Goal: Task Accomplishment & Management: Manage account settings

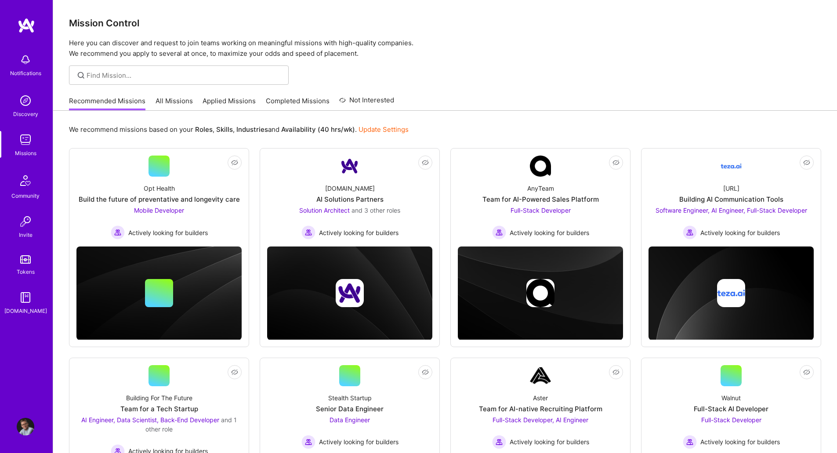
click at [23, 427] on img at bounding box center [26, 427] width 18 height 18
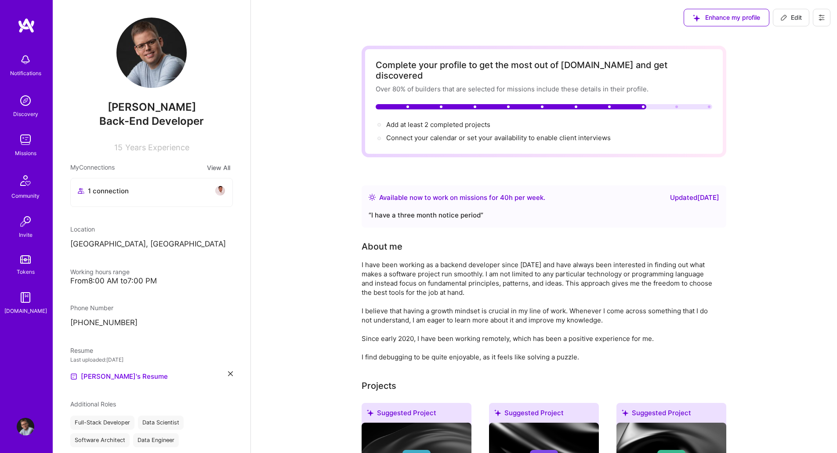
click at [792, 16] on span "Edit" at bounding box center [791, 17] width 22 height 9
select select "SE"
select select "Right Now"
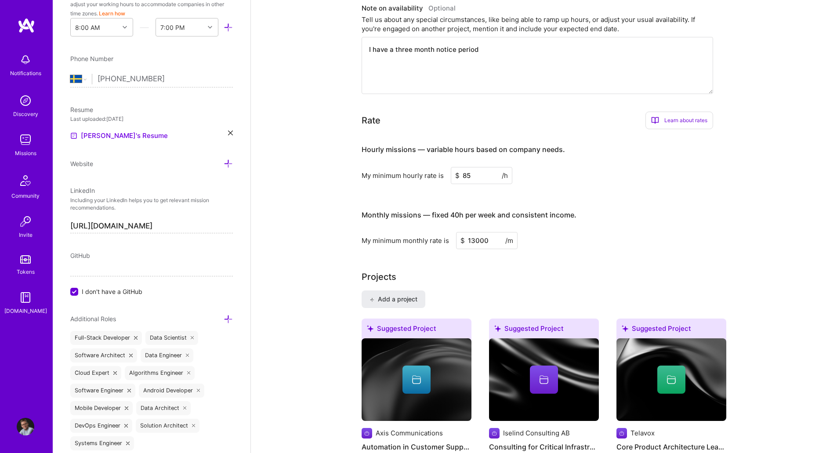
scroll to position [454, 0]
drag, startPoint x: 475, startPoint y: 164, endPoint x: 427, endPoint y: 156, distance: 48.6
click at [427, 166] on div "My minimum hourly rate is $ 85 /h" at bounding box center [537, 174] width 351 height 17
type input "78"
drag, startPoint x: 494, startPoint y: 228, endPoint x: 429, endPoint y: 231, distance: 65.1
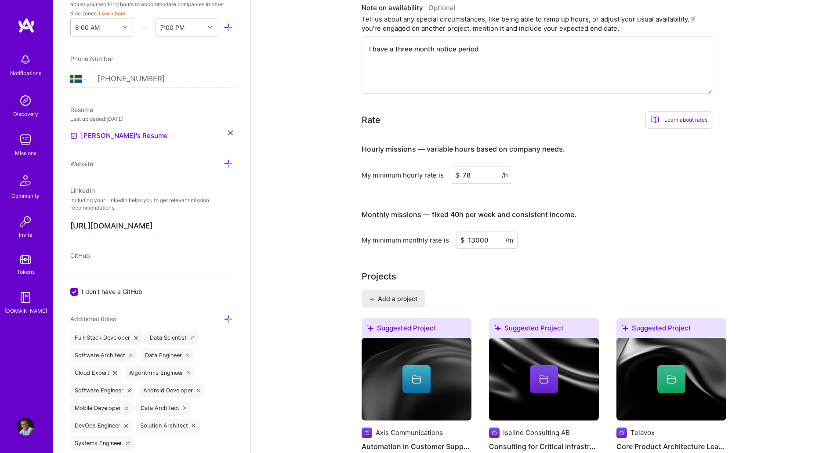
click at [429, 232] on div "My minimum monthly rate is $ 13000 /m" at bounding box center [537, 240] width 351 height 17
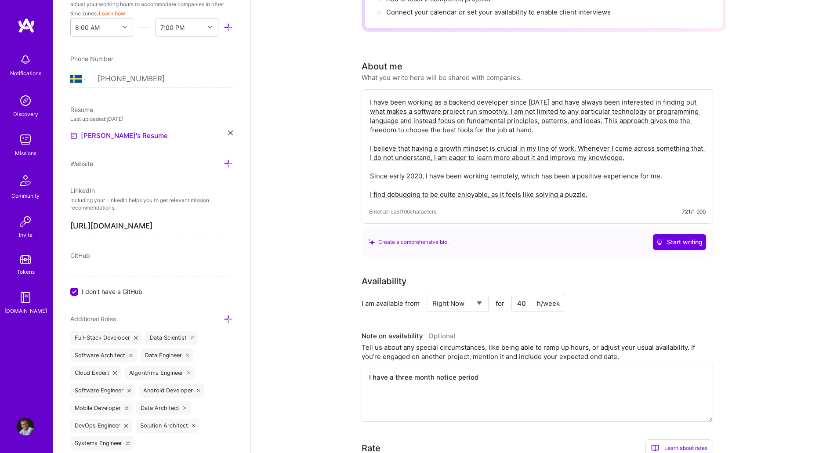
scroll to position [0, 0]
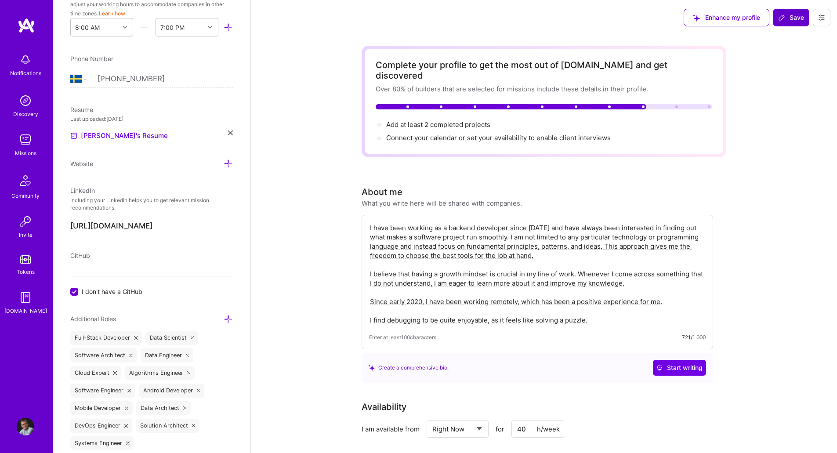
type input "10500"
click at [790, 16] on span "Save" at bounding box center [791, 17] width 26 height 9
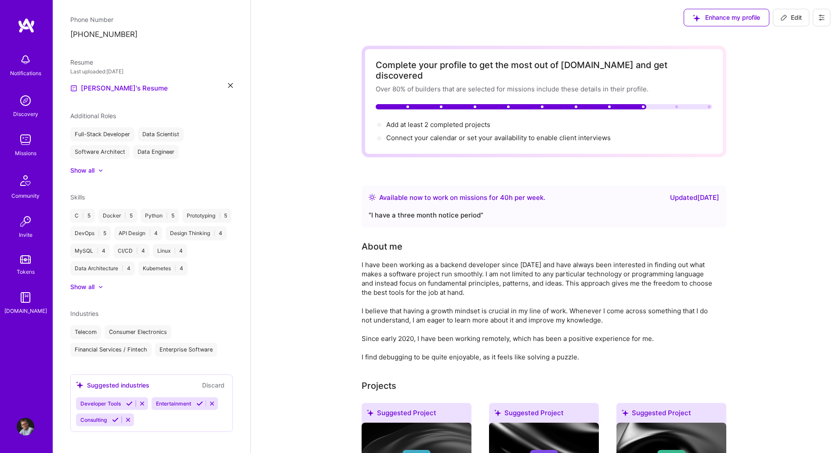
scroll to position [258, 0]
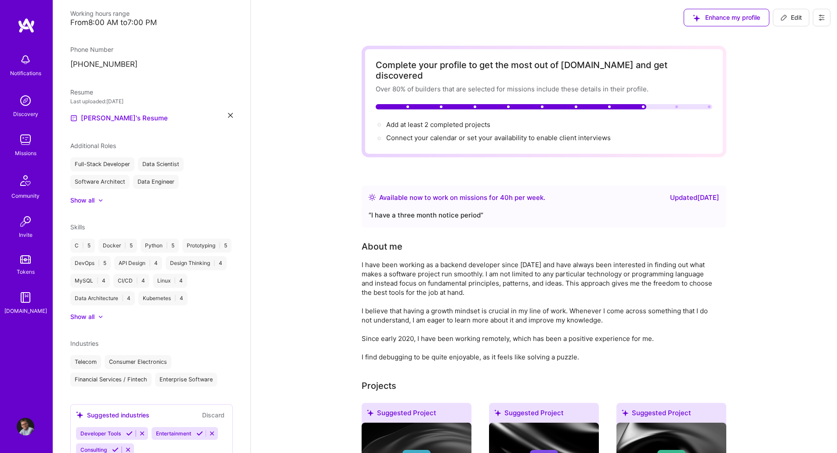
click at [24, 141] on img at bounding box center [26, 140] width 18 height 18
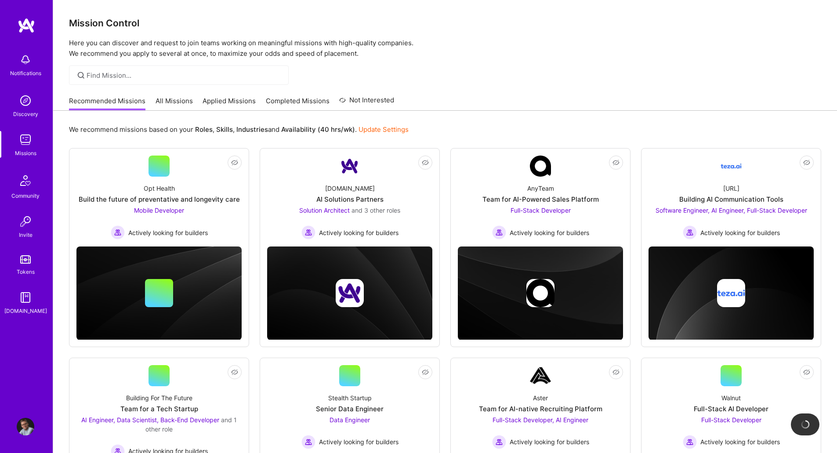
click at [371, 102] on link "Not Interested" at bounding box center [366, 103] width 55 height 16
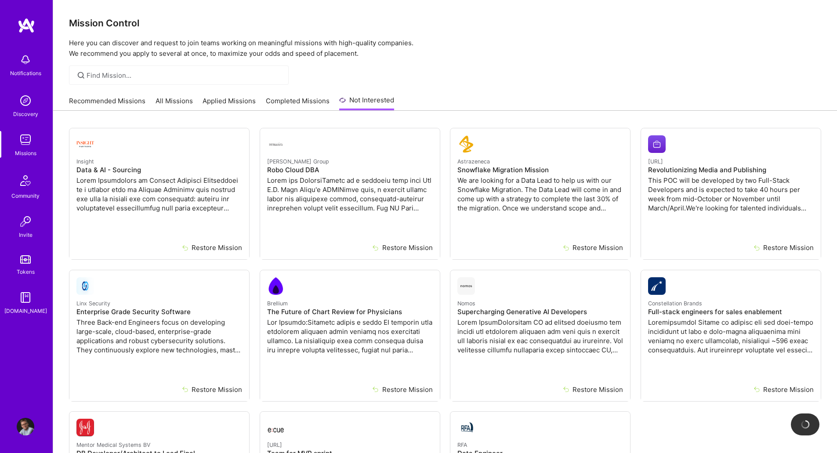
click at [232, 97] on link "Applied Missions" at bounding box center [229, 103] width 53 height 14
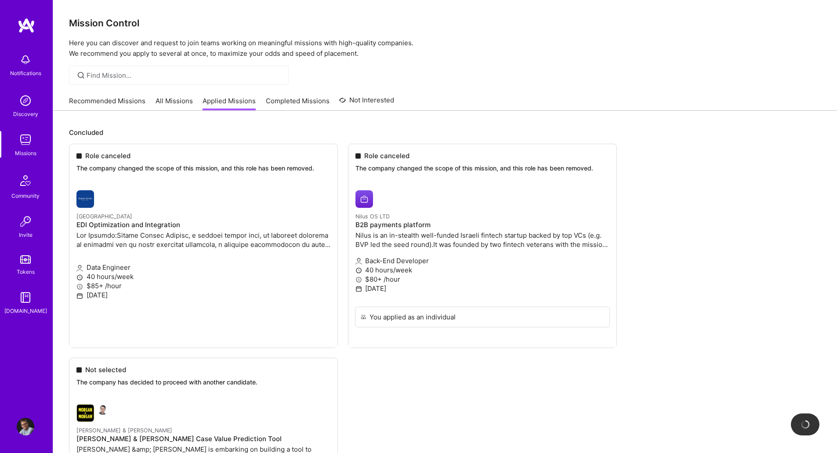
click at [110, 102] on link "Recommended Missions" at bounding box center [107, 103] width 76 height 14
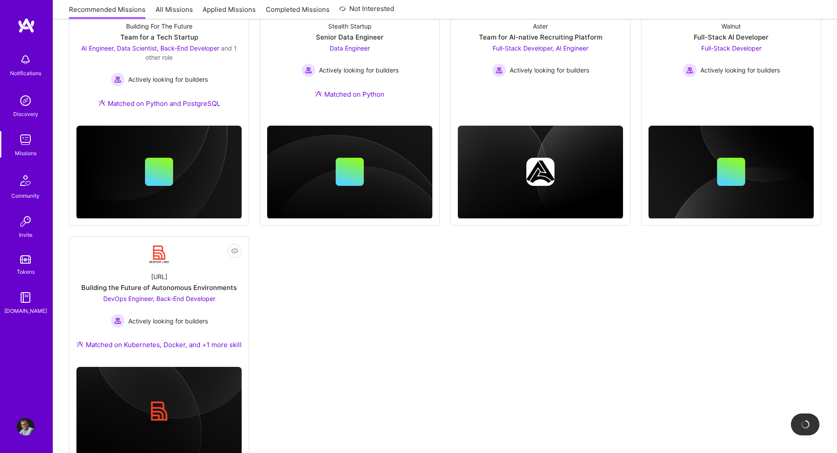
scroll to position [407, 0]
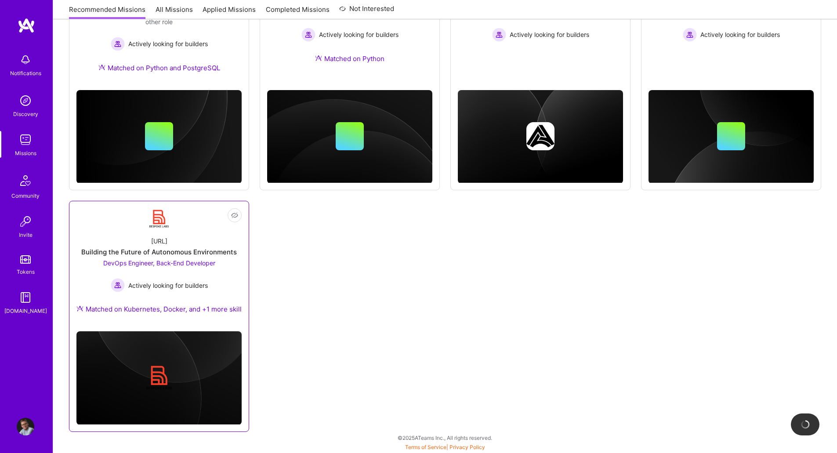
click at [221, 287] on div "[URL] Building the Future of Autonomous Environments DevOps Engineer, Back-End …" at bounding box center [158, 276] width 165 height 95
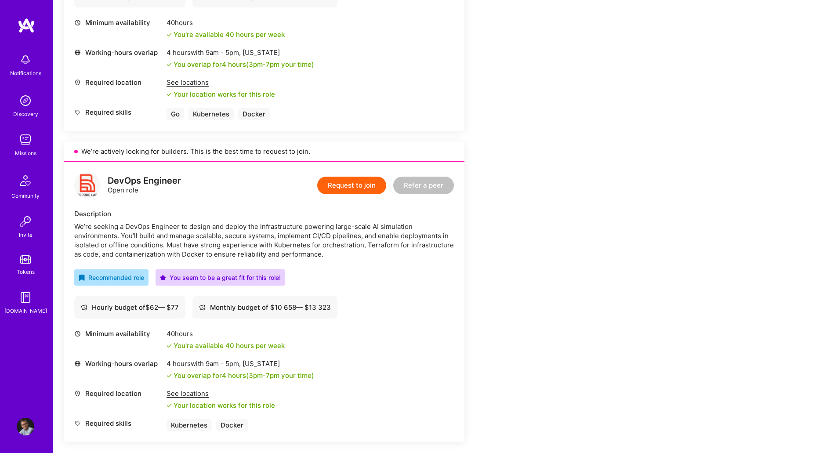
scroll to position [376, 0]
click at [335, 188] on button "Request to join" at bounding box center [351, 185] width 69 height 18
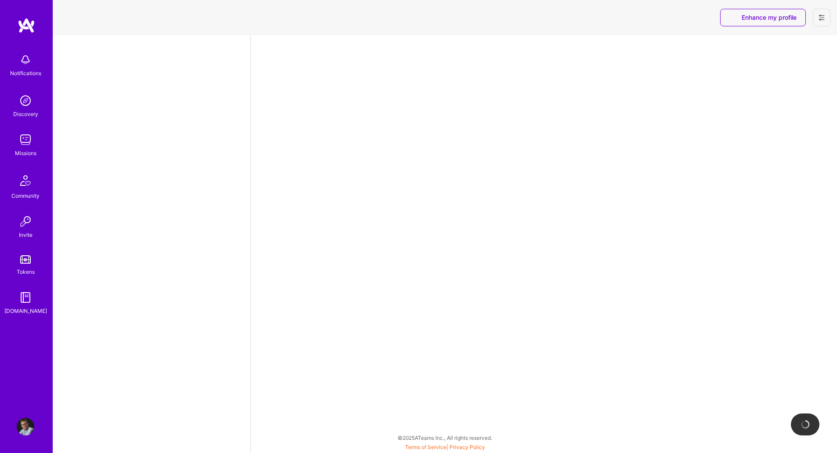
select select "SE"
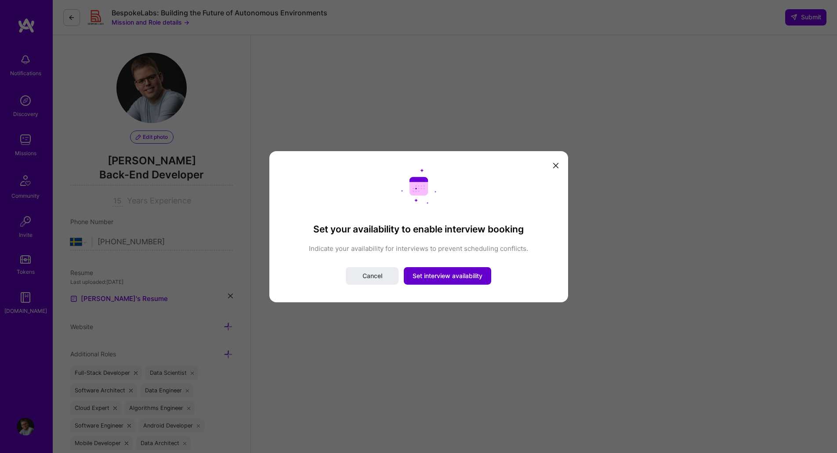
click at [437, 275] on span "Set interview availability" at bounding box center [447, 275] width 70 height 9
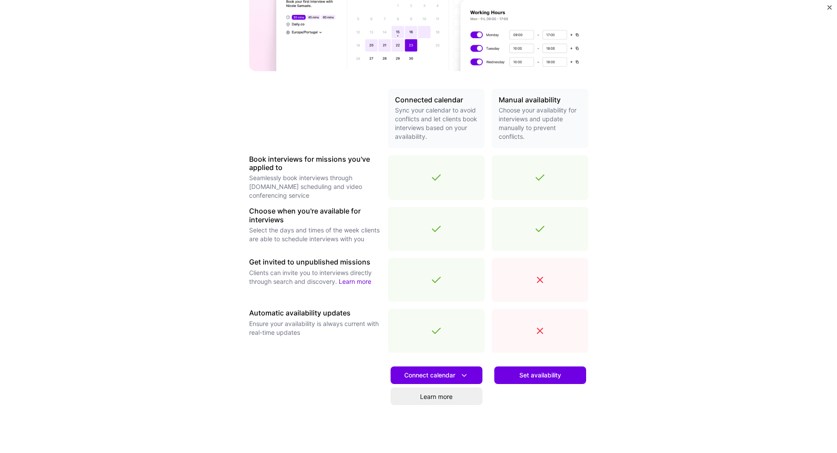
scroll to position [163, 0]
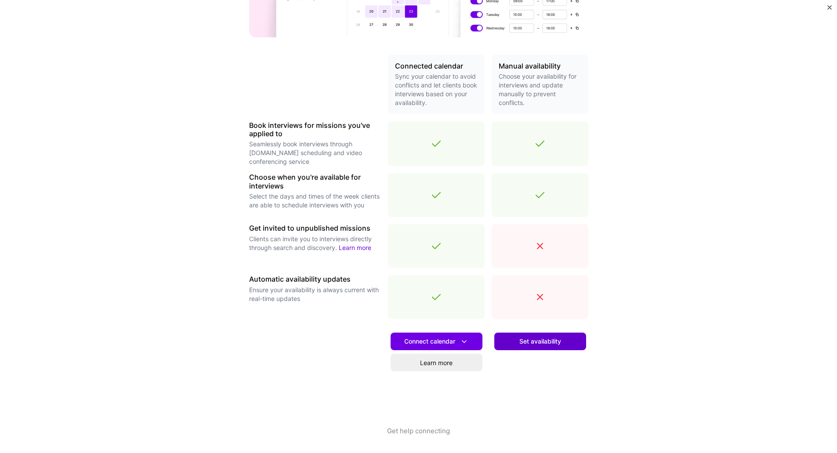
click at [531, 340] on span "Set availability" at bounding box center [540, 341] width 42 height 9
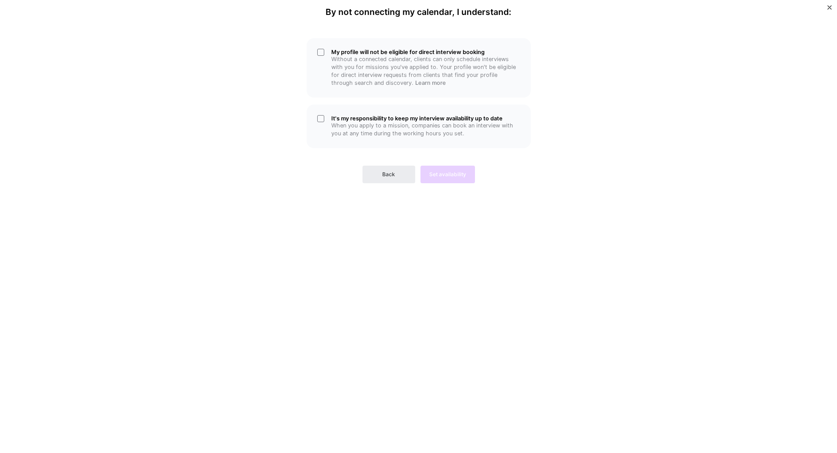
scroll to position [0, 0]
click at [337, 60] on p "Without a connected calendar, clients can only schedule interviews with you for…" at bounding box center [425, 71] width 189 height 32
click at [323, 119] on div "It's my responsibility to keep my interview availability up to date When you ap…" at bounding box center [419, 126] width 224 height 43
click at [446, 171] on span "Set availability" at bounding box center [447, 174] width 37 height 8
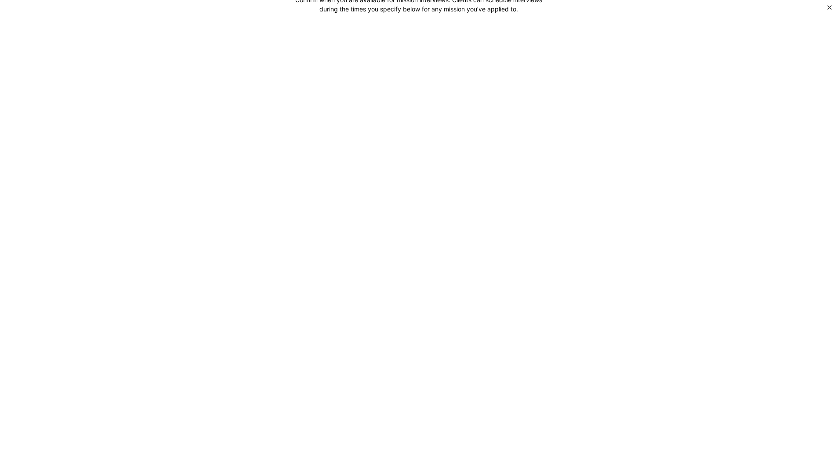
scroll to position [23, 0]
click at [338, 53] on div at bounding box center [544, 44] width 586 height 18
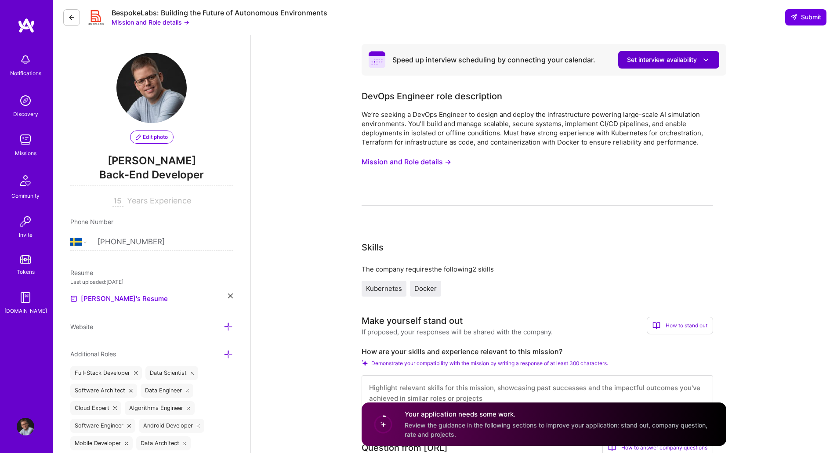
click at [662, 61] on span "Set interview availability" at bounding box center [668, 59] width 83 height 9
click at [460, 122] on div "We’re seeking a DevOps Engineer to design and deploy the infrastructure powerin…" at bounding box center [537, 128] width 351 height 37
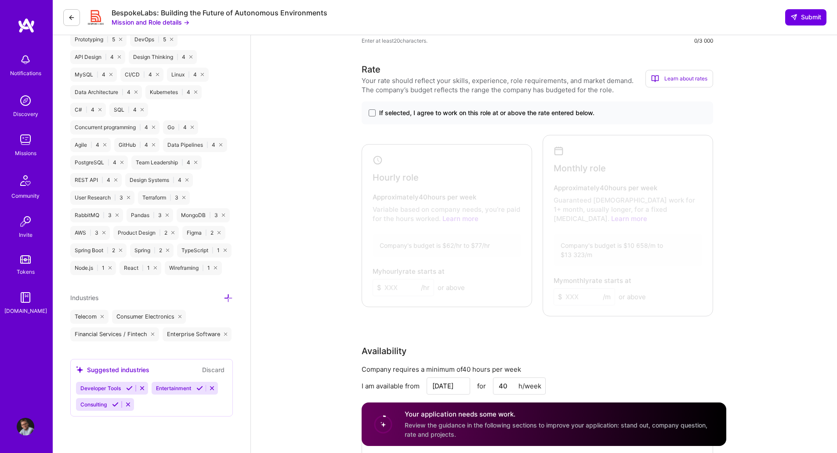
scroll to position [517, 0]
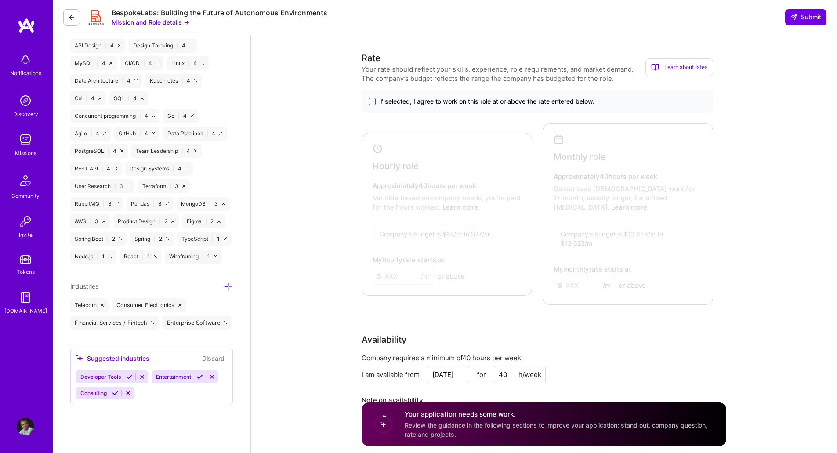
click at [371, 101] on span at bounding box center [372, 101] width 7 height 7
click at [0, 0] on input "If selected, I agree to work on this role at or above the rate entered below." at bounding box center [0, 0] width 0 height 0
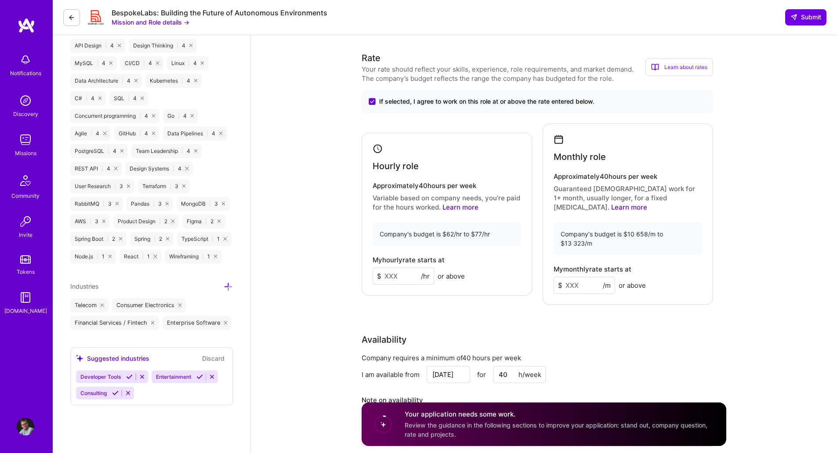
click at [404, 270] on input at bounding box center [403, 276] width 61 height 17
click at [397, 269] on input at bounding box center [403, 276] width 61 height 17
type input "75"
click at [582, 277] on input at bounding box center [583, 285] width 61 height 17
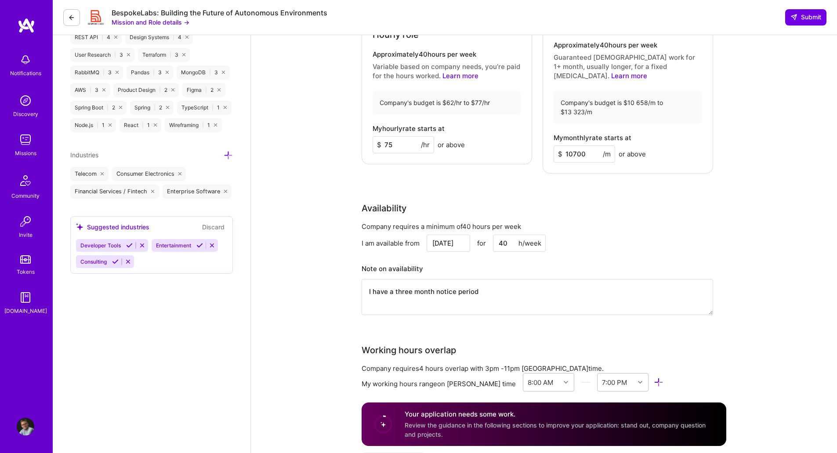
scroll to position [647, 0]
type input "10700"
click at [218, 228] on button "Discard" at bounding box center [213, 228] width 28 height 10
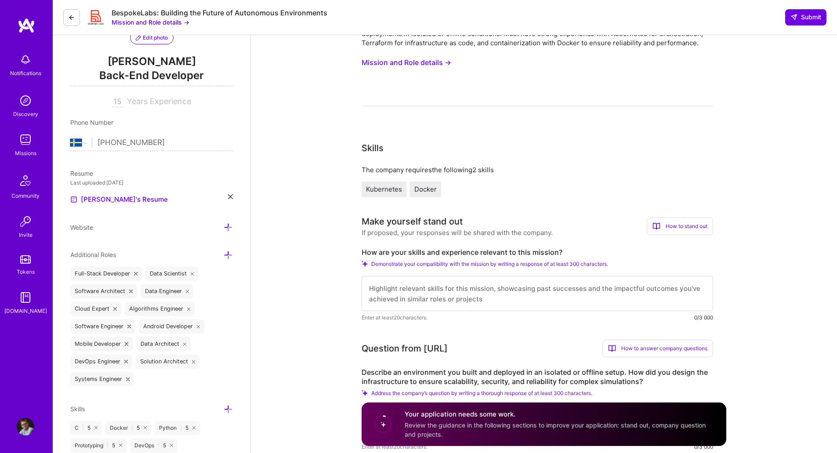
scroll to position [0, 0]
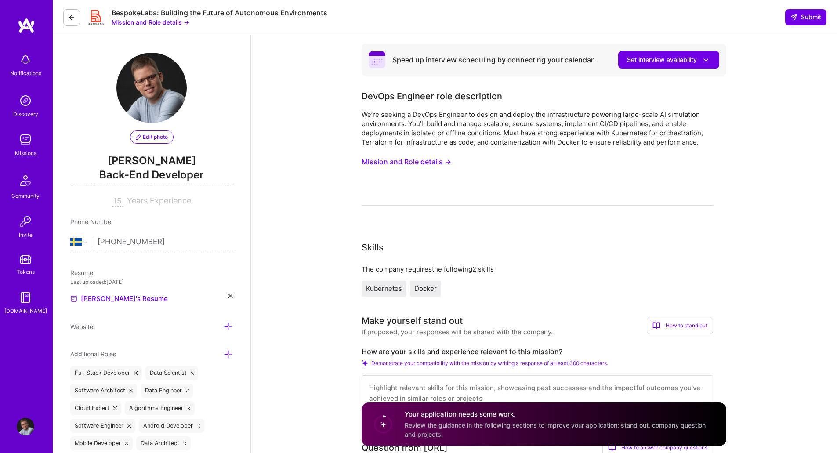
click at [72, 18] on icon at bounding box center [71, 17] width 7 height 7
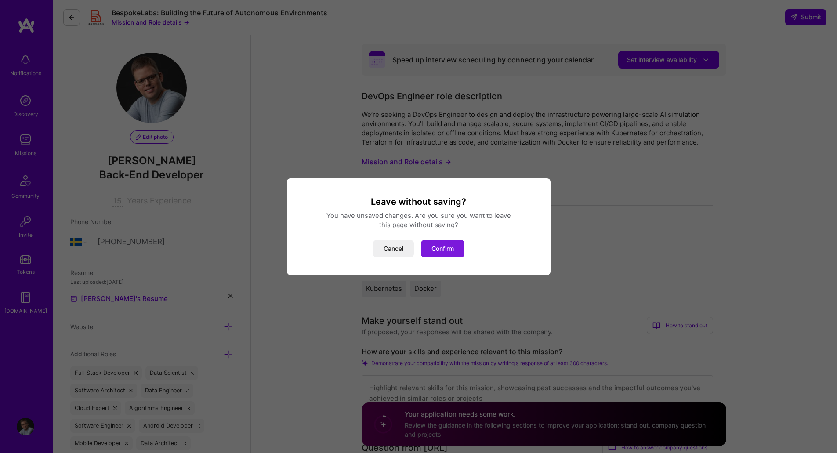
click at [436, 245] on button "Confirm" at bounding box center [442, 249] width 43 height 18
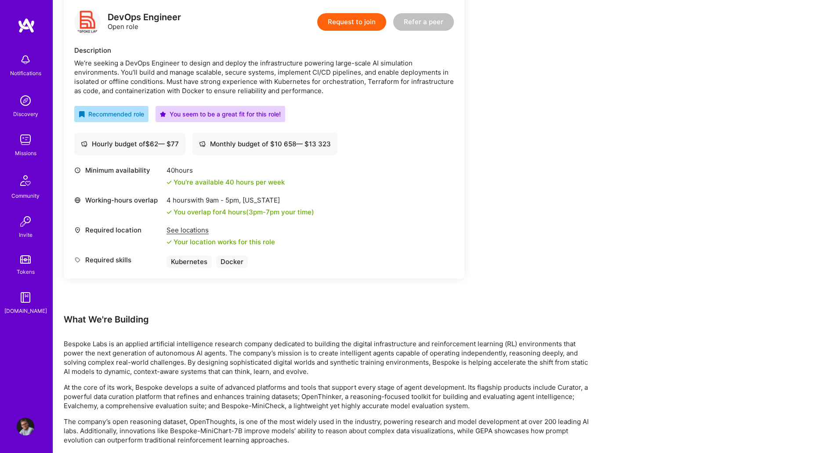
scroll to position [539, 0]
click at [188, 228] on div "See locations" at bounding box center [220, 228] width 109 height 9
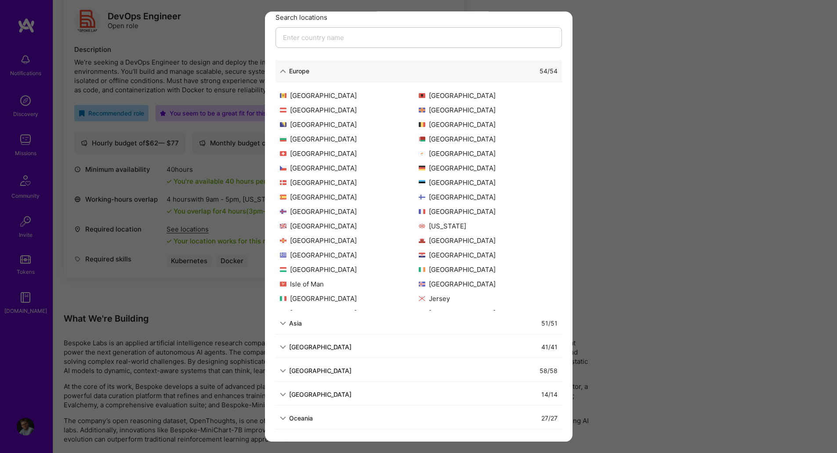
scroll to position [0, 0]
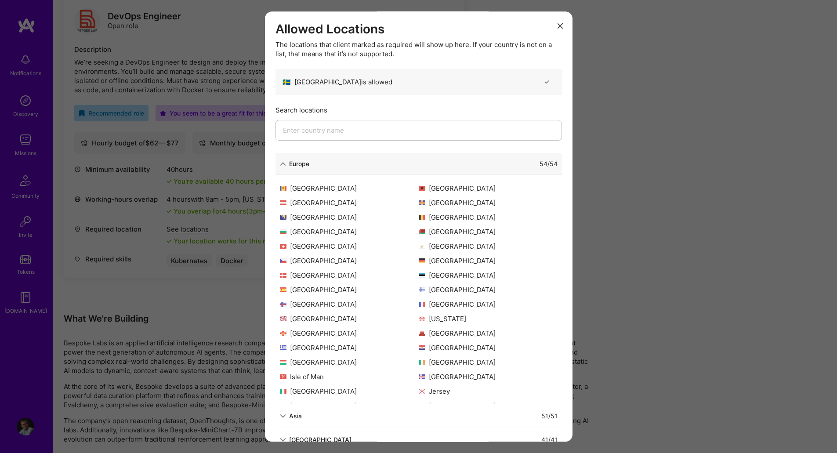
click at [557, 26] on icon "modal" at bounding box center [559, 26] width 5 height 5
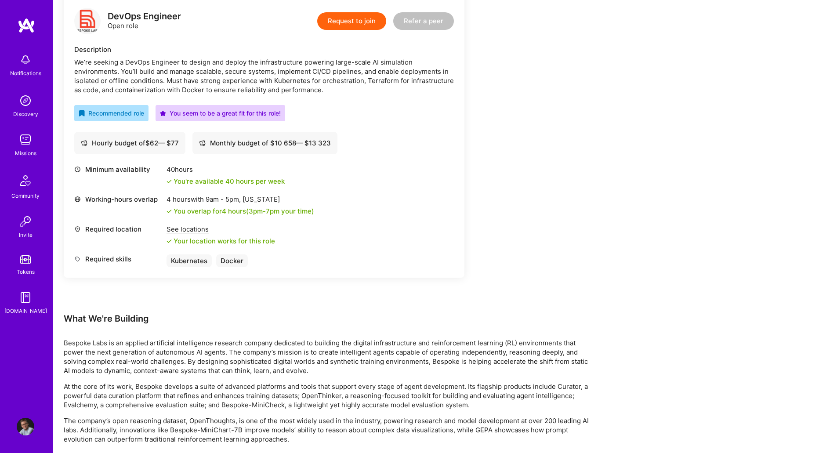
click at [539, 194] on div "Earn tokens for inviting a new [PERSON_NAME] to this mission Do you know the pe…" at bounding box center [327, 102] width 527 height 1027
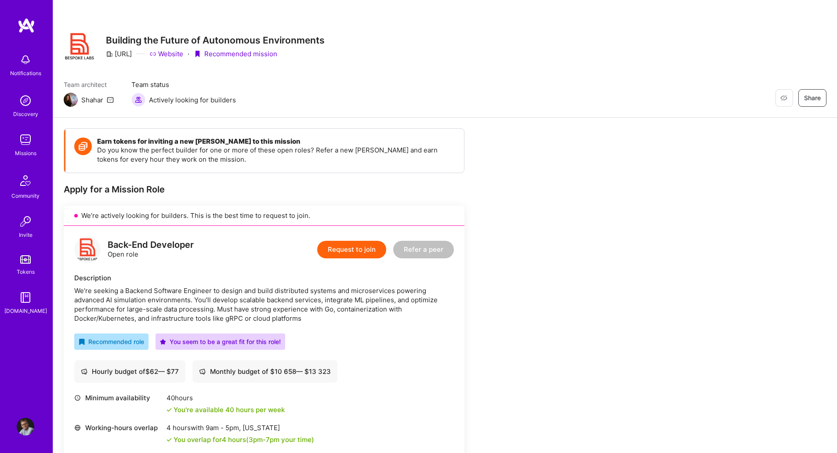
click at [29, 304] on img at bounding box center [26, 298] width 18 height 18
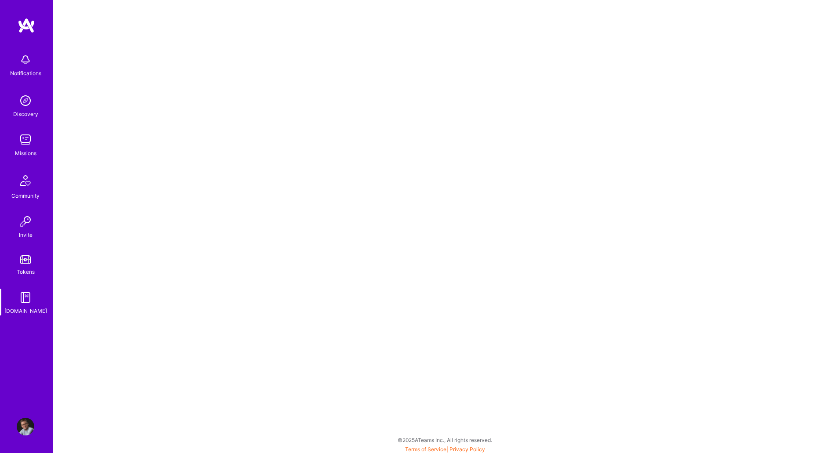
click at [29, 430] on img at bounding box center [26, 427] width 18 height 18
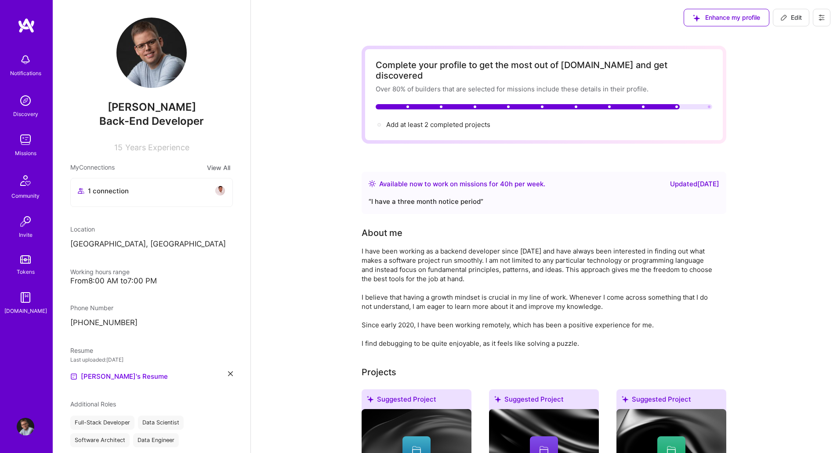
click at [789, 19] on span "Edit" at bounding box center [791, 17] width 22 height 9
select select "SE"
select select "Right Now"
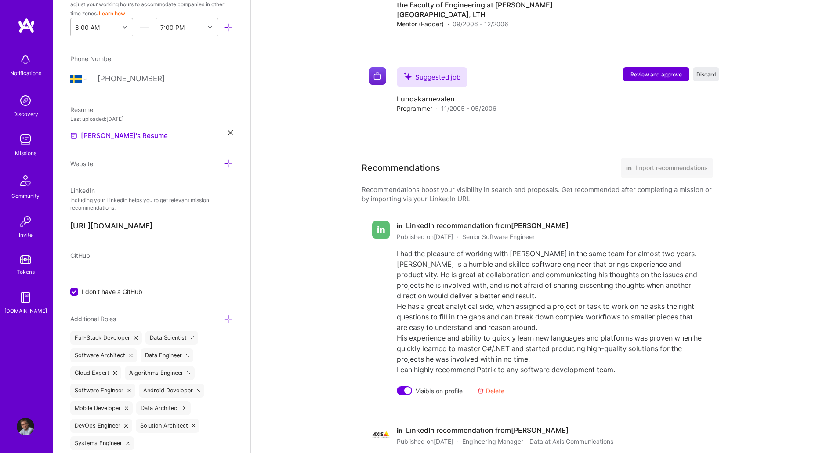
scroll to position [2020, 0]
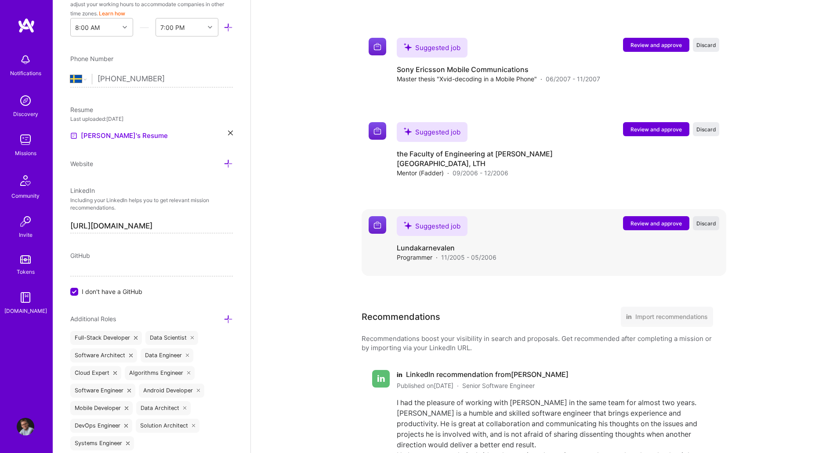
click at [712, 220] on span "Discard" at bounding box center [706, 223] width 20 height 7
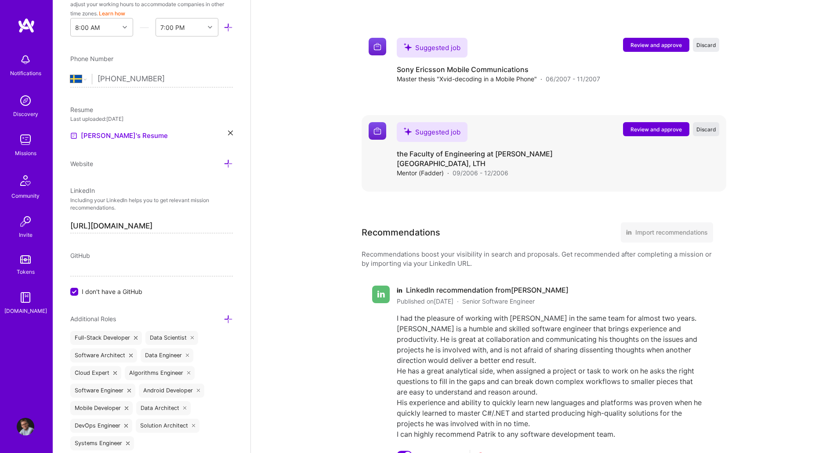
click at [708, 124] on button "Discard" at bounding box center [706, 129] width 26 height 14
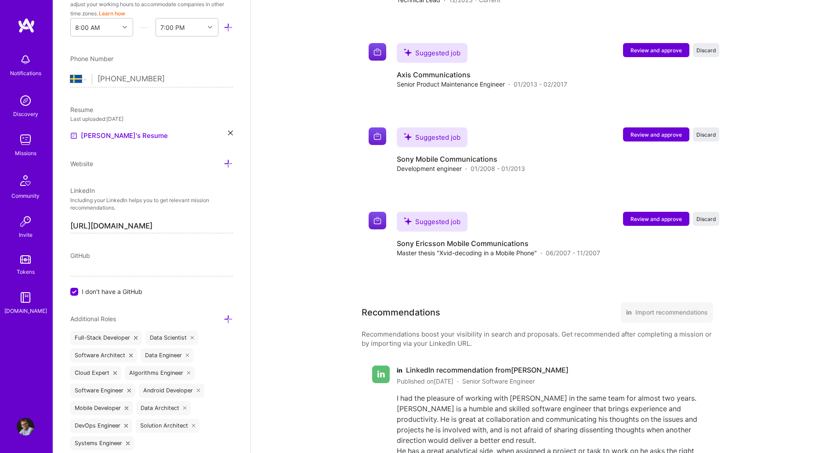
scroll to position [1845, 0]
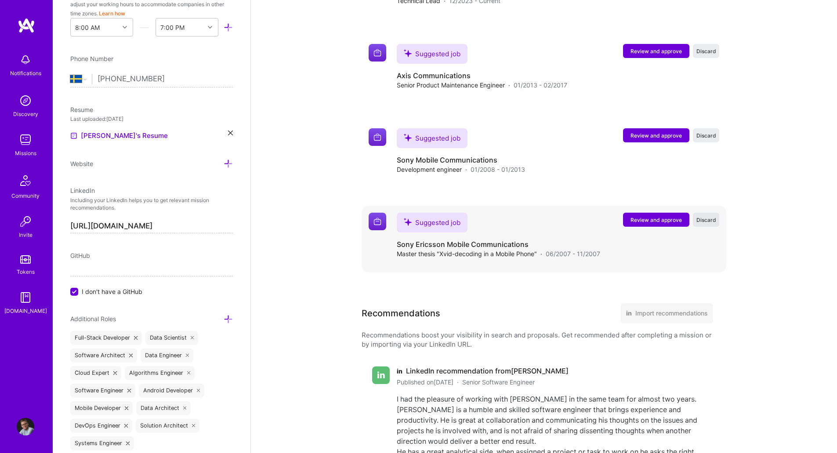
click at [714, 216] on span "Discard" at bounding box center [706, 219] width 20 height 7
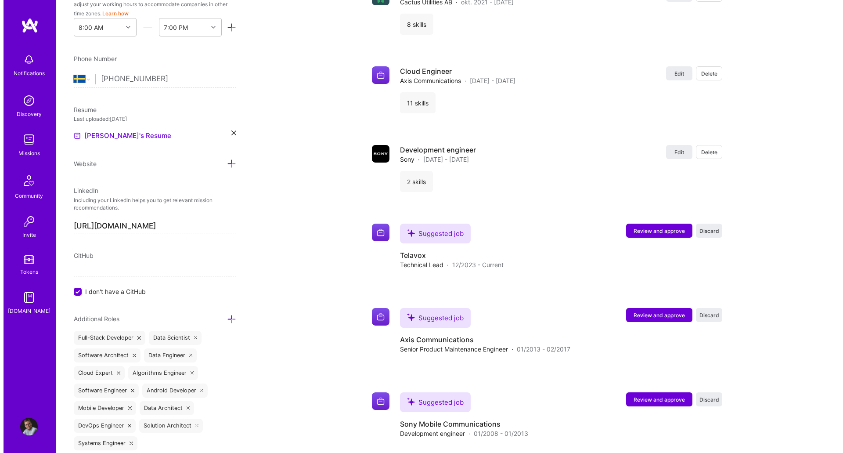
scroll to position [1577, 0]
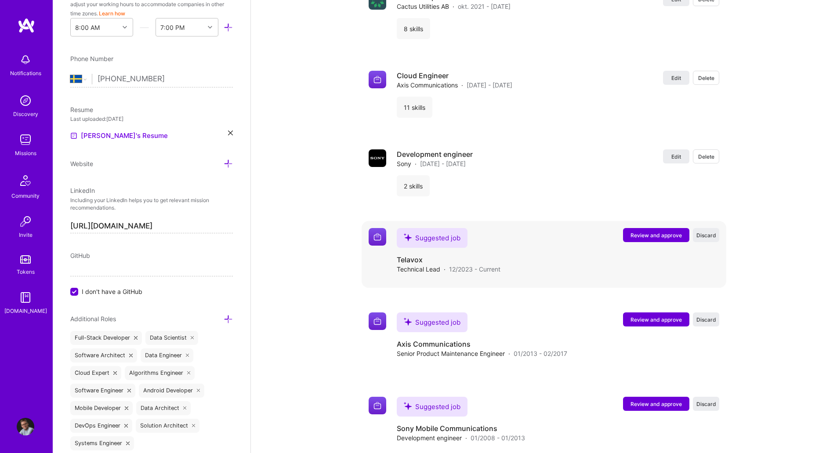
click at [646, 232] on span "Review and approve" at bounding box center [655, 235] width 51 height 7
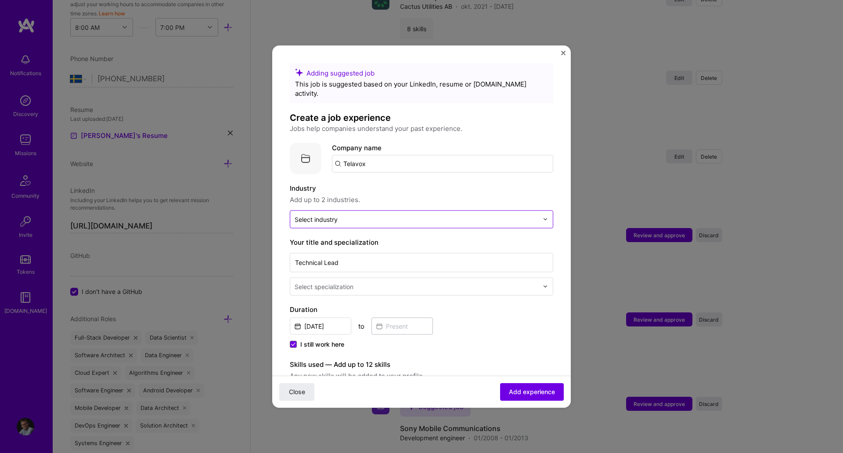
click at [360, 214] on input "text" at bounding box center [417, 218] width 244 height 9
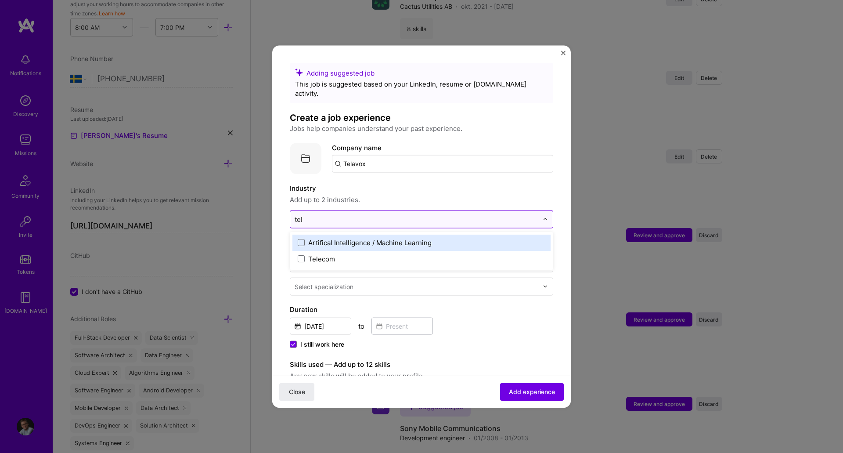
type input "tele"
click at [303, 239] on span at bounding box center [301, 242] width 7 height 7
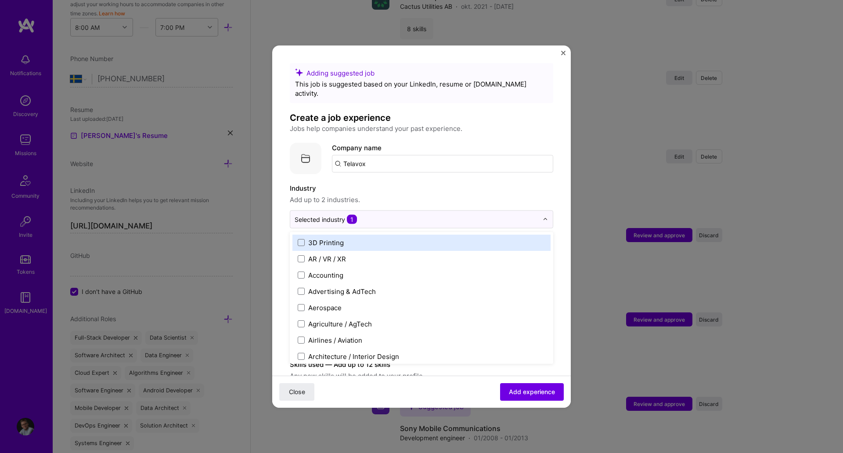
click at [413, 184] on label "Industry" at bounding box center [422, 188] width 264 height 11
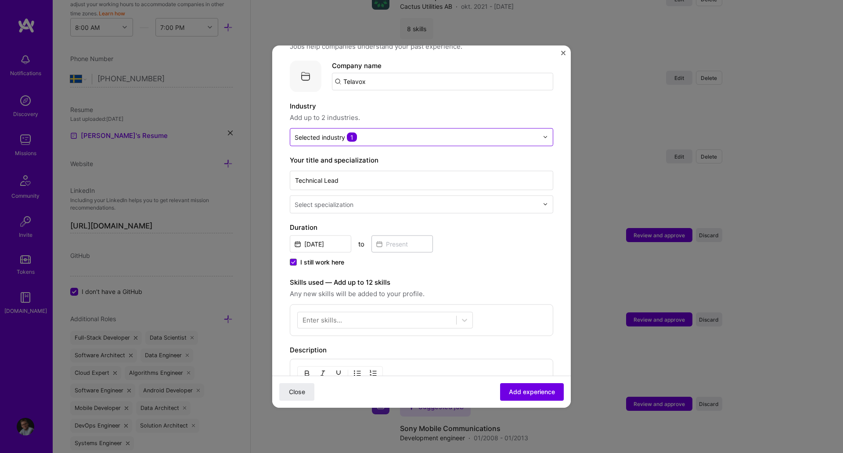
scroll to position [107, 0]
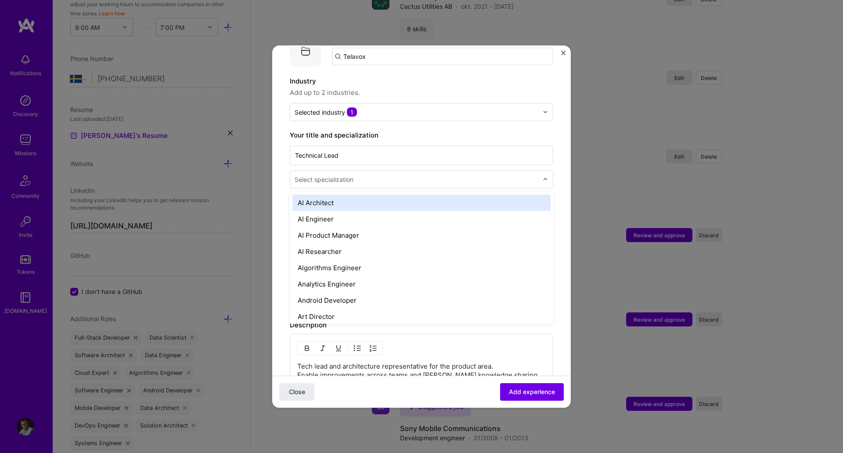
click at [383, 174] on input "text" at bounding box center [418, 178] width 246 height 9
click at [413, 130] on label "Your title and specialization" at bounding box center [422, 135] width 264 height 11
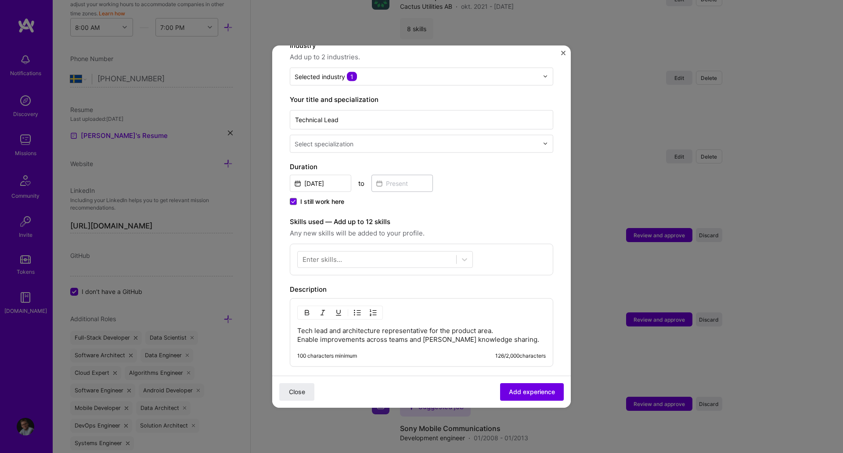
scroll to position [143, 0]
click at [317, 196] on span "I still work here" at bounding box center [322, 200] width 44 height 9
click at [0, 0] on input "I still work here" at bounding box center [0, 0] width 0 height 0
click at [397, 178] on input at bounding box center [402, 182] width 61 height 17
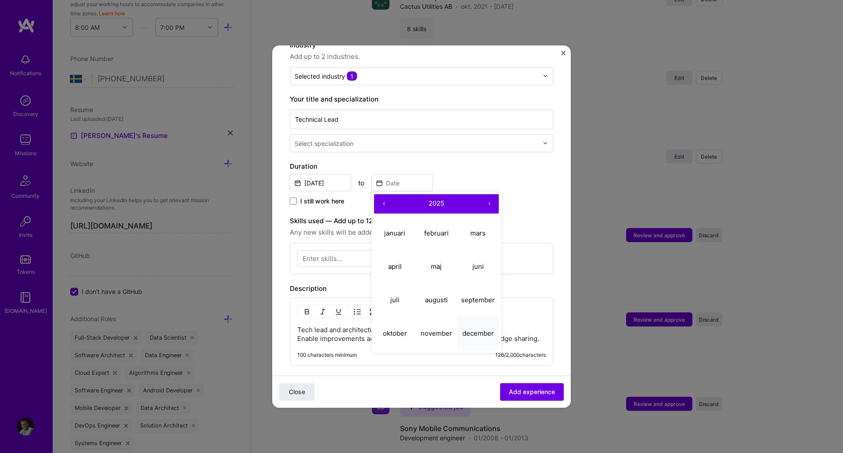
click at [470, 329] on abbr "december" at bounding box center [479, 333] width 32 height 8
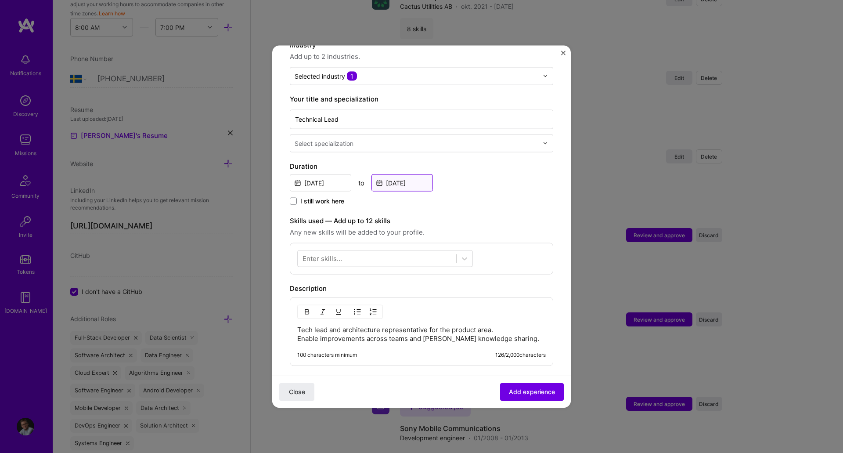
click at [408, 174] on input "[DATE]" at bounding box center [402, 182] width 61 height 17
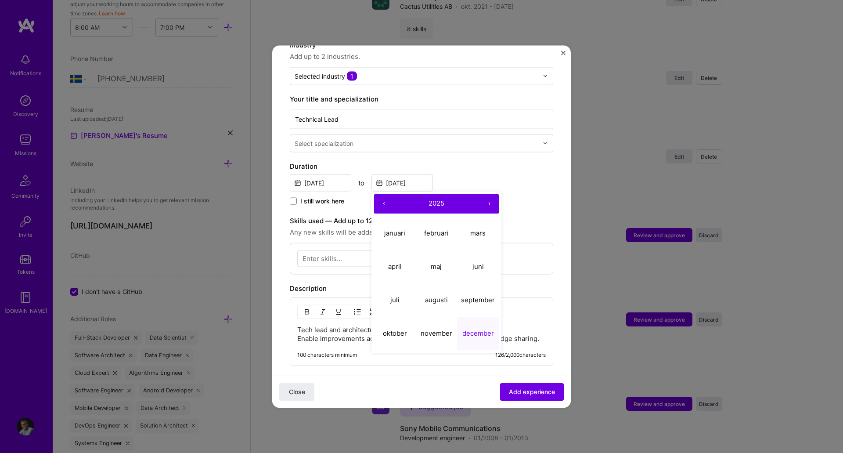
click at [384, 194] on button "‹" at bounding box center [383, 203] width 19 height 19
click at [475, 329] on abbr "december" at bounding box center [479, 333] width 32 height 8
type input "[DATE]"
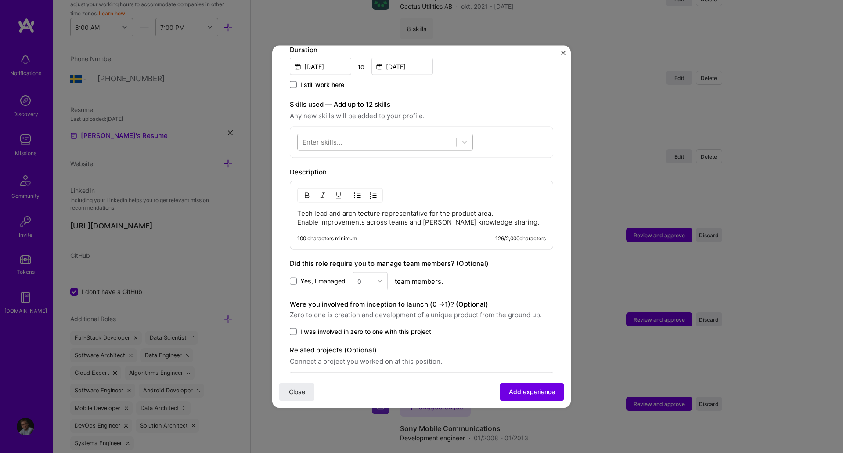
scroll to position [261, 0]
click at [382, 134] on div at bounding box center [377, 141] width 159 height 14
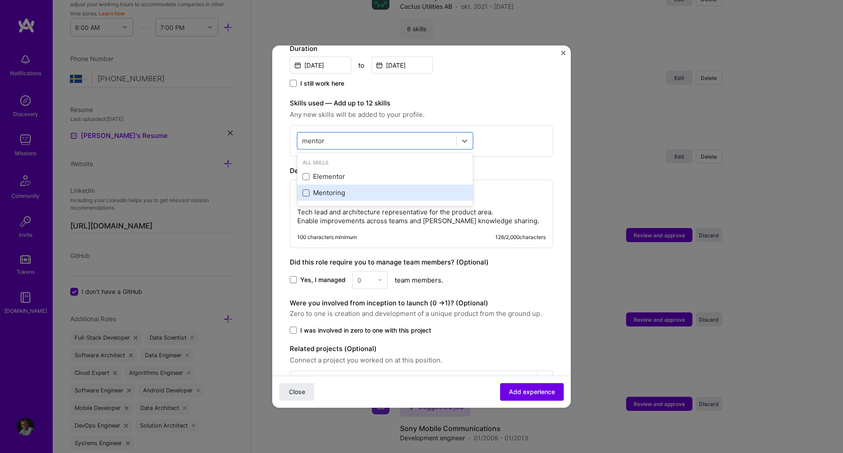
click at [306, 189] on span at bounding box center [306, 192] width 7 height 7
click at [0, 0] on input "checkbox" at bounding box center [0, 0] width 0 height 0
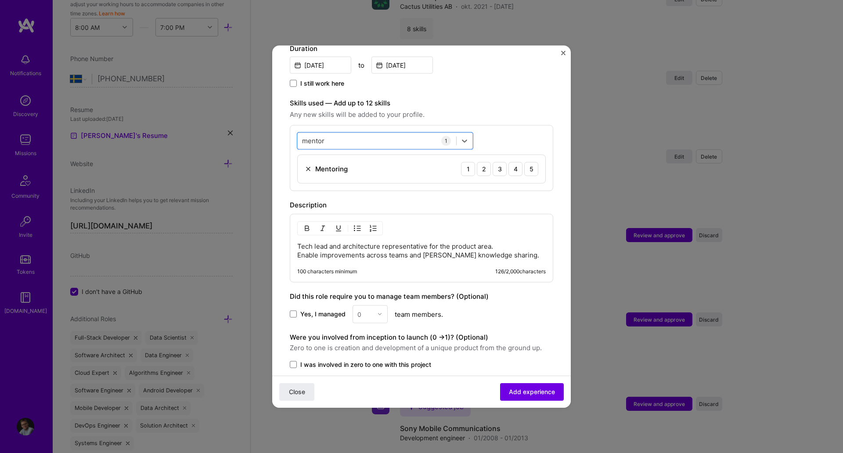
drag, startPoint x: 338, startPoint y: 130, endPoint x: 284, endPoint y: 127, distance: 54.1
click at [284, 127] on form "Adding suggested job This job is suggested based on your LinkedIn, resume or [D…" at bounding box center [421, 137] width 299 height 670
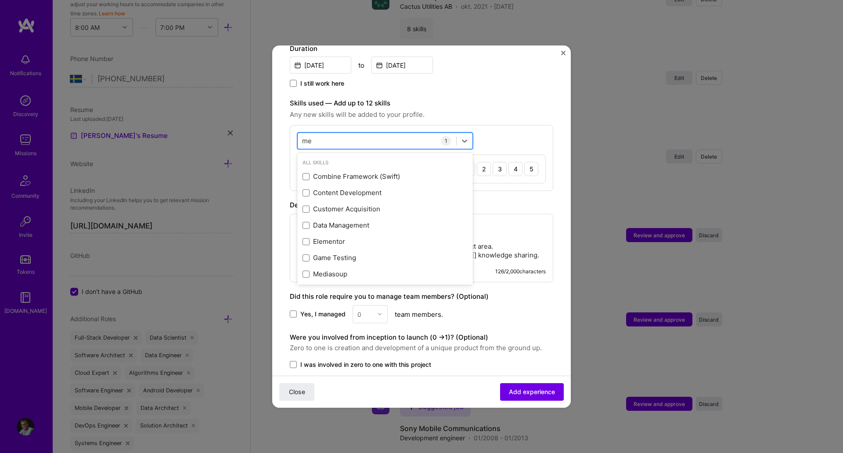
type input "m"
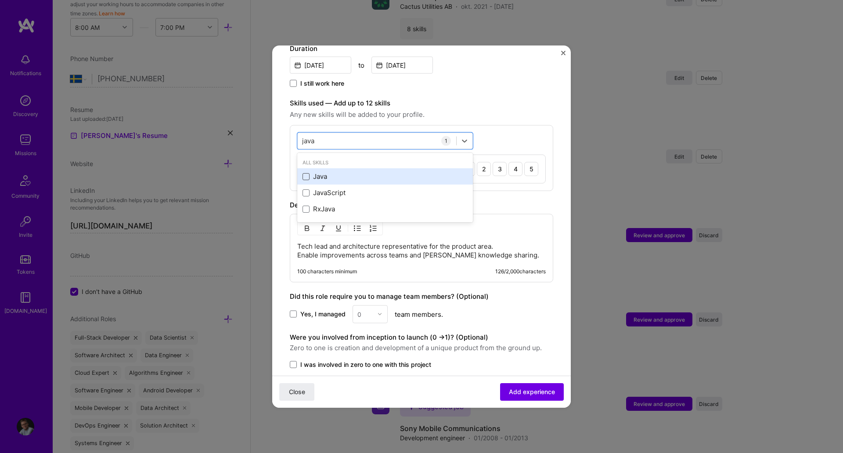
click at [308, 173] on span at bounding box center [306, 176] width 7 height 7
click at [0, 0] on input "checkbox" at bounding box center [0, 0] width 0 height 0
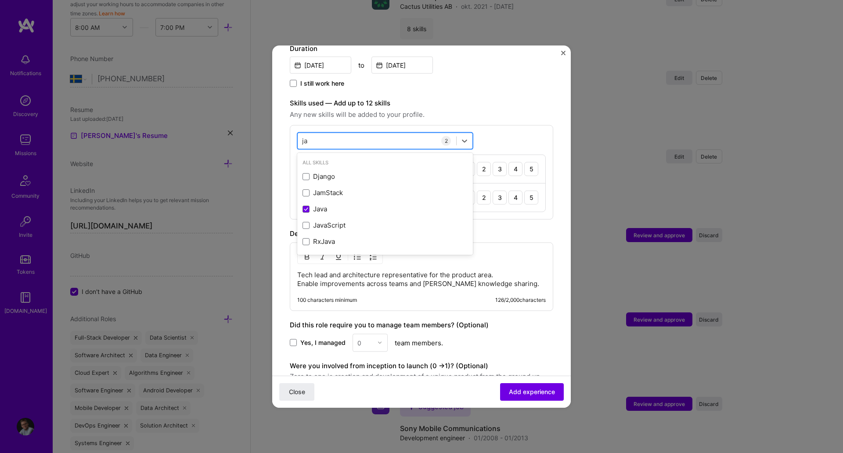
type input "j"
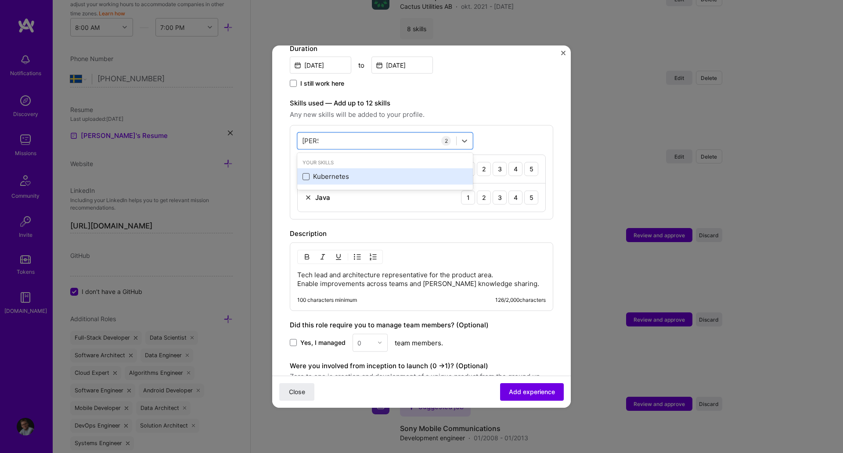
click at [307, 173] on span at bounding box center [306, 176] width 7 height 7
click at [0, 0] on input "checkbox" at bounding box center [0, 0] width 0 height 0
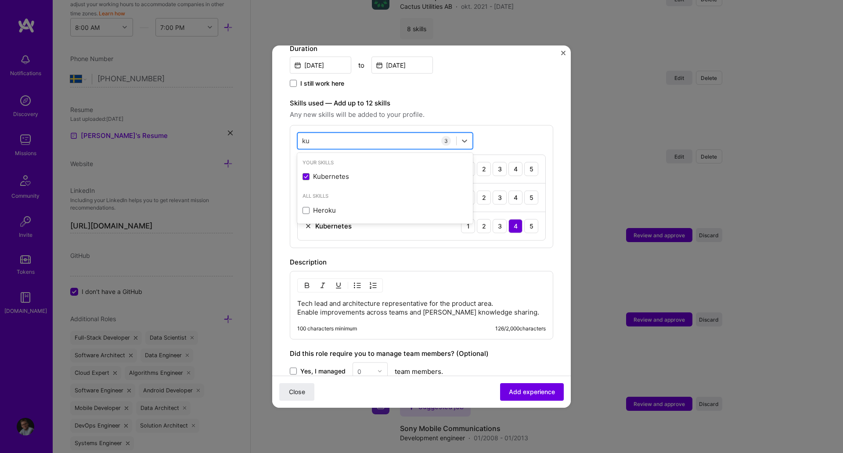
type input "k"
click at [304, 206] on span at bounding box center [306, 209] width 7 height 7
click at [0, 0] on input "checkbox" at bounding box center [0, 0] width 0 height 0
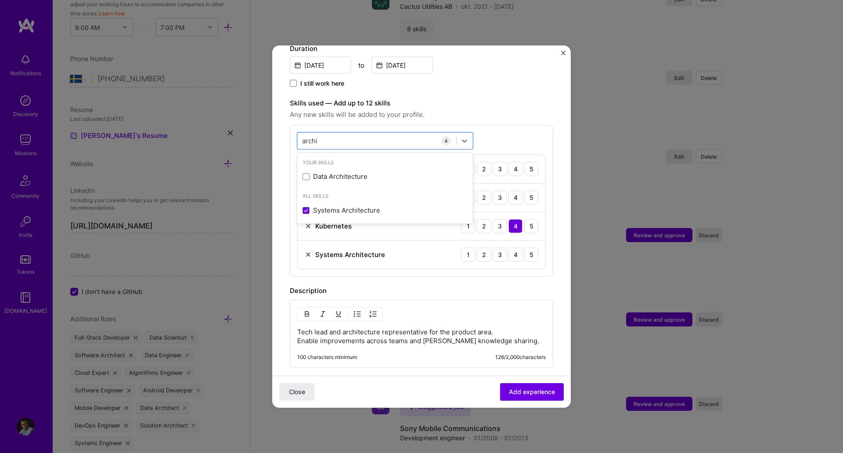
click at [508, 112] on div "Skills used — Add up to 12 skills Any new skills will be added to your profile.…" at bounding box center [422, 187] width 264 height 179
click at [510, 162] on div "4" at bounding box center [516, 169] width 14 height 14
click at [509, 190] on div "4" at bounding box center [516, 197] width 14 height 14
click at [509, 247] on div "4" at bounding box center [516, 254] width 14 height 14
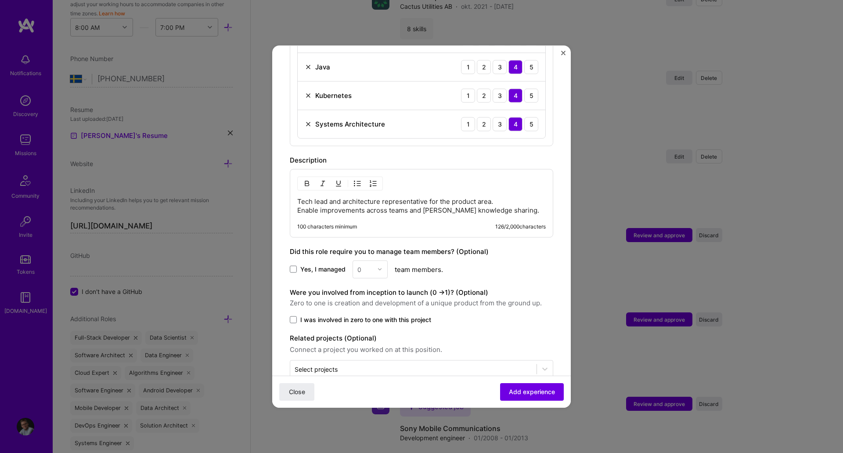
scroll to position [402, 0]
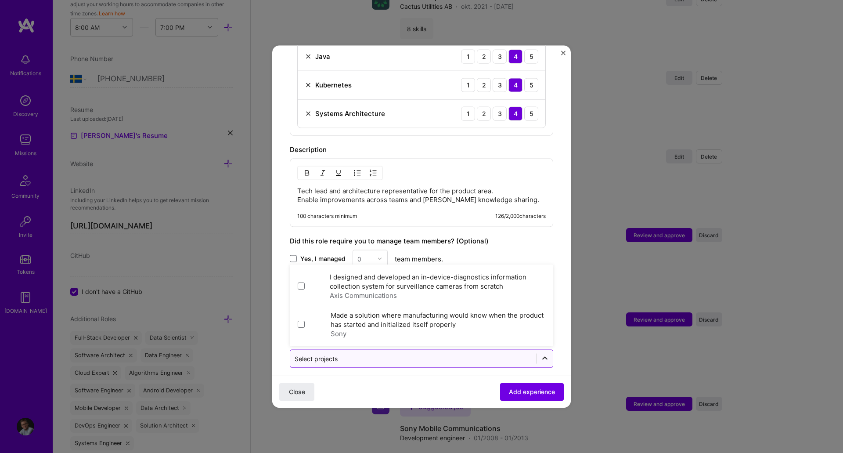
click at [541, 354] on icon at bounding box center [545, 358] width 9 height 9
click at [383, 398] on div "Close Add experience" at bounding box center [421, 392] width 299 height 32
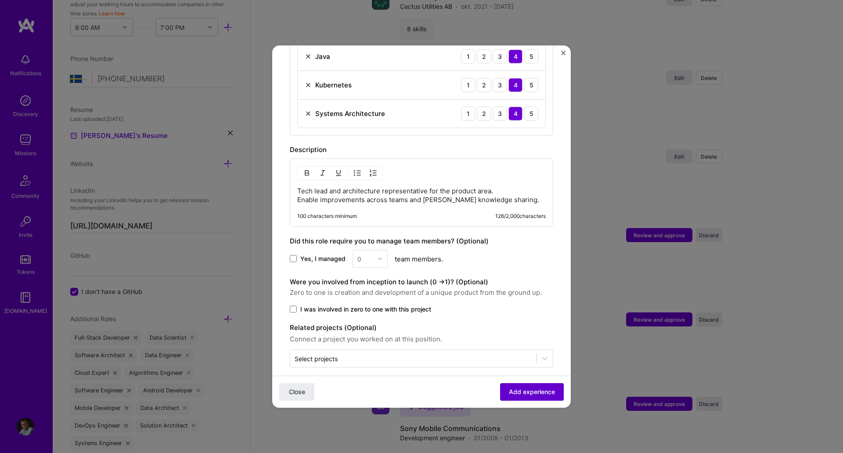
click at [532, 392] on span "Add experience" at bounding box center [532, 391] width 46 height 9
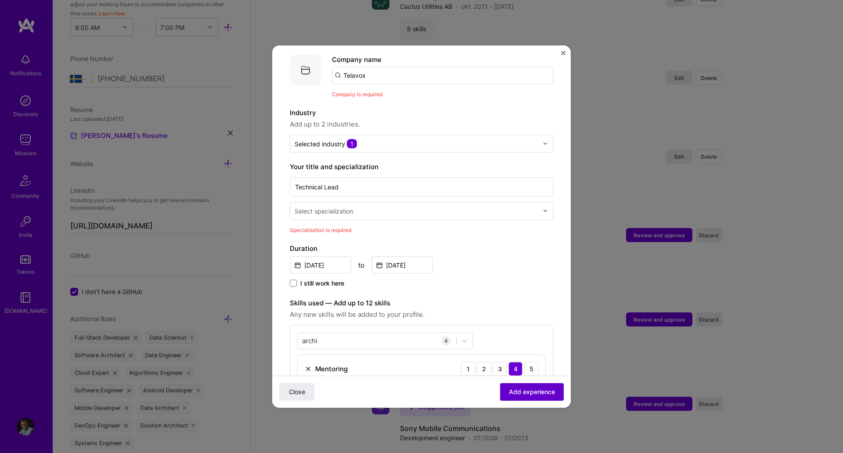
scroll to position [88, 0]
click at [391, 206] on input "text" at bounding box center [418, 210] width 246 height 9
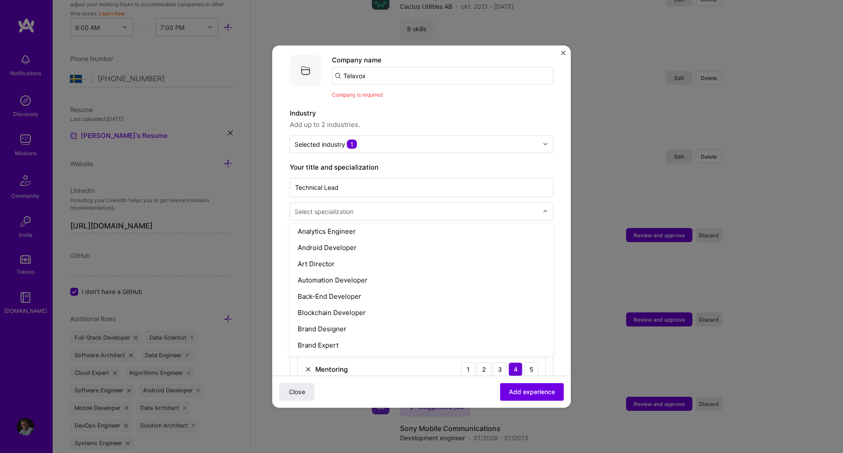
scroll to position [89, 0]
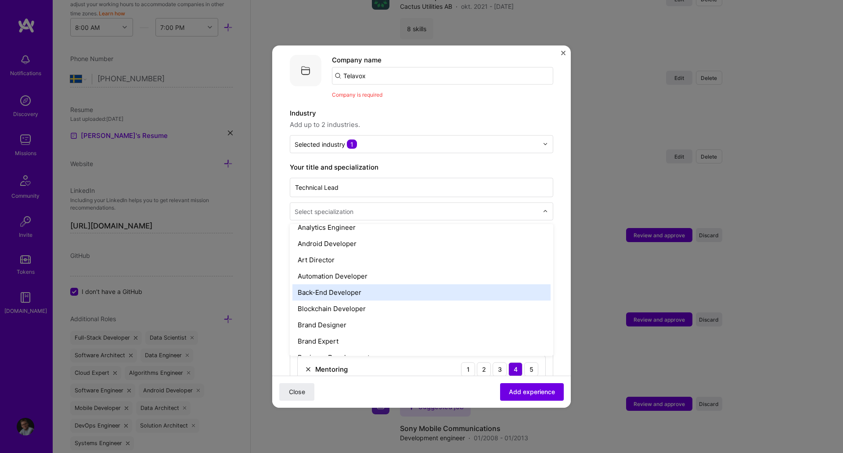
click at [368, 284] on div "Back-End Developer" at bounding box center [422, 292] width 258 height 16
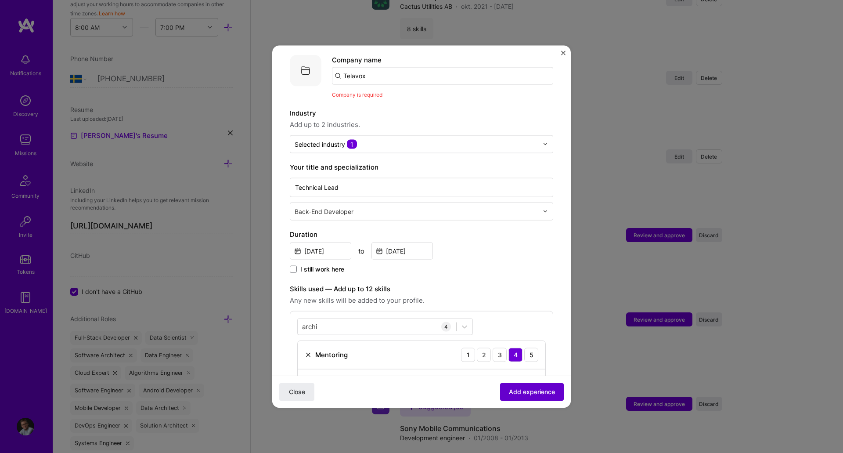
click at [523, 391] on span "Add experience" at bounding box center [532, 391] width 46 height 9
click at [522, 391] on span "Add experience" at bounding box center [532, 391] width 46 height 9
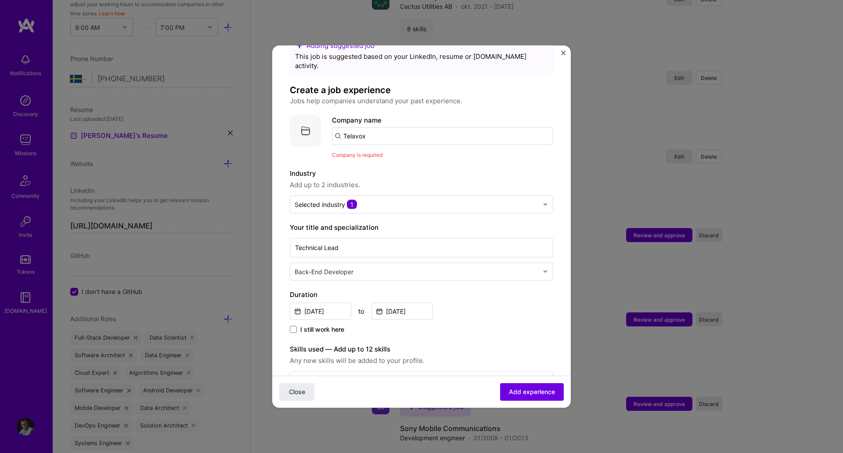
scroll to position [0, 0]
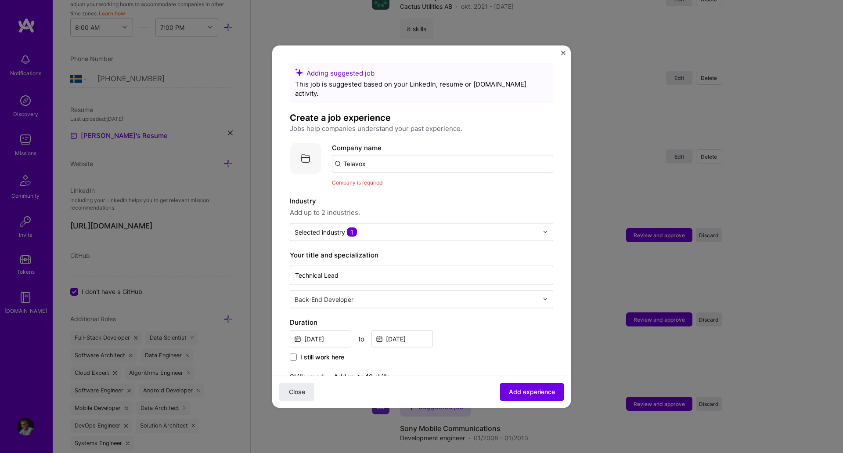
click at [429, 155] on input "Telavox" at bounding box center [442, 164] width 221 height 18
click at [457, 142] on div "Company name Telavox" at bounding box center [442, 157] width 221 height 30
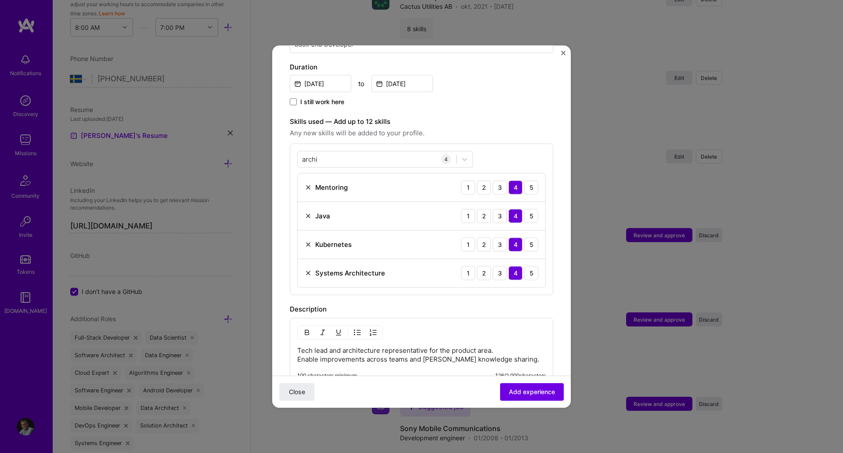
scroll to position [262, 0]
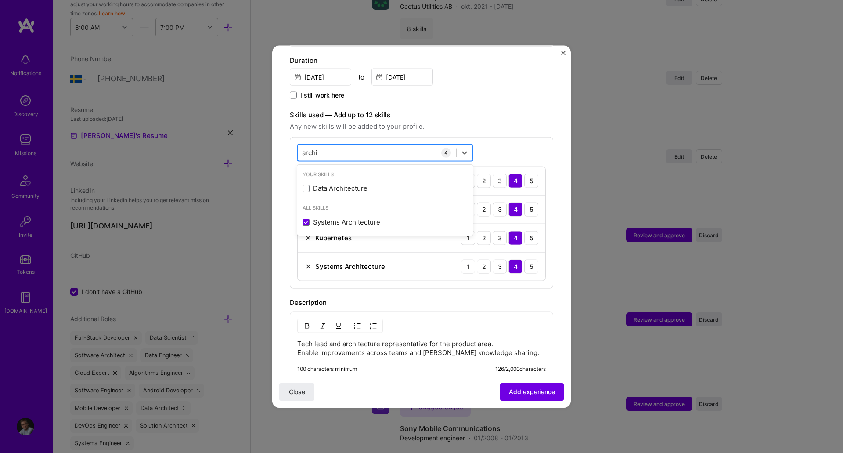
click at [364, 145] on div "archi archi" at bounding box center [377, 152] width 159 height 14
type input "a"
click at [465, 109] on label "Skills used — Add up to 12 skills" at bounding box center [422, 114] width 264 height 11
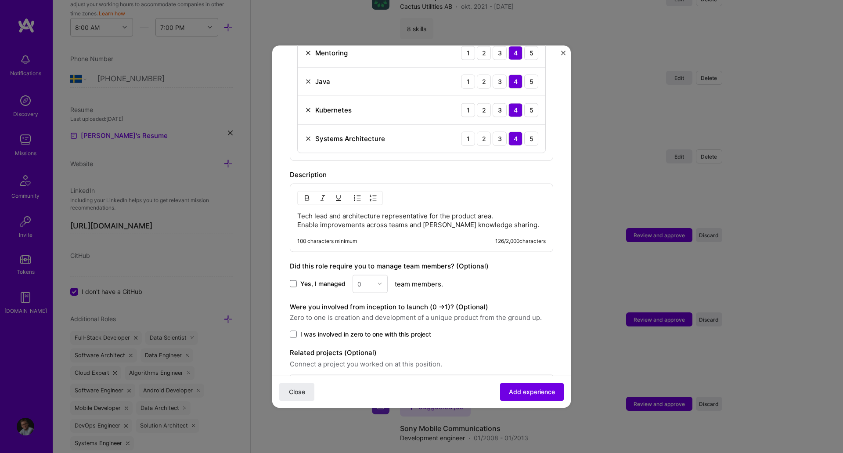
scroll to position [415, 0]
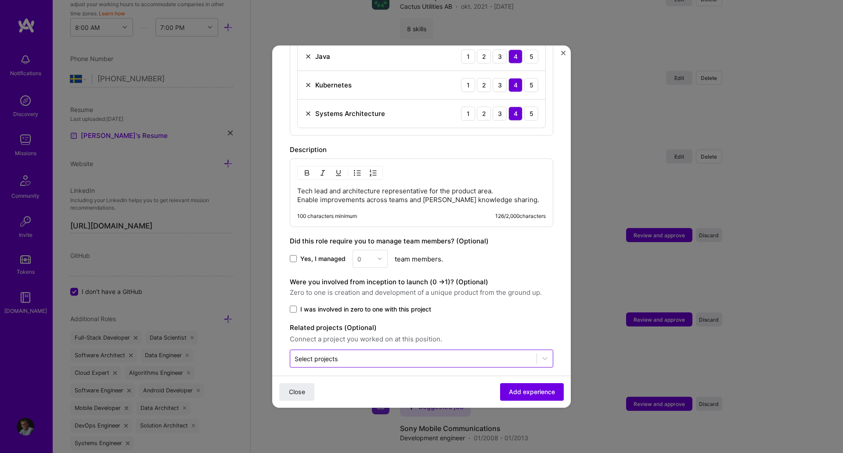
click at [355, 354] on input "text" at bounding box center [414, 358] width 238 height 9
click at [410, 369] on form "Adding suggested job This job is suggested based on your LinkedIn, resume or [D…" at bounding box center [421, 32] width 299 height 769
click at [511, 390] on span "Add experience" at bounding box center [532, 391] width 46 height 9
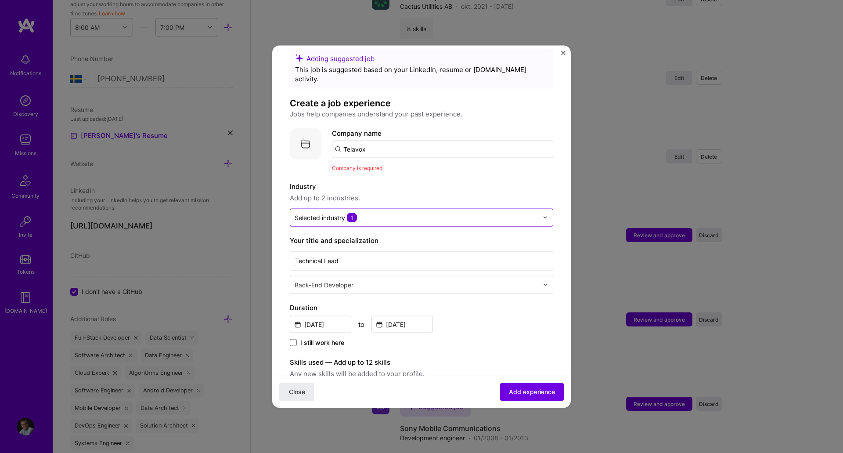
scroll to position [0, 0]
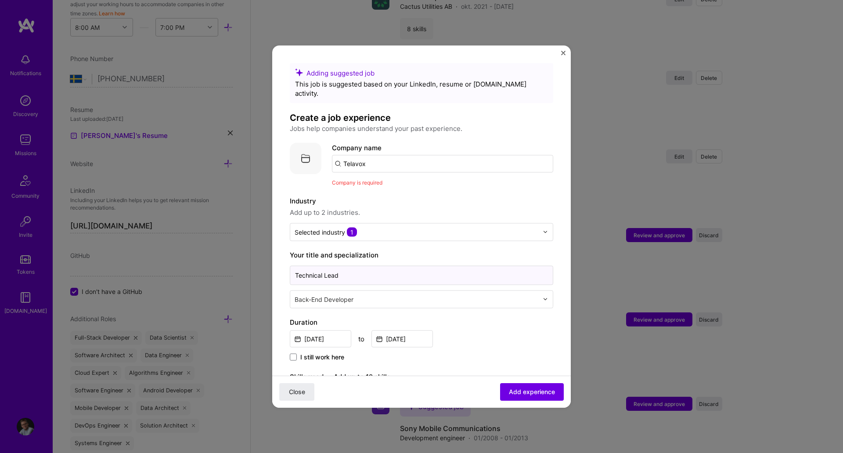
click at [420, 268] on input "Technical Lead" at bounding box center [422, 274] width 264 height 19
type input "Technical"
type input "Technical Lead"
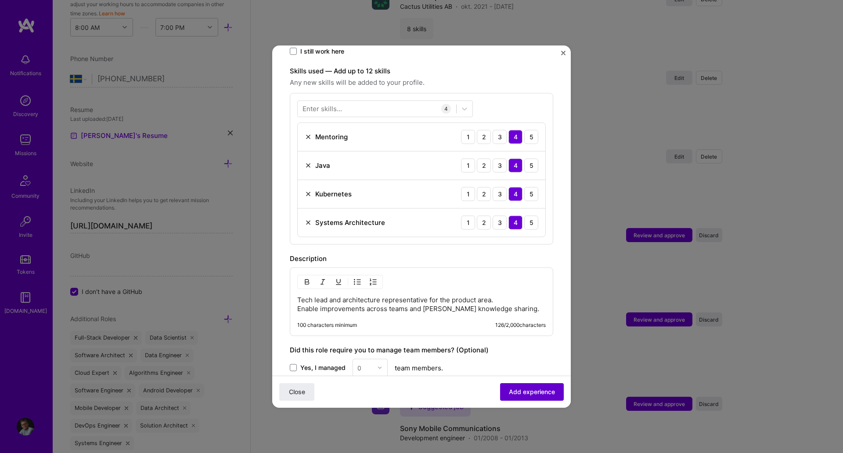
click at [517, 396] on span "Add experience" at bounding box center [532, 391] width 46 height 9
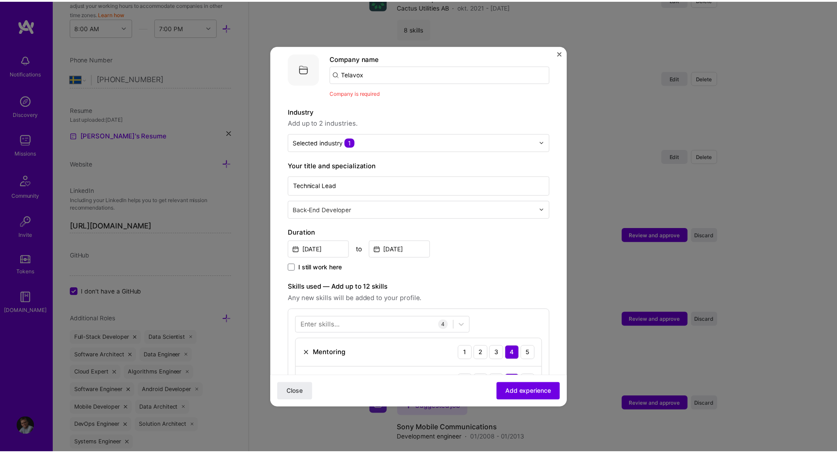
scroll to position [88, 0]
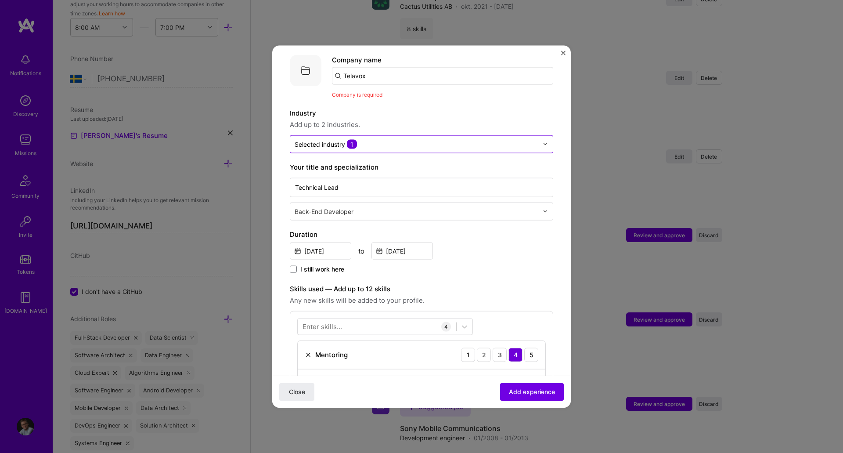
click at [389, 139] on input "text" at bounding box center [417, 143] width 244 height 9
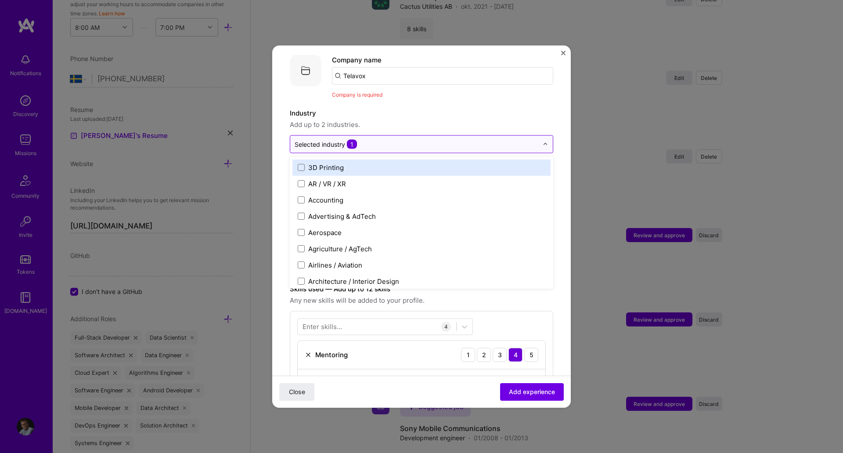
click at [399, 139] on input "text" at bounding box center [417, 143] width 244 height 9
click at [433, 90] on div "Company is required" at bounding box center [442, 94] width 221 height 9
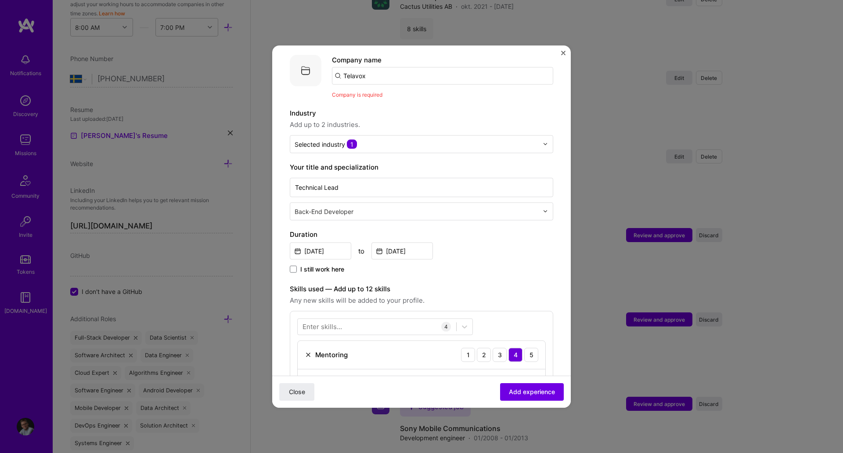
click at [564, 55] on img "Close" at bounding box center [563, 53] width 4 height 4
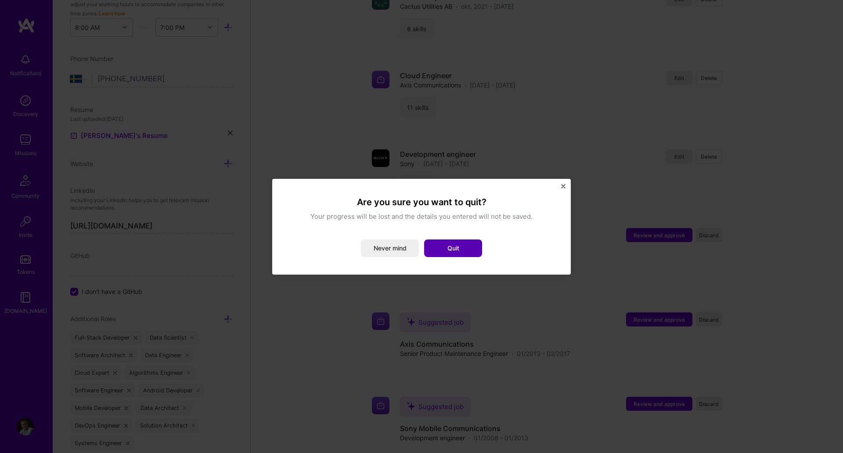
click at [457, 248] on button "Quit" at bounding box center [453, 248] width 58 height 18
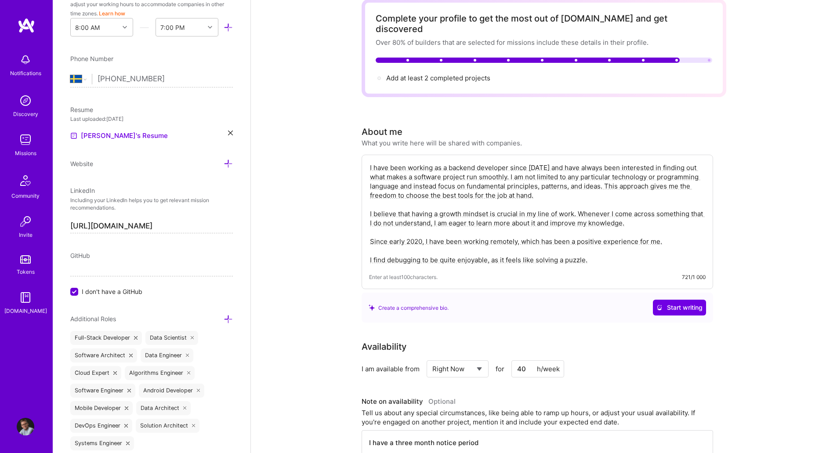
scroll to position [0, 0]
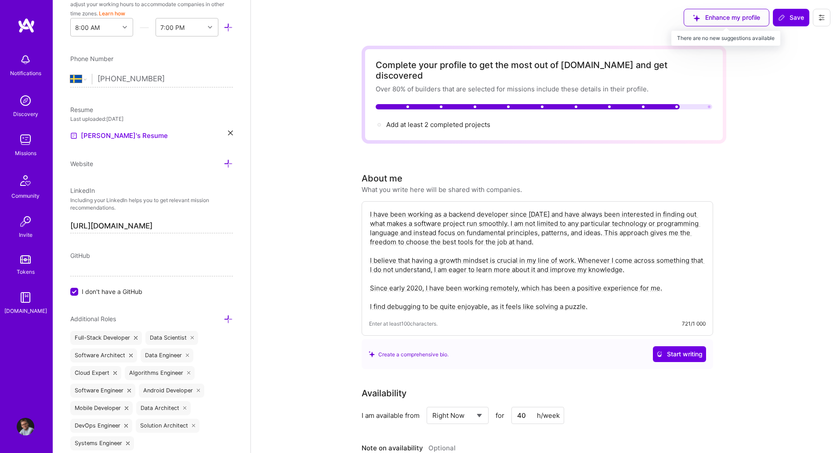
click at [709, 18] on div "Enhance my profile" at bounding box center [727, 18] width 86 height 18
click at [828, 13] on button at bounding box center [822, 18] width 18 height 18
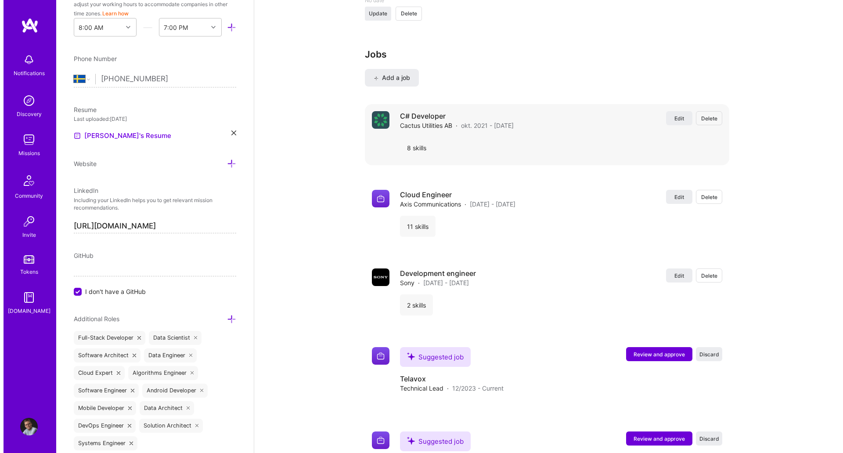
scroll to position [1457, 0]
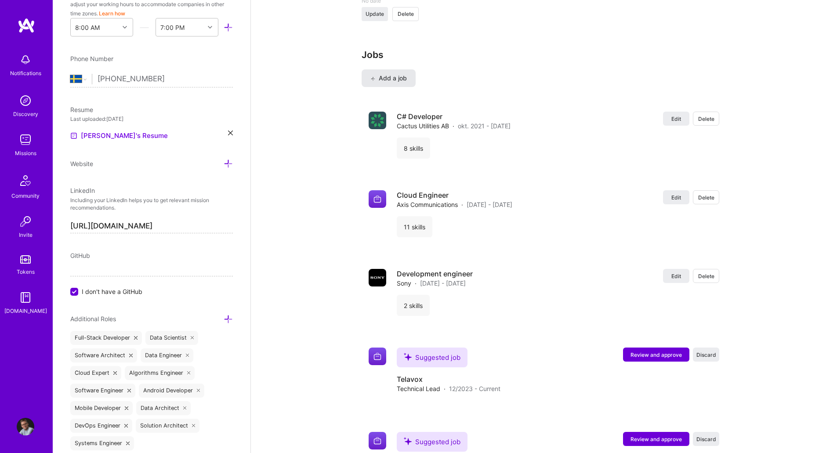
click at [389, 74] on span "Add a job" at bounding box center [388, 78] width 36 height 9
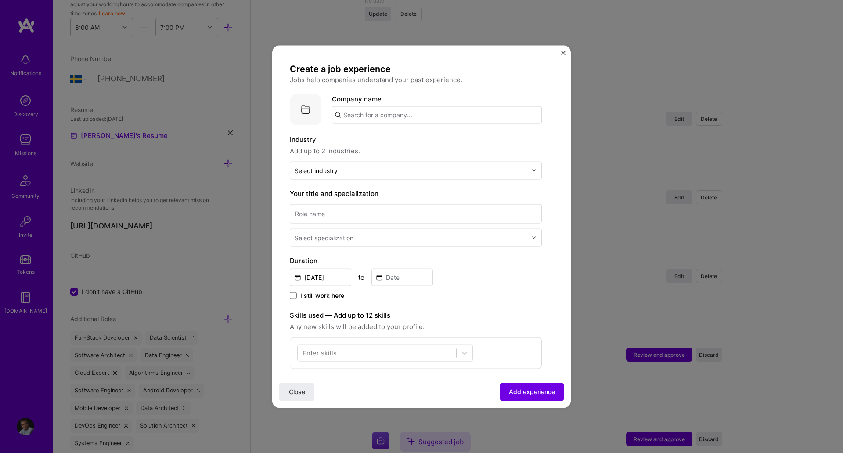
click at [411, 123] on input "text" at bounding box center [437, 115] width 210 height 18
type input "Resurs"
click at [376, 141] on span "[DOMAIN_NAME]" at bounding box center [379, 144] width 43 height 7
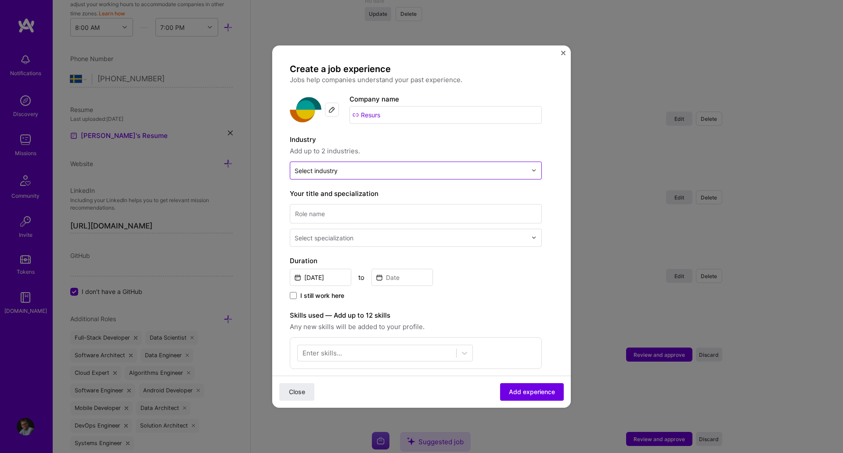
click at [380, 173] on input "text" at bounding box center [411, 170] width 232 height 9
type input "bank"
click at [299, 193] on span at bounding box center [301, 193] width 7 height 7
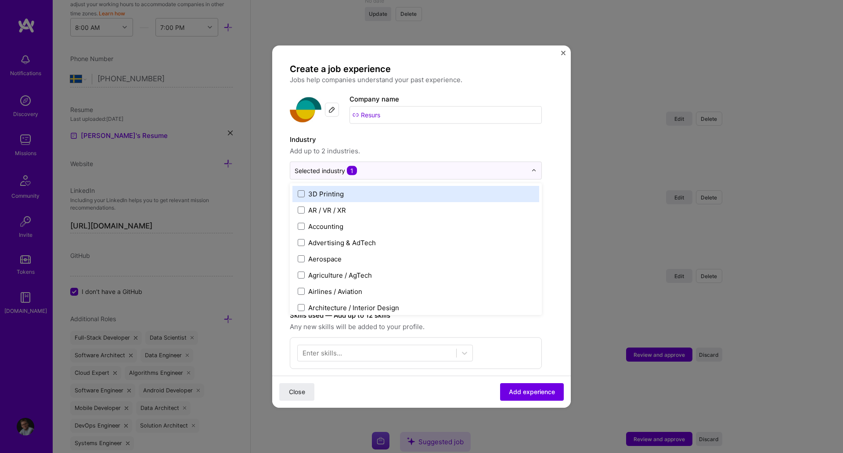
click at [412, 138] on label "Industry" at bounding box center [416, 139] width 252 height 11
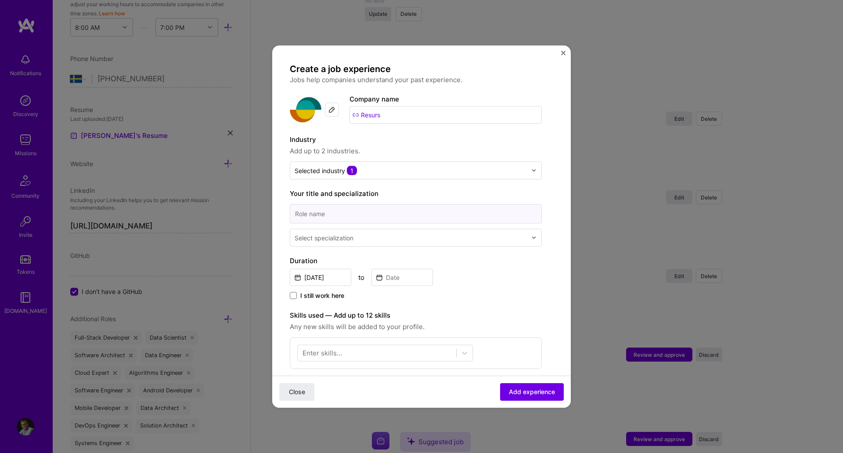
click at [341, 213] on input at bounding box center [416, 213] width 252 height 19
type input "Lead Developer"
click at [374, 238] on input "text" at bounding box center [412, 237] width 234 height 9
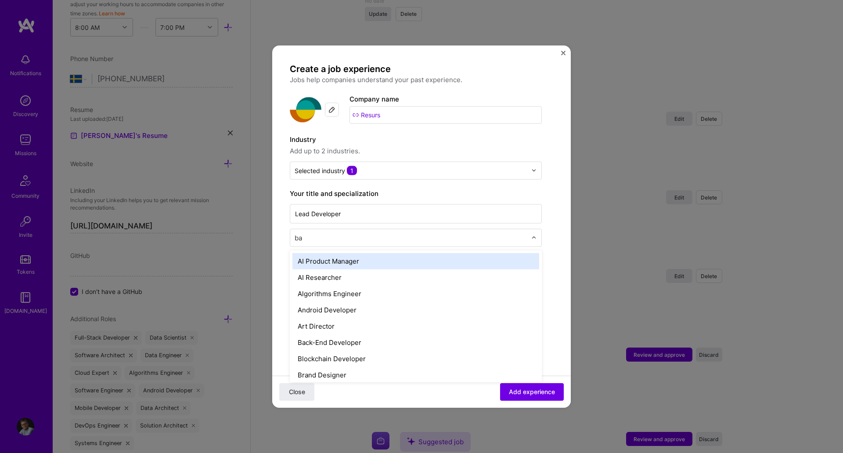
type input "bac"
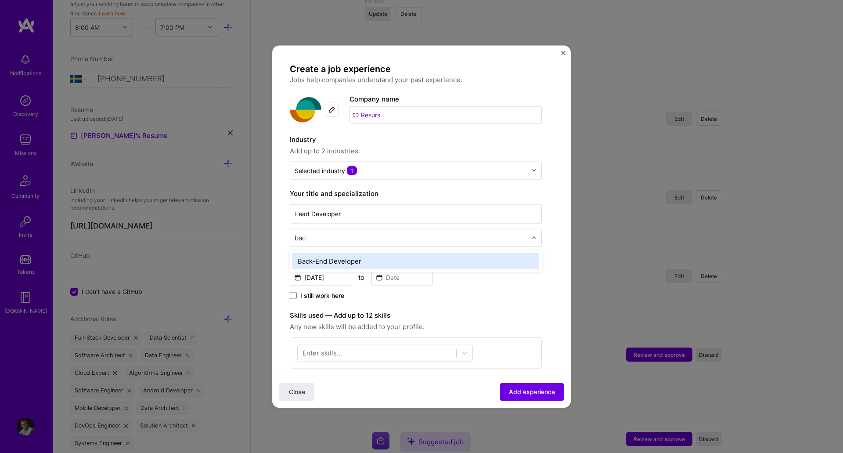
click at [348, 259] on div "Back-End Developer" at bounding box center [416, 261] width 247 height 16
click at [327, 277] on input "[DATE]" at bounding box center [320, 276] width 61 height 17
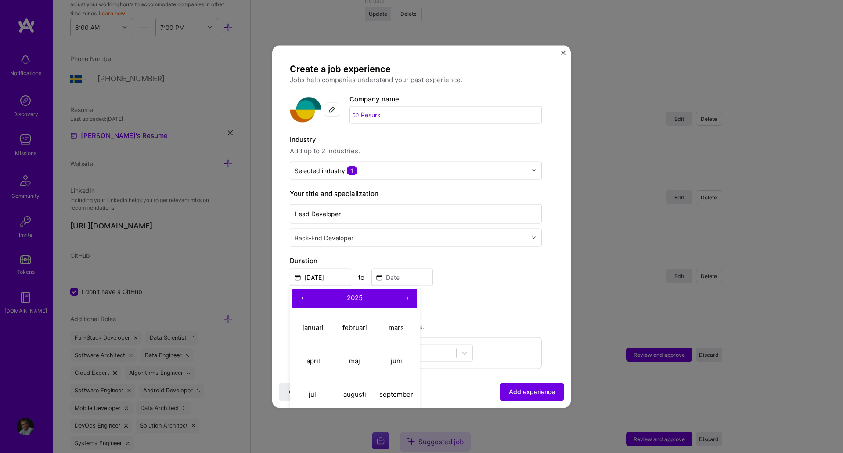
click at [303, 299] on button "‹" at bounding box center [302, 297] width 19 height 19
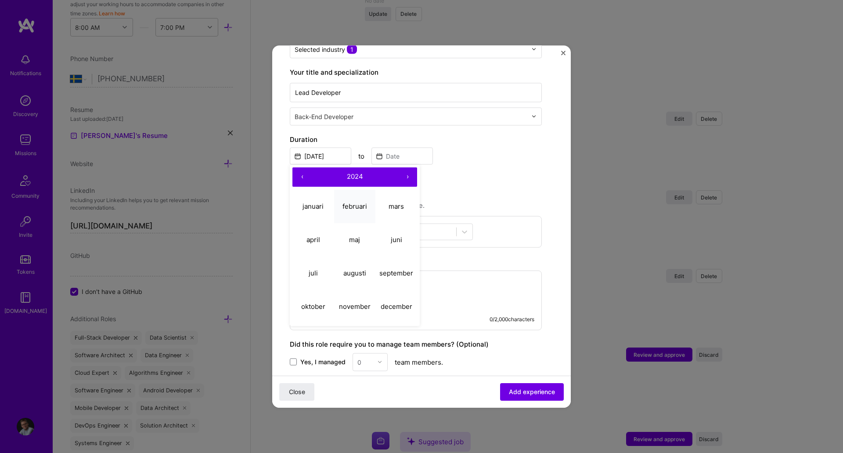
scroll to position [156, 0]
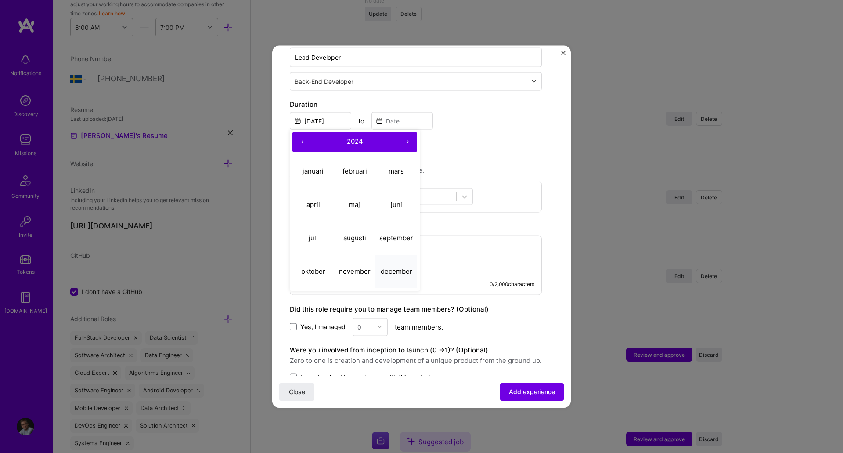
click at [393, 274] on abbr "december" at bounding box center [397, 271] width 32 height 8
type input "[DATE]"
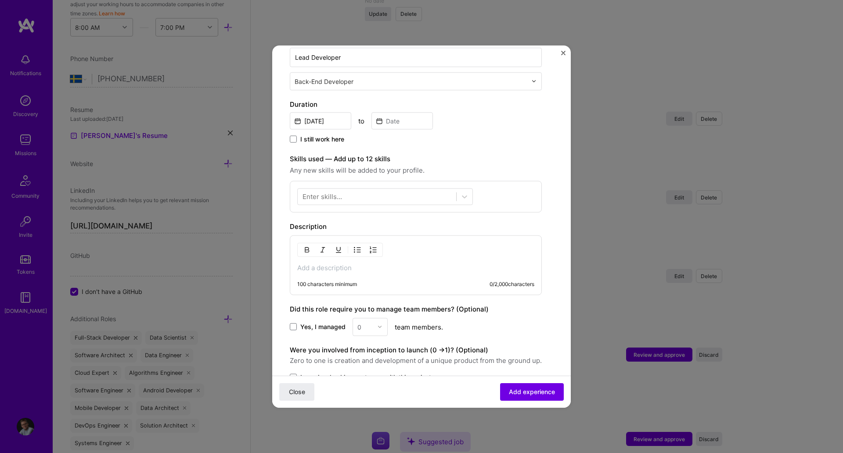
click at [314, 140] on span "I still work here" at bounding box center [322, 138] width 44 height 9
click at [0, 0] on input "I still work here" at bounding box center [0, 0] width 0 height 0
click at [355, 199] on div at bounding box center [377, 197] width 159 height 14
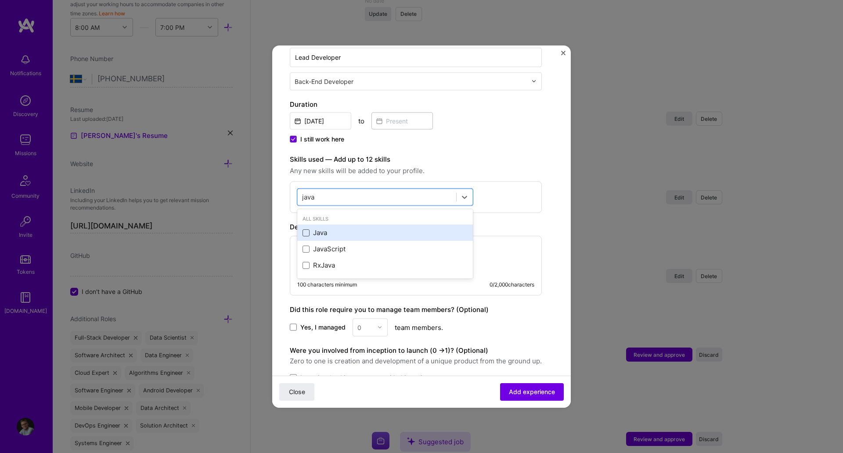
click at [304, 234] on span at bounding box center [306, 232] width 7 height 7
click at [0, 0] on input "checkbox" at bounding box center [0, 0] width 0 height 0
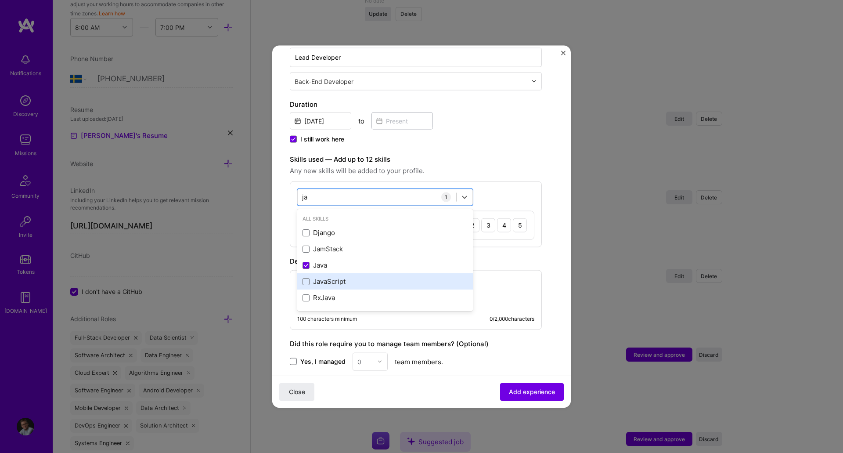
type input "j"
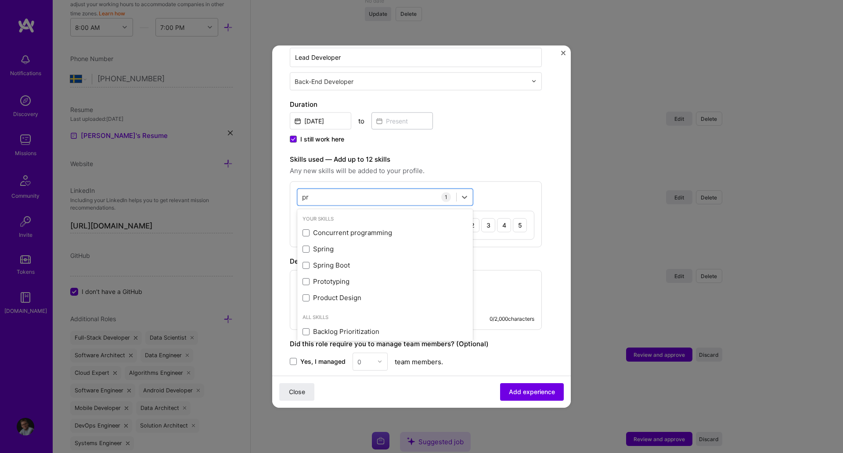
type input "p"
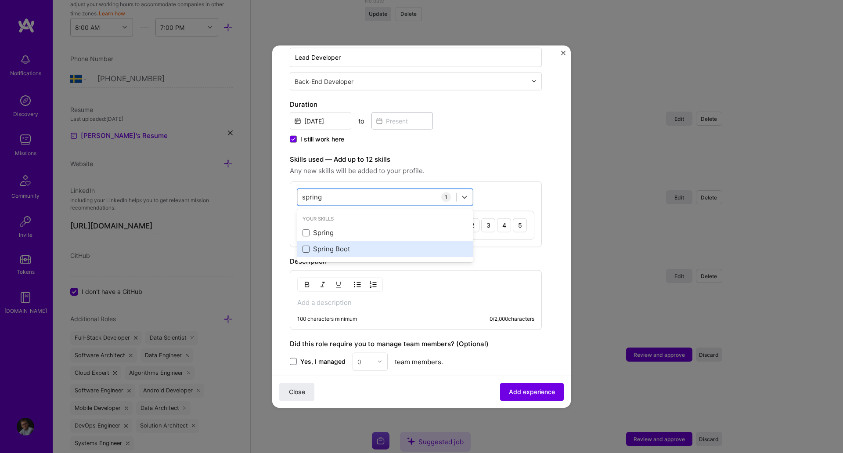
click at [303, 249] on span at bounding box center [306, 248] width 7 height 7
click at [0, 0] on input "checkbox" at bounding box center [0, 0] width 0 height 0
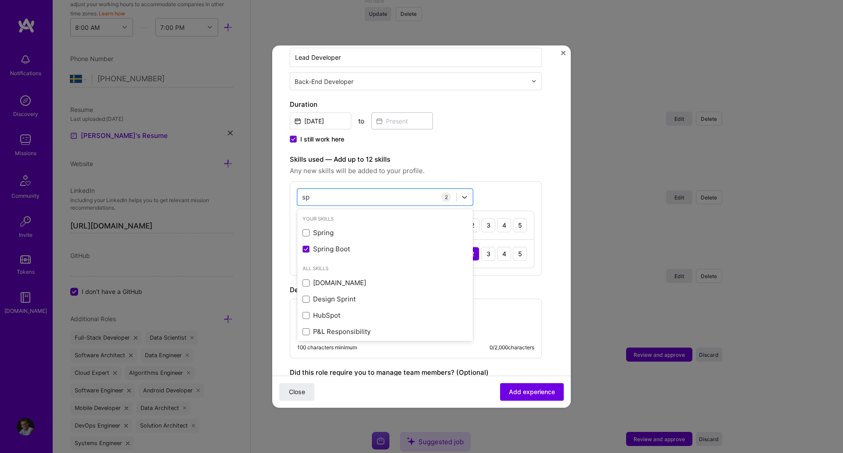
type input "s"
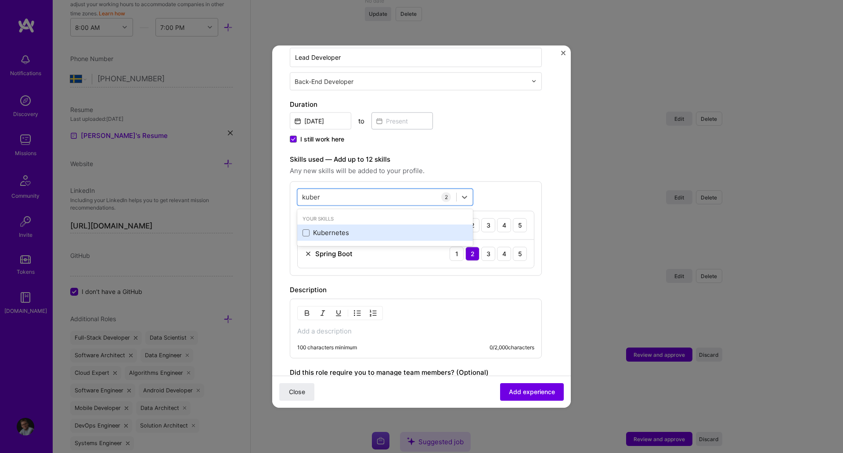
click at [320, 231] on div "Kubernetes" at bounding box center [385, 232] width 165 height 9
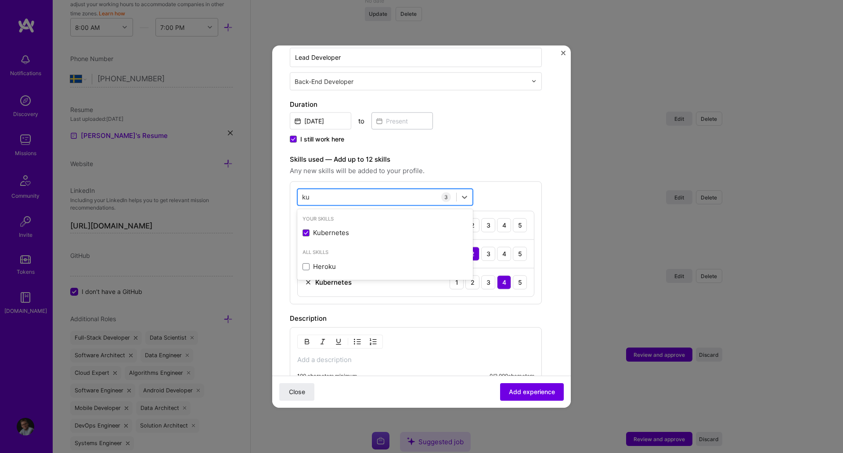
type input "k"
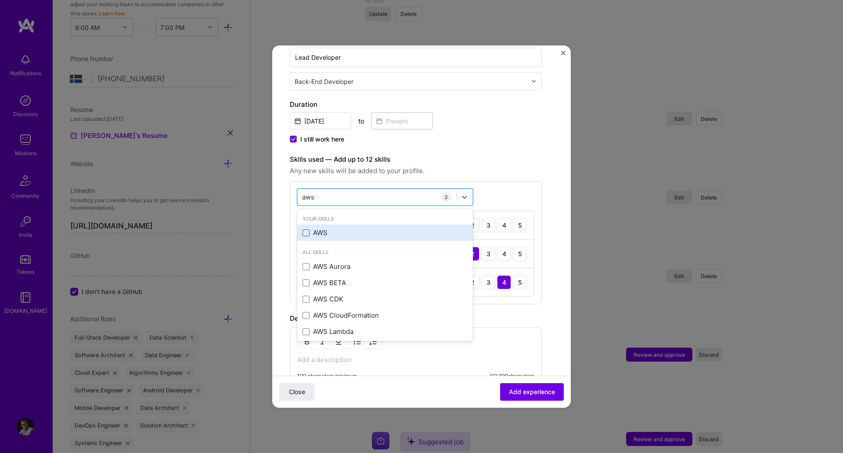
click at [307, 234] on span at bounding box center [306, 232] width 7 height 7
click at [0, 0] on input "checkbox" at bounding box center [0, 0] width 0 height 0
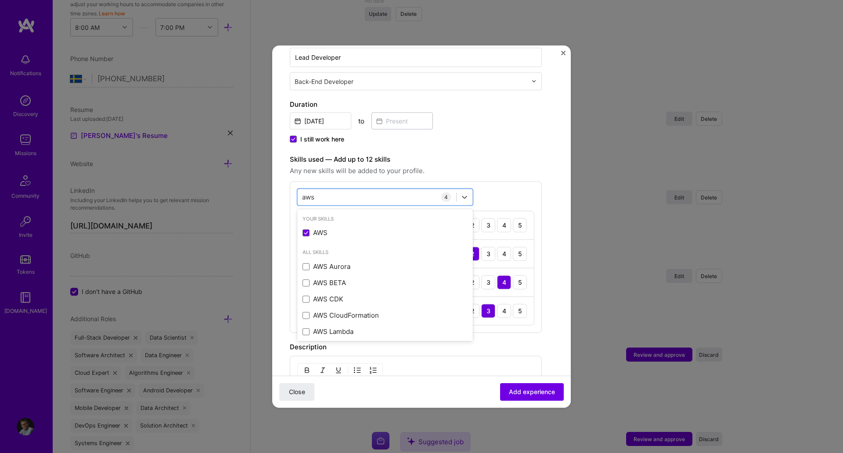
type input "aws"
click at [521, 170] on span "Any new skills will be added to your profile." at bounding box center [416, 170] width 252 height 11
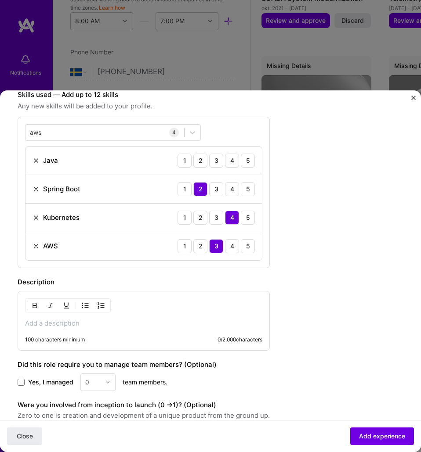
scroll to position [260, 0]
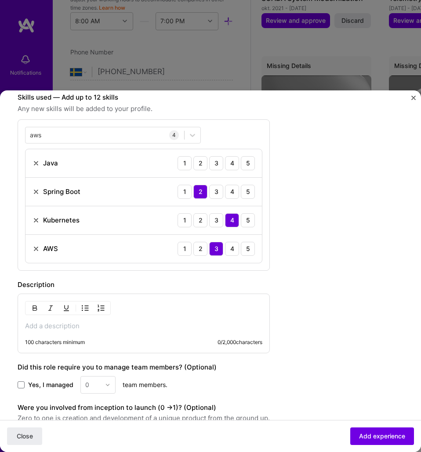
click at [79, 325] on p at bounding box center [143, 326] width 237 height 9
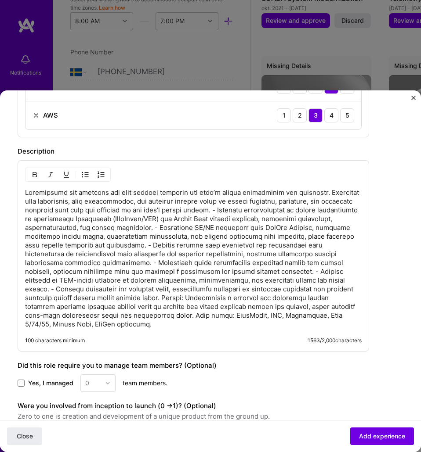
scroll to position [411, 0]
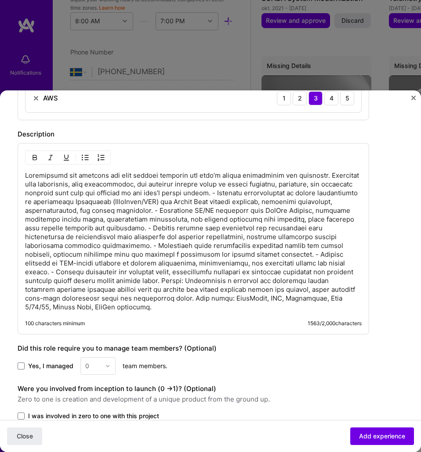
click at [213, 223] on p at bounding box center [193, 241] width 336 height 141
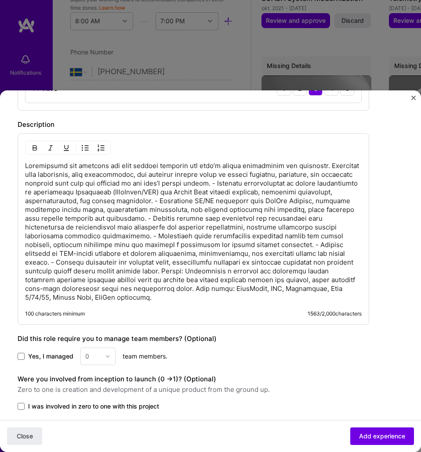
scroll to position [421, 0]
click at [265, 248] on p at bounding box center [193, 231] width 336 height 141
click at [216, 184] on p at bounding box center [193, 231] width 336 height 141
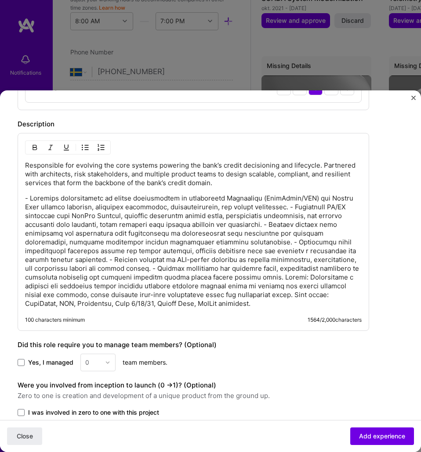
click at [284, 211] on p at bounding box center [193, 251] width 336 height 114
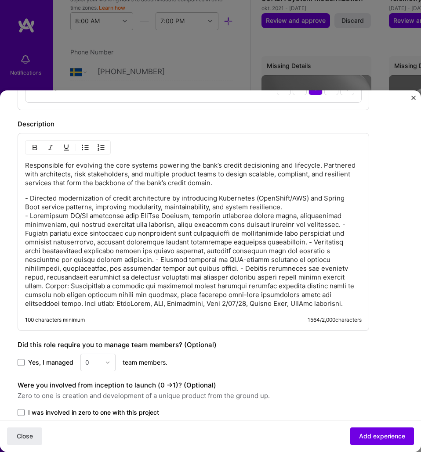
click at [355, 224] on p "- Directed modernization of credit architecture by introducing Kubernetes (Open…" at bounding box center [193, 251] width 336 height 114
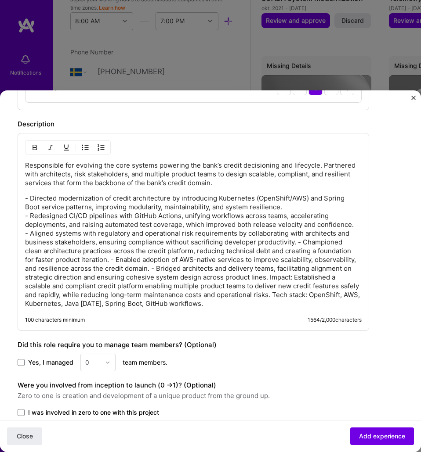
click at [298, 242] on p "- Directed modernization of credit architecture by introducing Kubernetes (Open…" at bounding box center [193, 251] width 336 height 114
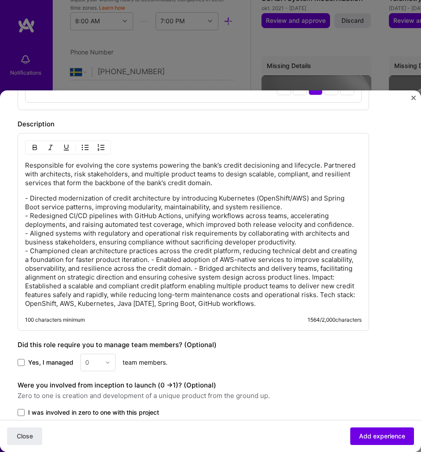
click at [154, 259] on p "- Directed modernization of credit architecture by introducing Kubernetes (Open…" at bounding box center [193, 251] width 336 height 114
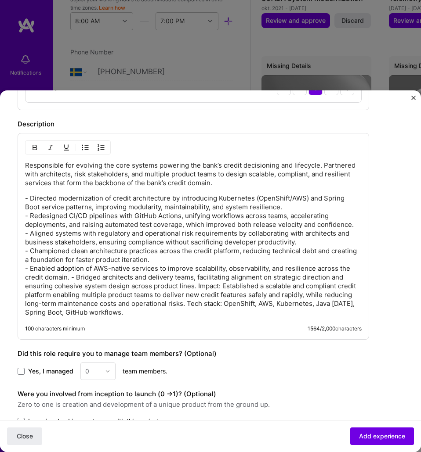
click at [69, 279] on p "- Directed modernization of credit architecture by introducing Kubernetes (Open…" at bounding box center [193, 255] width 336 height 123
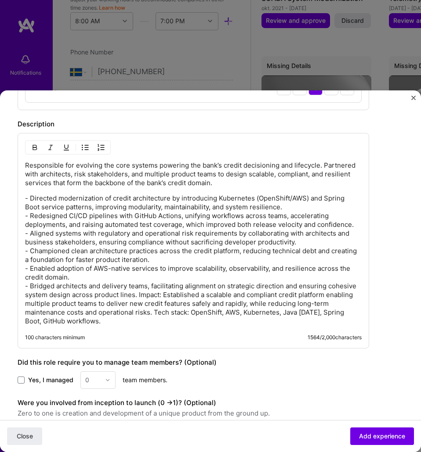
click at [136, 293] on p "- Directed modernization of credit architecture by introducing Kubernetes (Open…" at bounding box center [193, 260] width 336 height 132
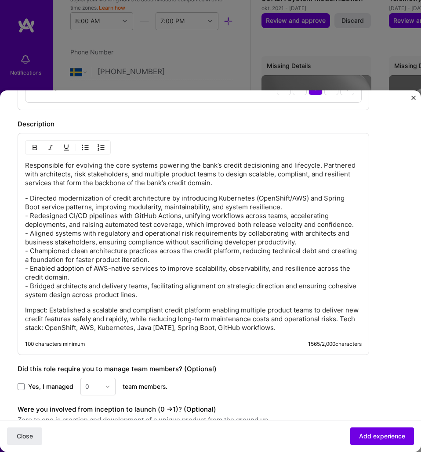
click at [25, 329] on p "Impact: Established a scalable and compliant credit platform enabling multiple …" at bounding box center [193, 319] width 336 height 26
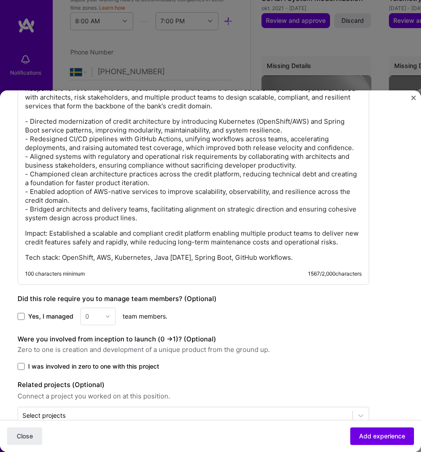
scroll to position [520, 0]
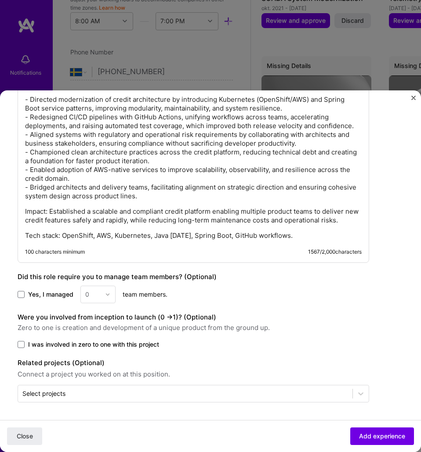
click at [384, 434] on span "Add experience" at bounding box center [382, 436] width 46 height 9
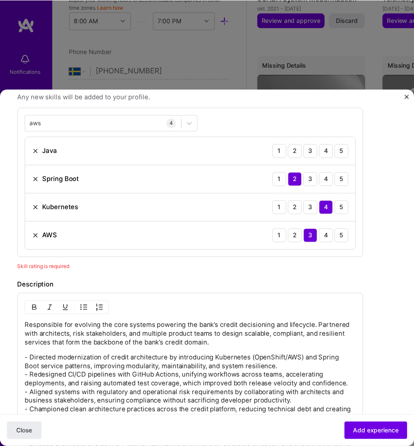
scroll to position [262, 0]
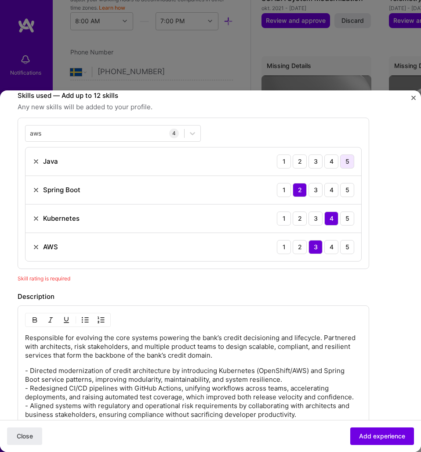
click at [347, 162] on div "5" at bounding box center [347, 162] width 14 height 14
click at [380, 435] on span "Add experience" at bounding box center [382, 436] width 46 height 9
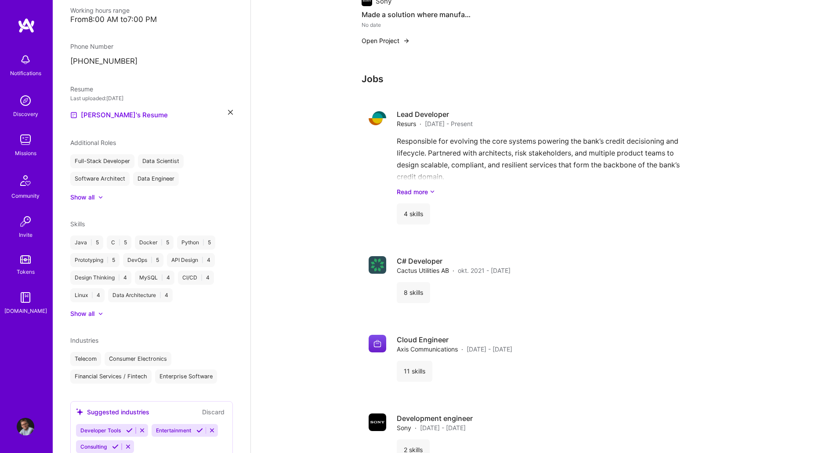
scroll to position [1082, 0]
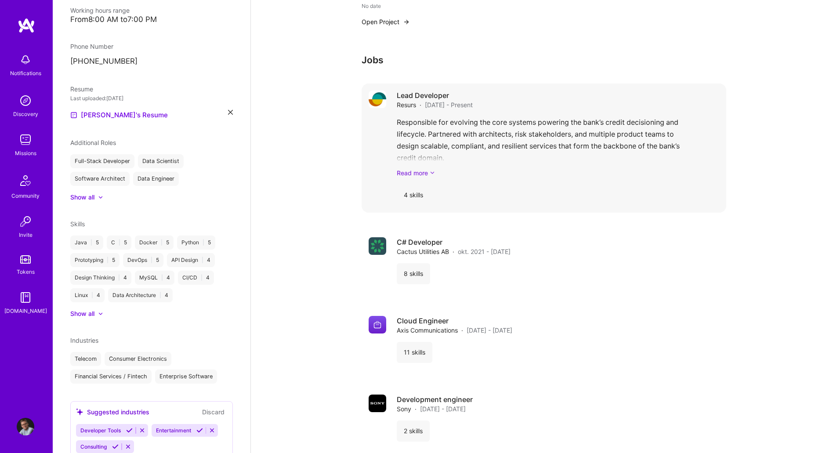
click at [419, 168] on link "Read more" at bounding box center [558, 172] width 322 height 9
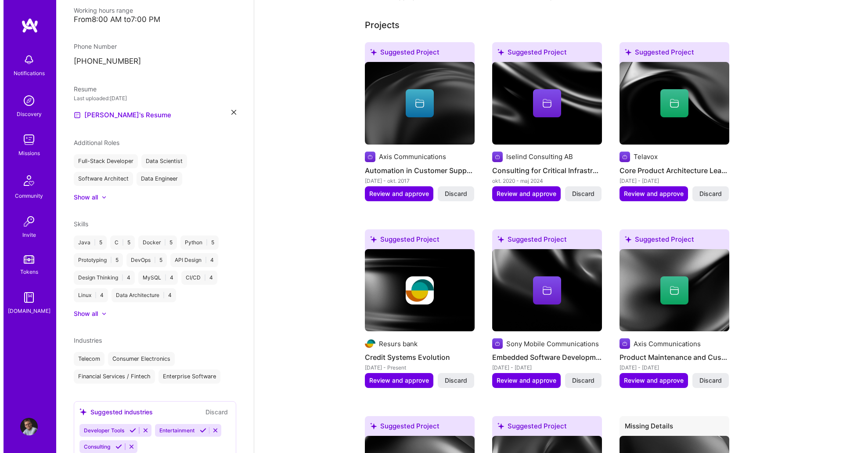
scroll to position [347, 0]
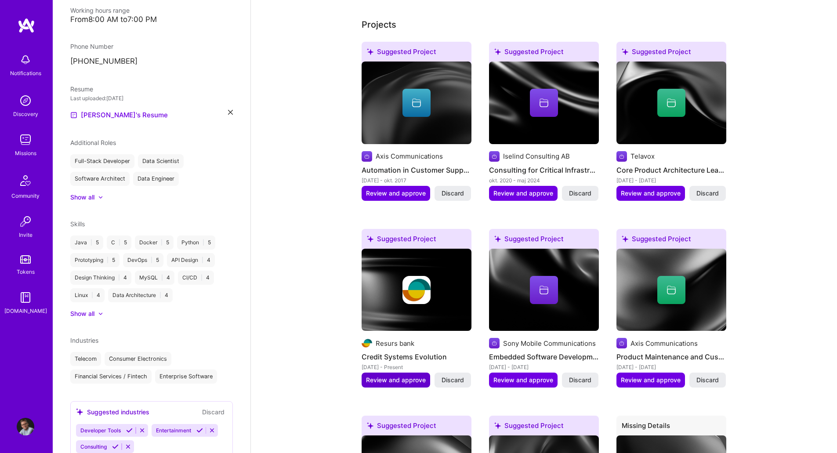
click at [381, 376] on span "Review and approve" at bounding box center [396, 380] width 60 height 9
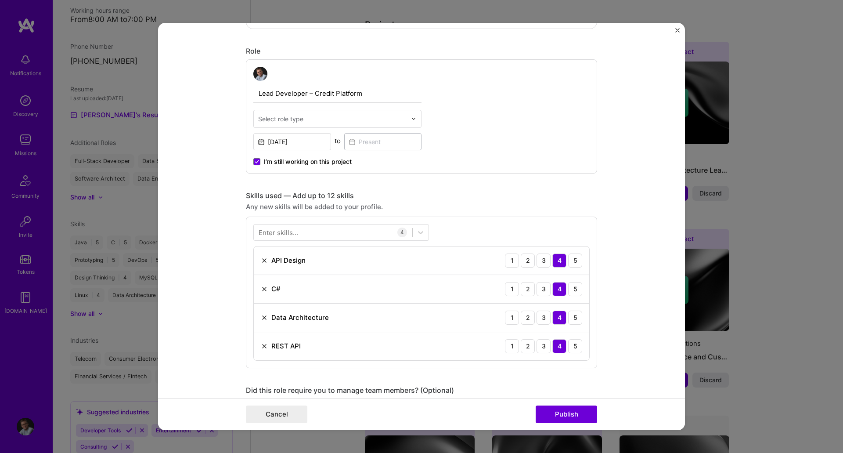
scroll to position [272, 0]
click at [406, 117] on div "Select role type" at bounding box center [332, 117] width 157 height 17
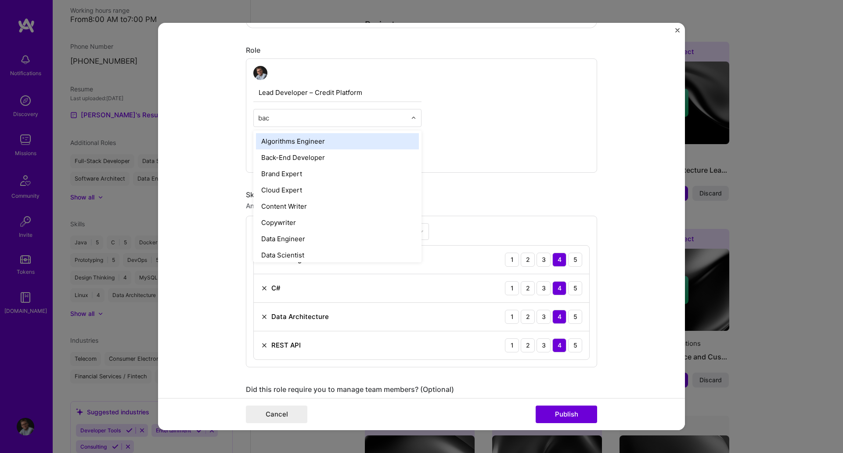
type input "back"
click at [331, 141] on div "Back-End Developer" at bounding box center [337, 141] width 163 height 16
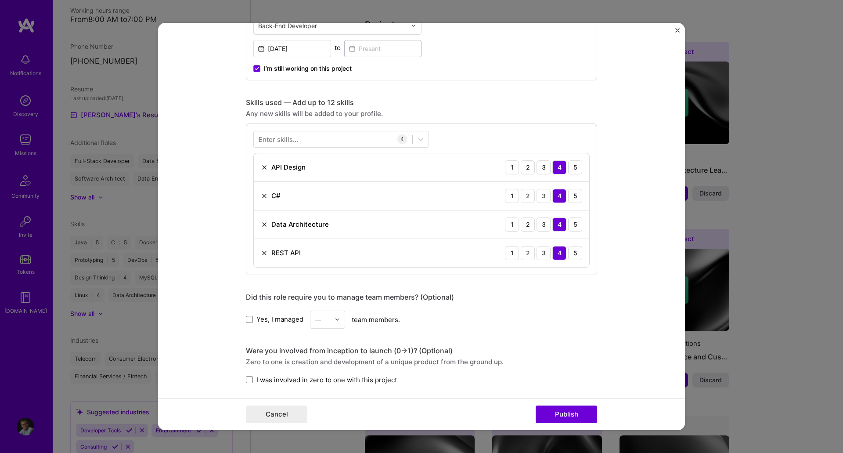
scroll to position [364, 0]
click at [261, 195] on img at bounding box center [264, 196] width 7 height 7
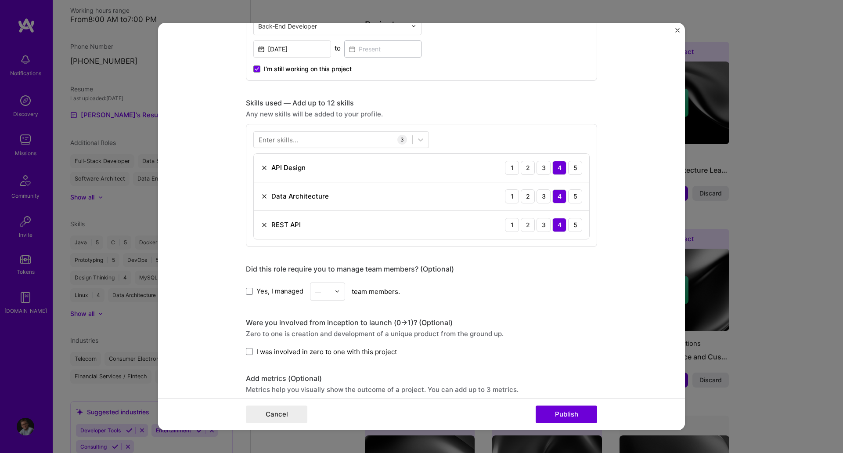
click at [261, 198] on img at bounding box center [264, 196] width 7 height 7
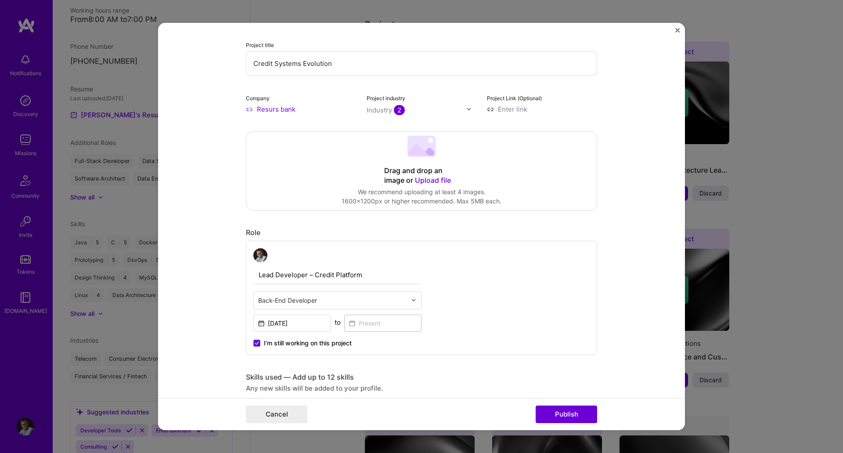
scroll to position [0, 0]
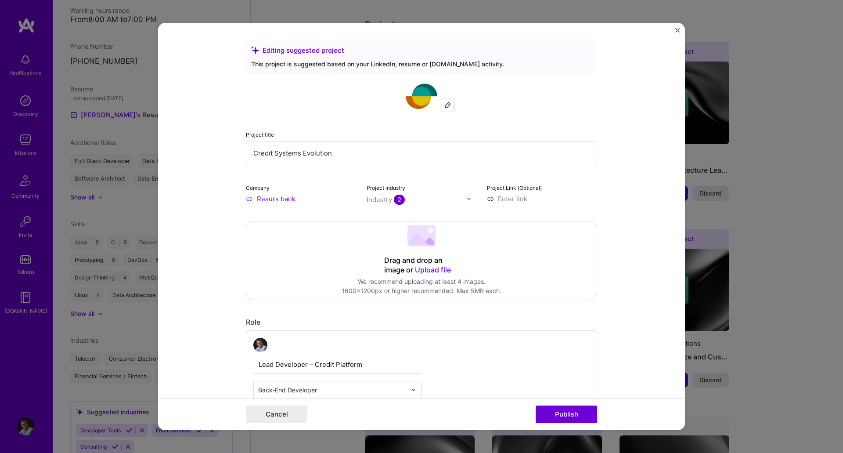
drag, startPoint x: 384, startPoint y: 154, endPoint x: 179, endPoint y: 155, distance: 204.7
click at [179, 155] on form "Editing suggested project This project is suggested based on your LinkedIn, res…" at bounding box center [421, 227] width 527 height 408
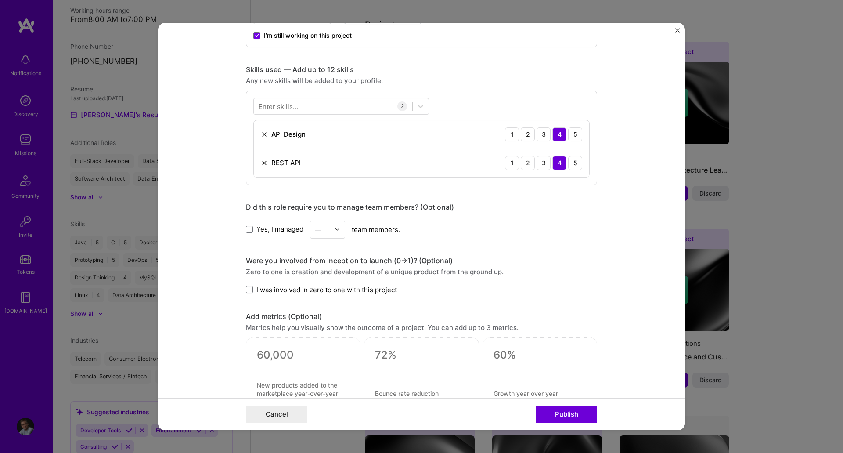
scroll to position [421, 0]
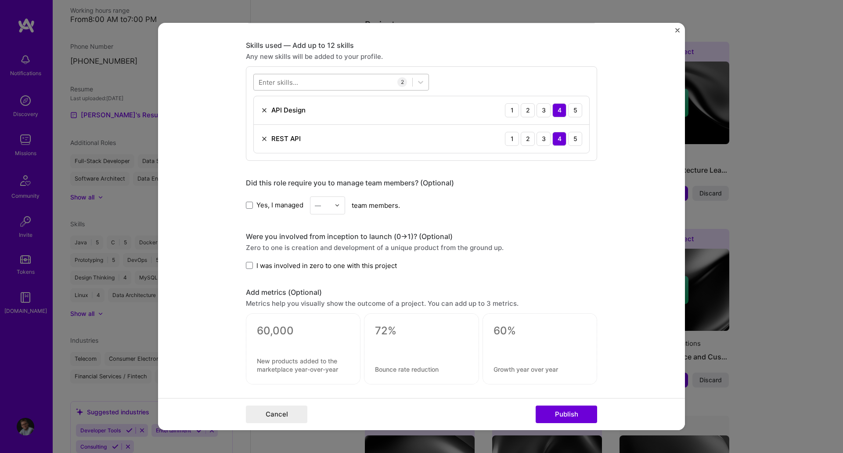
click at [314, 77] on div at bounding box center [333, 82] width 159 height 14
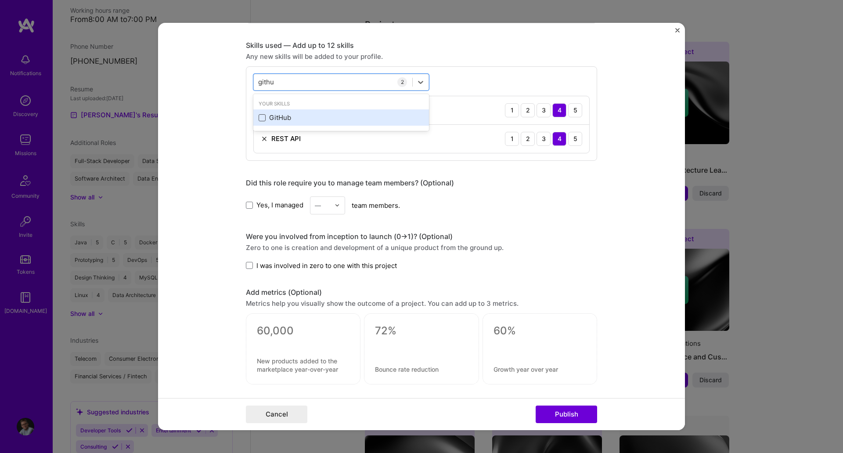
click at [260, 116] on span at bounding box center [262, 117] width 7 height 7
click at [0, 0] on input "checkbox" at bounding box center [0, 0] width 0 height 0
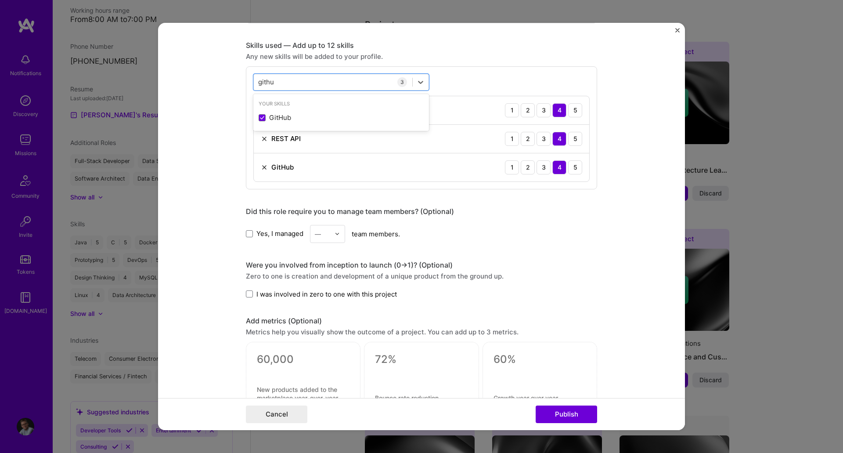
click at [230, 210] on form "Editing suggested project This project is suggested based on your LinkedIn, res…" at bounding box center [421, 227] width 527 height 408
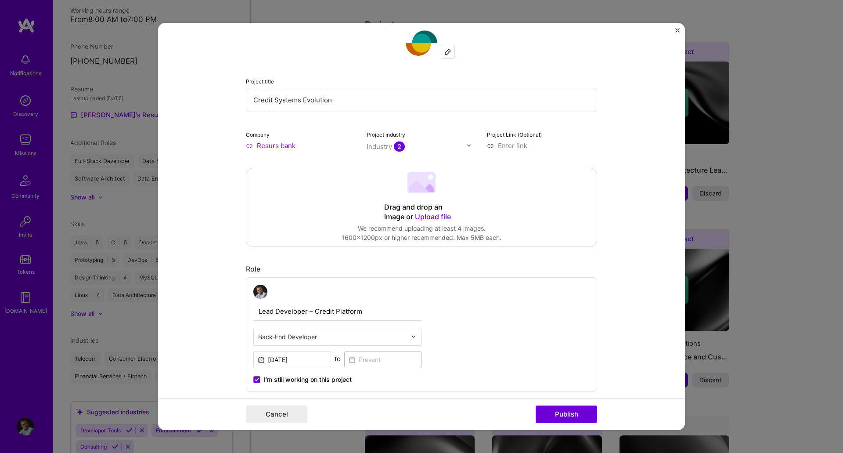
scroll to position [45, 0]
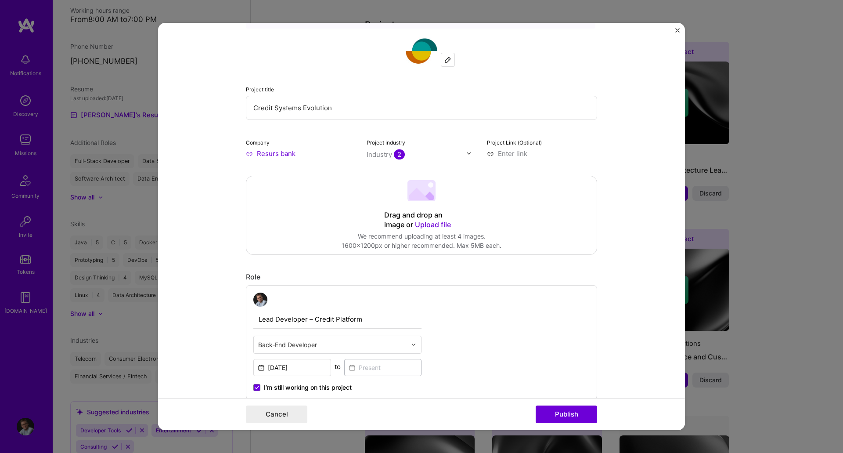
click at [353, 110] on input "Credit Systems Evolution" at bounding box center [421, 108] width 351 height 24
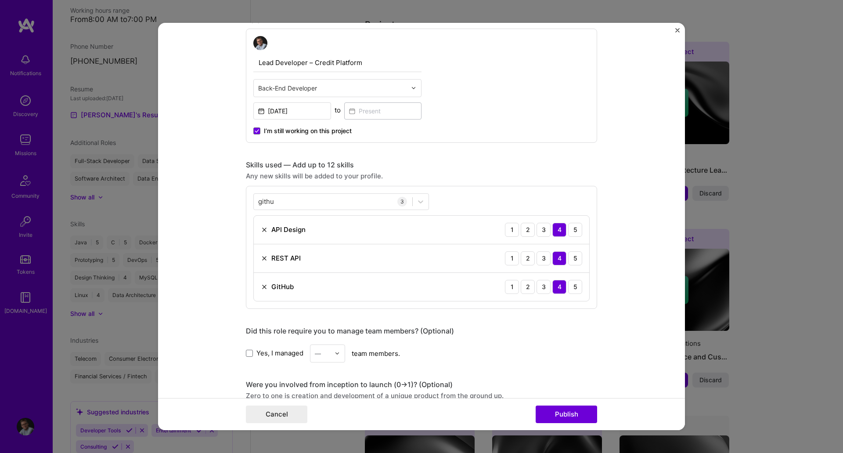
scroll to position [312, 0]
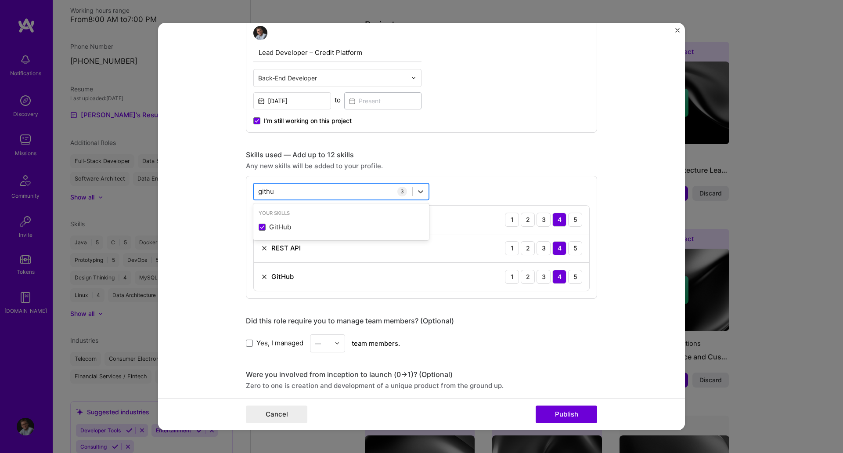
click at [327, 192] on div "githu githu" at bounding box center [333, 191] width 159 height 14
type input "g"
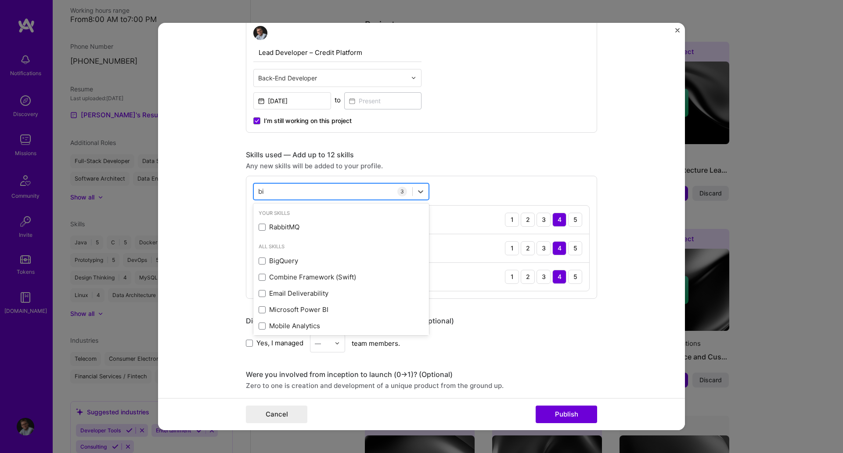
type input "b"
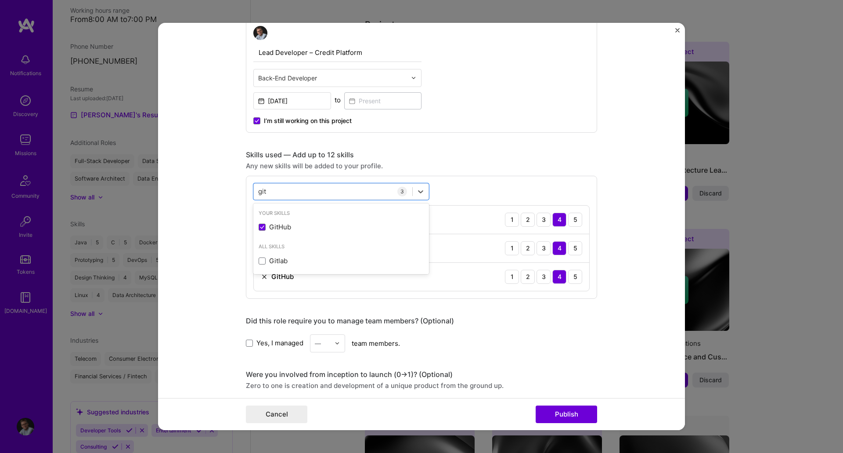
type input "git"
click at [189, 213] on form "Editing suggested project This project is suggested based on your LinkedIn, res…" at bounding box center [421, 227] width 527 height 408
click at [261, 219] on img at bounding box center [264, 219] width 7 height 7
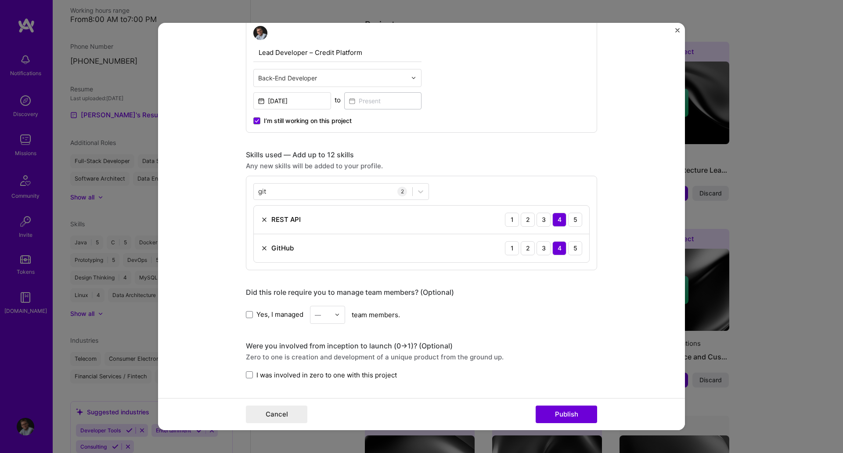
click at [261, 217] on img at bounding box center [264, 219] width 7 height 7
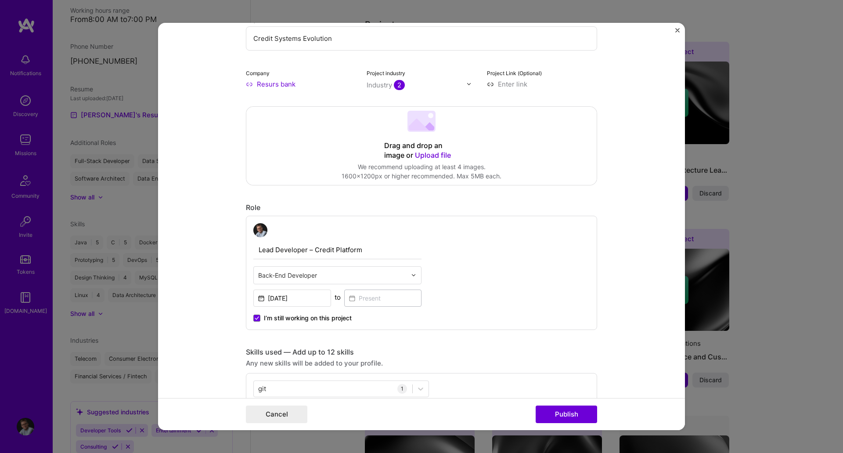
scroll to position [0, 0]
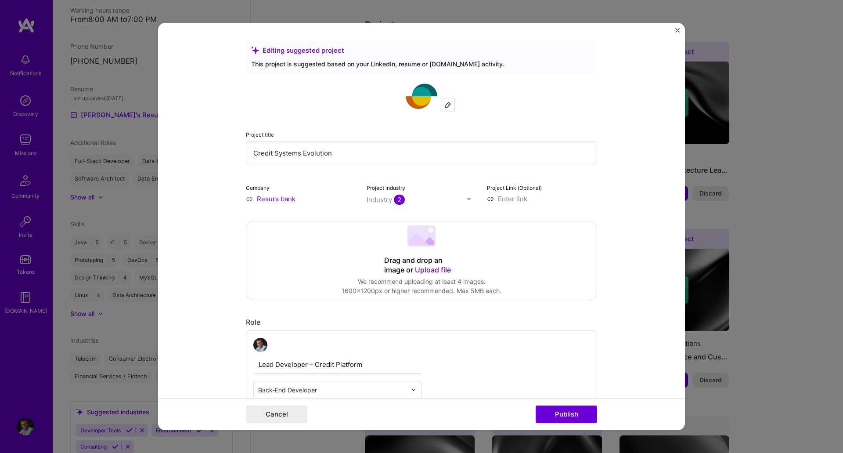
drag, startPoint x: 350, startPoint y: 153, endPoint x: 155, endPoint y: 152, distance: 194.6
click at [155, 152] on div "Editing suggested project This project is suggested based on your LinkedIn, res…" at bounding box center [421, 226] width 843 height 453
type input "Migration to GitHub"
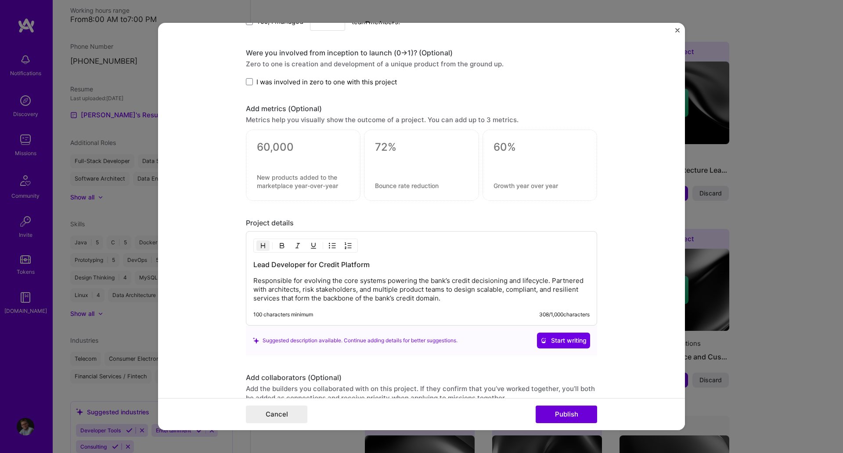
scroll to position [577, 0]
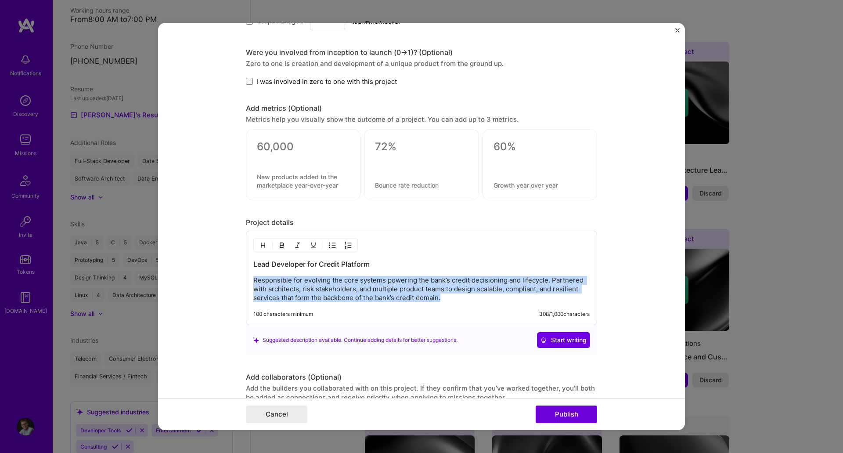
drag, startPoint x: 456, startPoint y: 300, endPoint x: 245, endPoint y: 279, distance: 212.4
click at [246, 279] on div "Lead Developer for Credit Platform Responsible for evolving the core systems po…" at bounding box center [421, 278] width 351 height 94
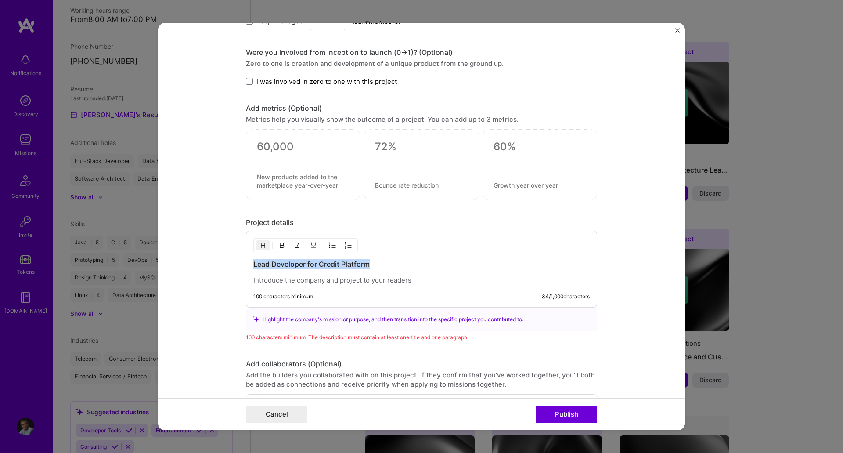
drag, startPoint x: 380, startPoint y: 259, endPoint x: 203, endPoint y: 263, distance: 176.6
click at [203, 263] on form "Editing suggested project This project is suggested based on your LinkedIn, res…" at bounding box center [421, 227] width 527 height 408
click at [264, 280] on p at bounding box center [421, 280] width 336 height 9
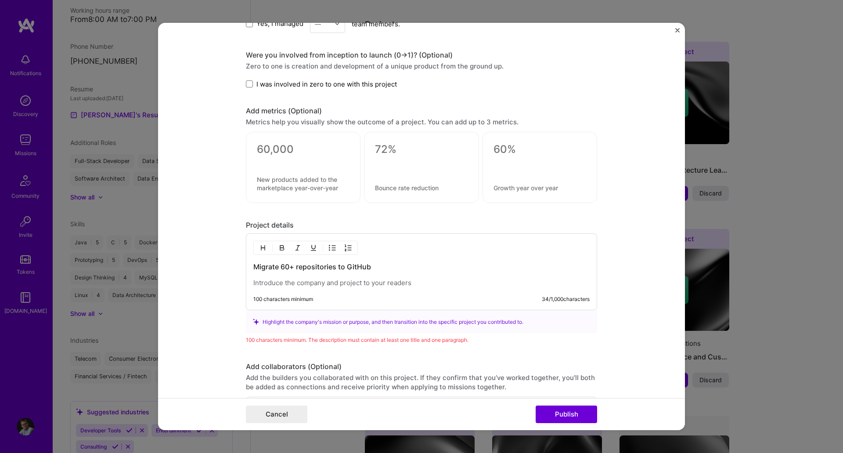
scroll to position [684, 0]
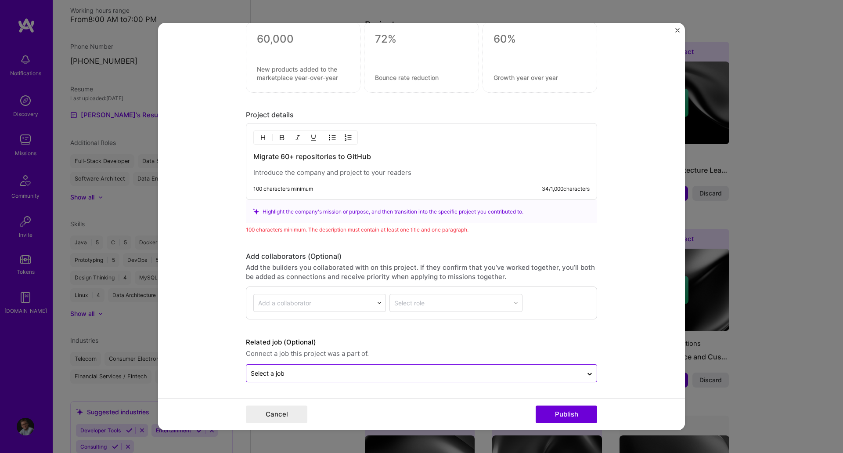
click at [290, 373] on input "text" at bounding box center [415, 373] width 328 height 9
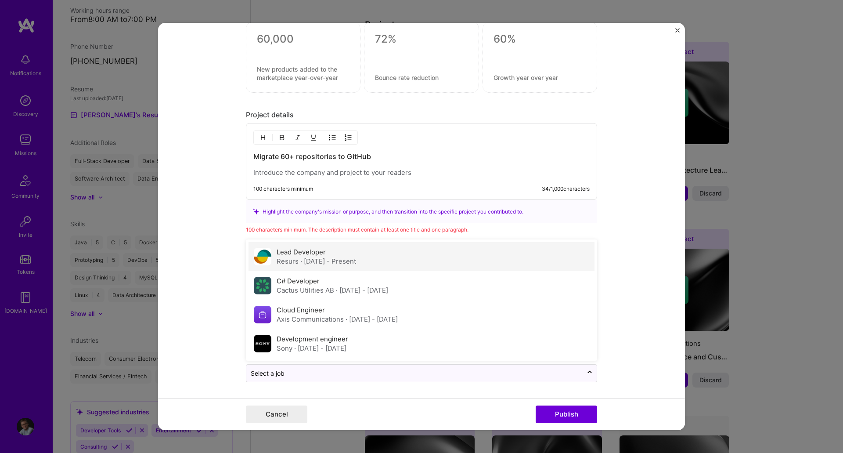
click at [300, 257] on span "· [DATE] - Present" at bounding box center [328, 261] width 56 height 8
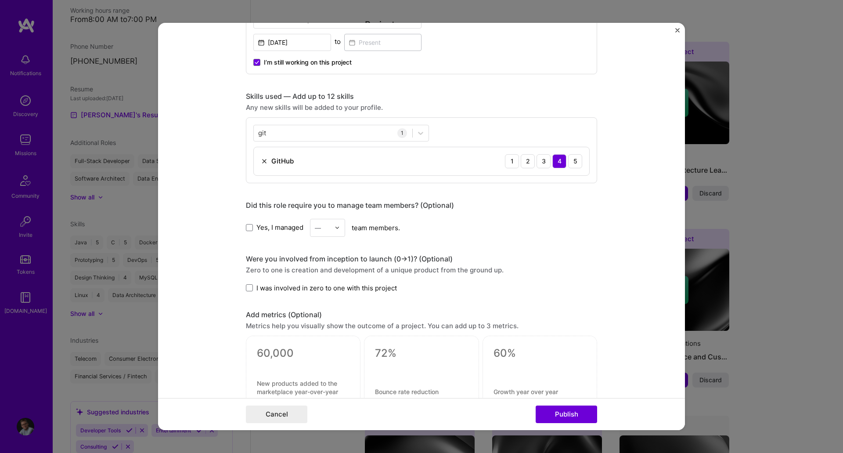
scroll to position [371, 0]
click at [268, 64] on span "I’m still working on this project" at bounding box center [308, 62] width 88 height 9
click at [0, 0] on input "I’m still working on this project" at bounding box center [0, 0] width 0 height 0
click at [367, 44] on input at bounding box center [383, 41] width 78 height 17
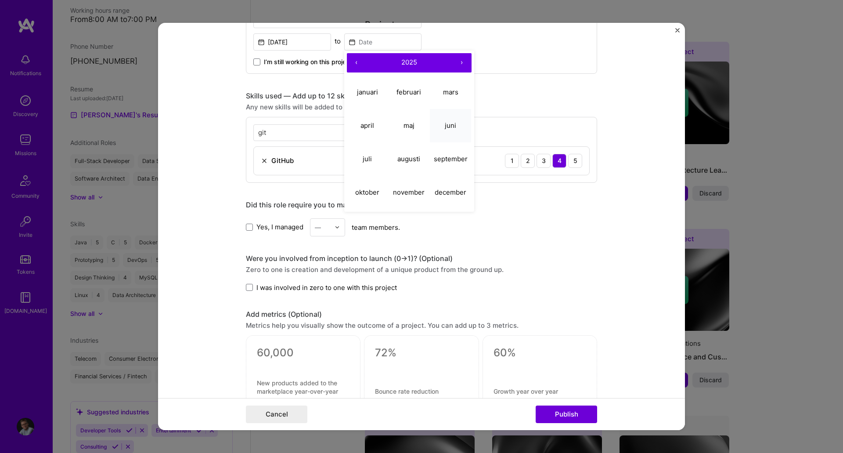
click at [445, 130] on abbr "juni" at bounding box center [450, 125] width 11 height 8
type input "[DATE]"
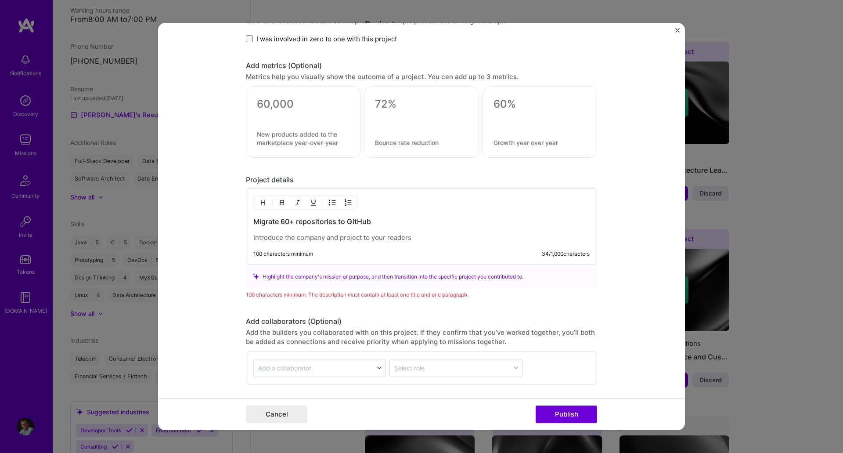
scroll to position [620, 0]
click at [269, 102] on textarea at bounding box center [303, 103] width 93 height 13
type textarea "0"
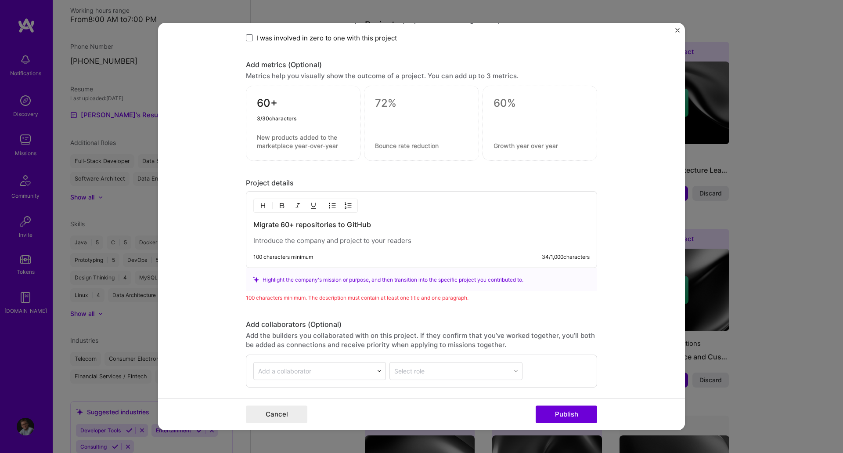
type textarea "60+"
click at [285, 139] on textarea at bounding box center [303, 141] width 93 height 17
type textarea "Repositories migrated to GitHub"
click at [382, 101] on textarea at bounding box center [421, 103] width 93 height 13
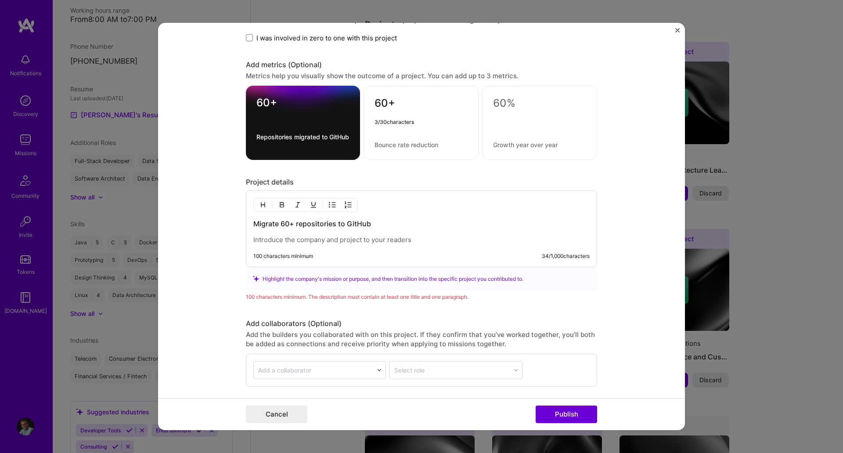
type textarea "60+"
click at [381, 148] on textarea at bounding box center [421, 145] width 93 height 8
type textarea "GitHub Workflows designed and implemented"
click at [519, 105] on textarea at bounding box center [539, 103] width 93 height 13
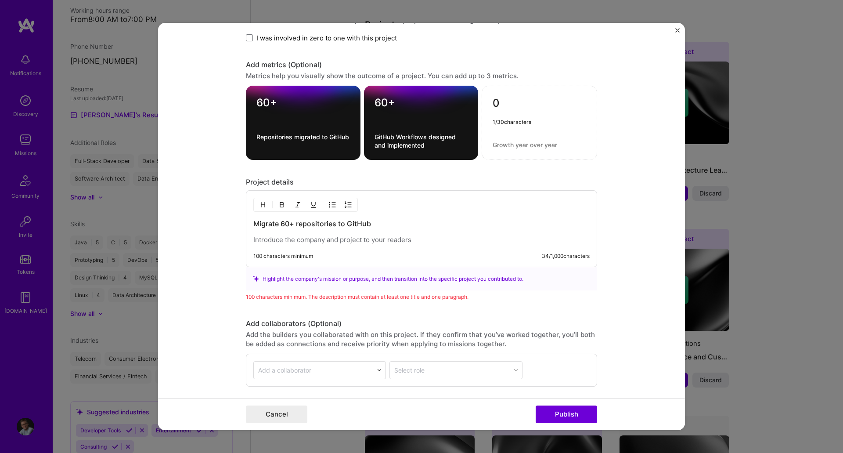
type textarea "0"
click at [509, 144] on textarea at bounding box center [540, 145] width 94 height 8
type textarea "Downtime or blocking"
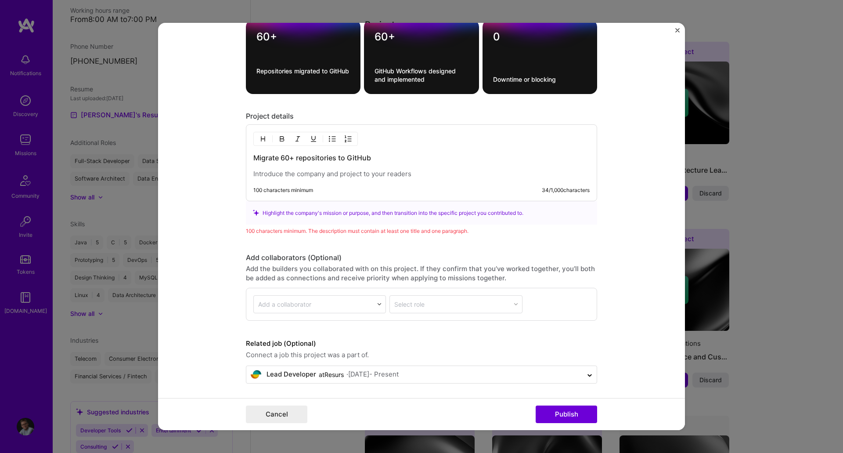
scroll to position [687, 0]
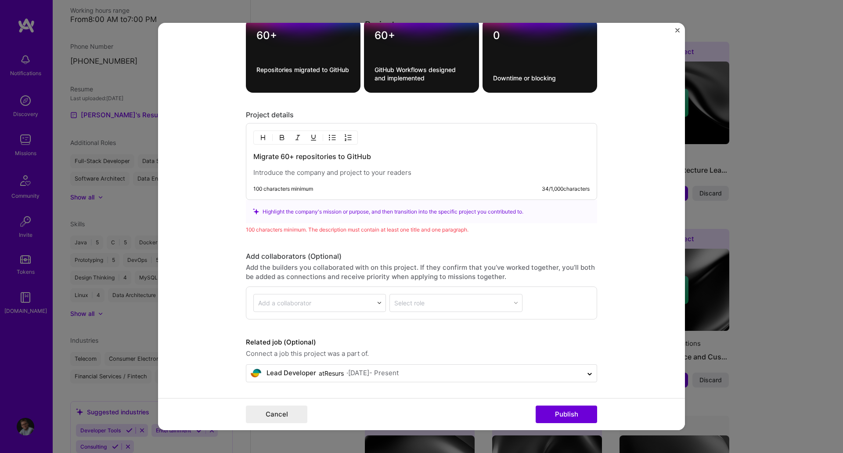
click at [338, 169] on p at bounding box center [421, 172] width 336 height 9
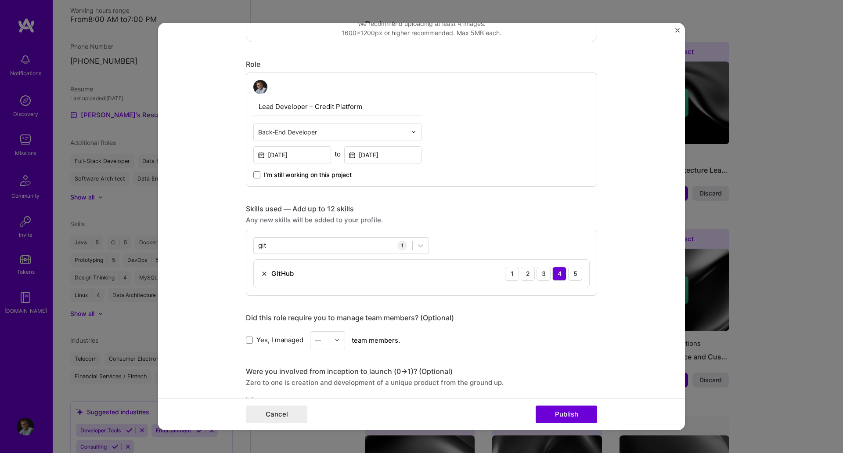
scroll to position [247, 0]
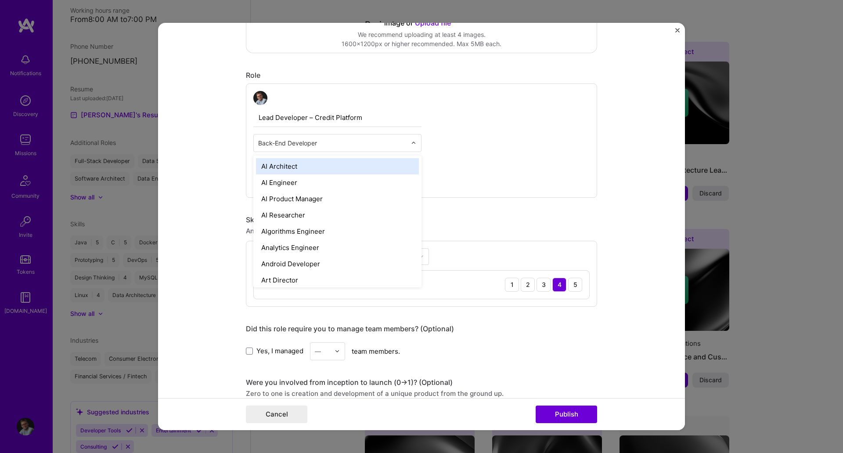
click at [348, 143] on input "text" at bounding box center [332, 142] width 148 height 9
type input "dev"
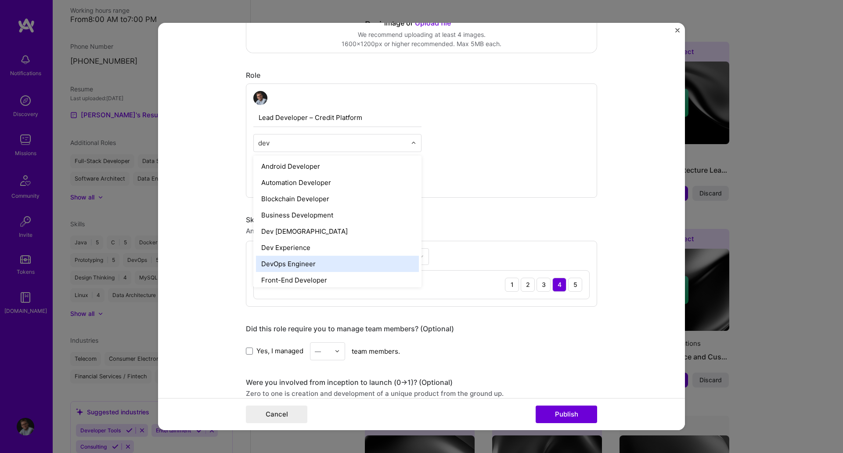
click at [273, 262] on div "DevOps Engineer" at bounding box center [337, 264] width 163 height 16
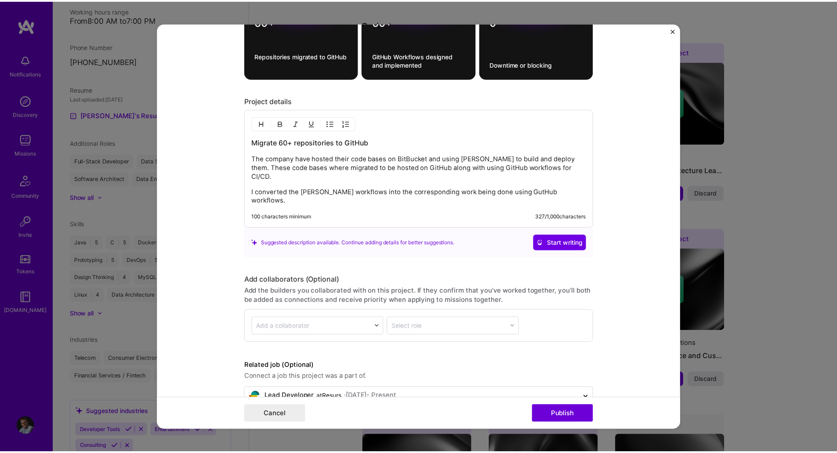
scroll to position [707, 0]
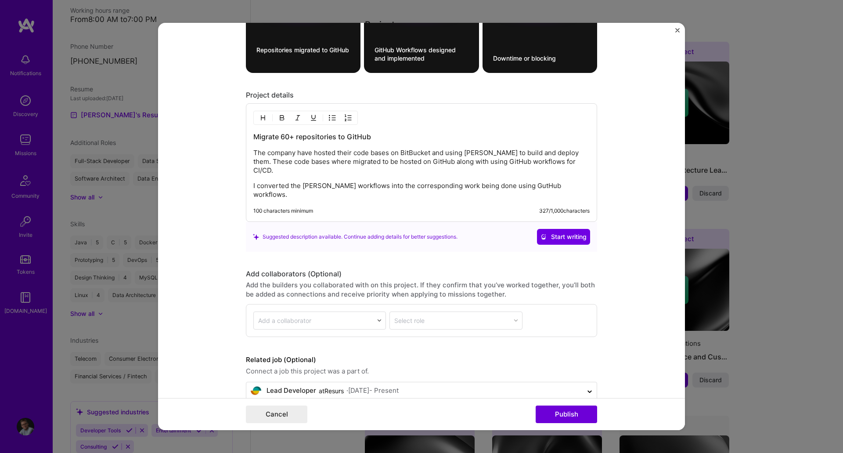
click at [572, 181] on p "I converted the [PERSON_NAME] workflows into the corresponding work being done …" at bounding box center [421, 190] width 336 height 18
drag, startPoint x: 494, startPoint y: 152, endPoint x: 565, endPoint y: 154, distance: 70.7
click at [565, 154] on p "The company have hosted their code bases on BitBucket and using [PERSON_NAME] t…" at bounding box center [421, 161] width 336 height 26
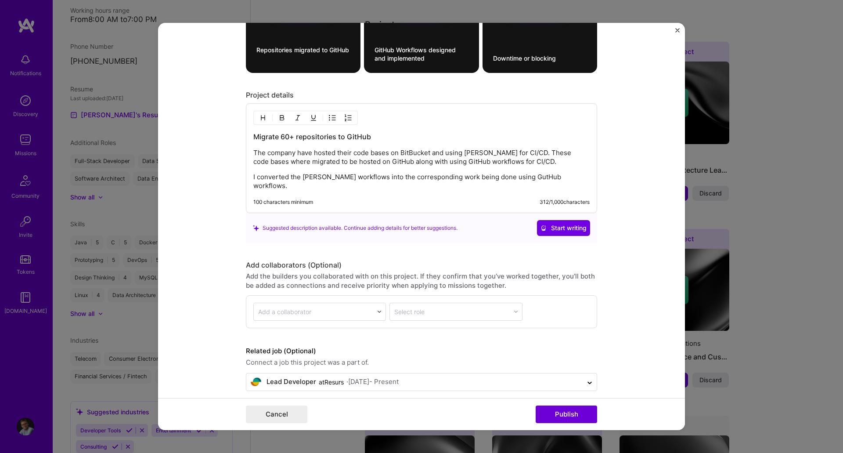
click at [576, 176] on p "I converted the [PERSON_NAME] workflows into the corresponding work being done …" at bounding box center [421, 182] width 336 height 18
click at [342, 186] on p "I converted the [PERSON_NAME] workflows into the corresponding work being done …" at bounding box center [421, 182] width 336 height 18
click at [399, 186] on p "I converted the [PERSON_NAME] workflows into the corresponding work being done …" at bounding box center [421, 182] width 336 height 18
drag, startPoint x: 401, startPoint y: 186, endPoint x: 326, endPoint y: 189, distance: 75.2
click at [326, 189] on p "I converted the [PERSON_NAME] workflows into the corresponding work being done …" at bounding box center [421, 182] width 336 height 18
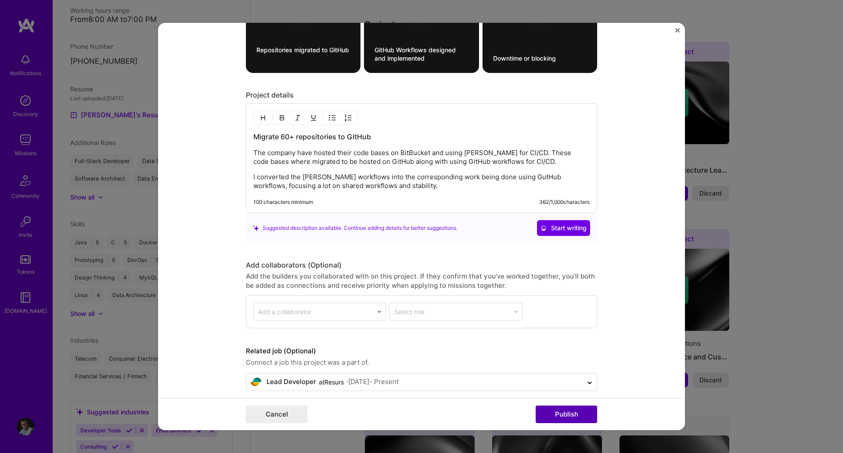
click at [567, 411] on button "Publish" at bounding box center [566, 414] width 61 height 18
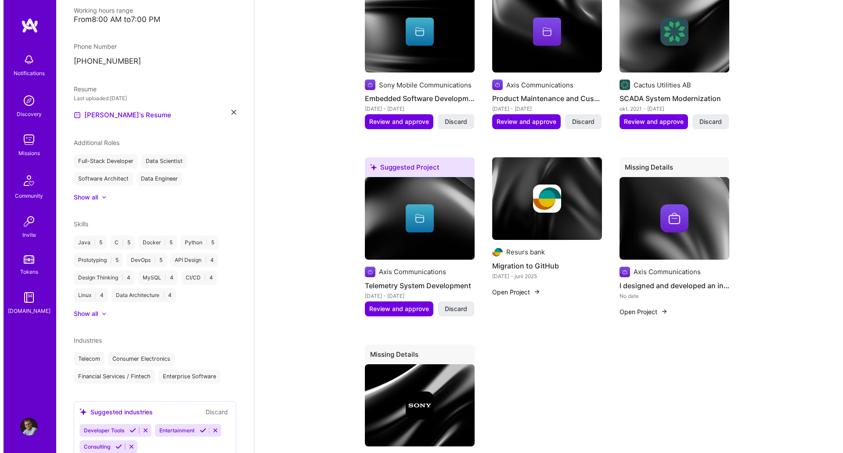
scroll to position [605, 0]
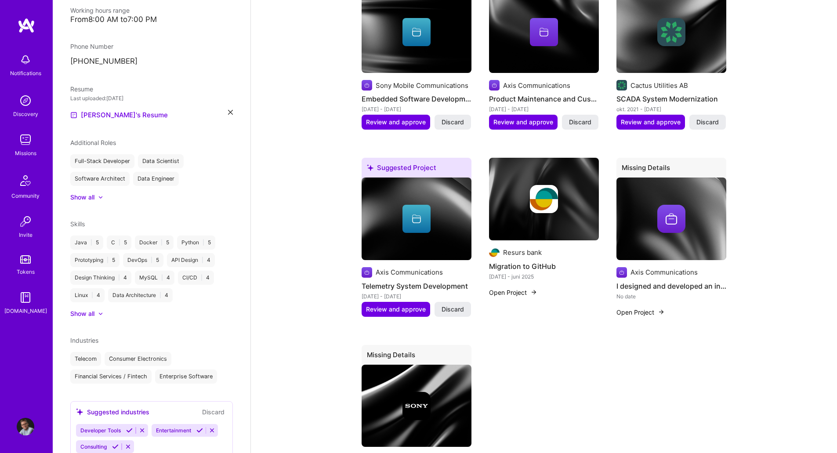
click at [630, 307] on button "Open Project" at bounding box center [640, 311] width 48 height 9
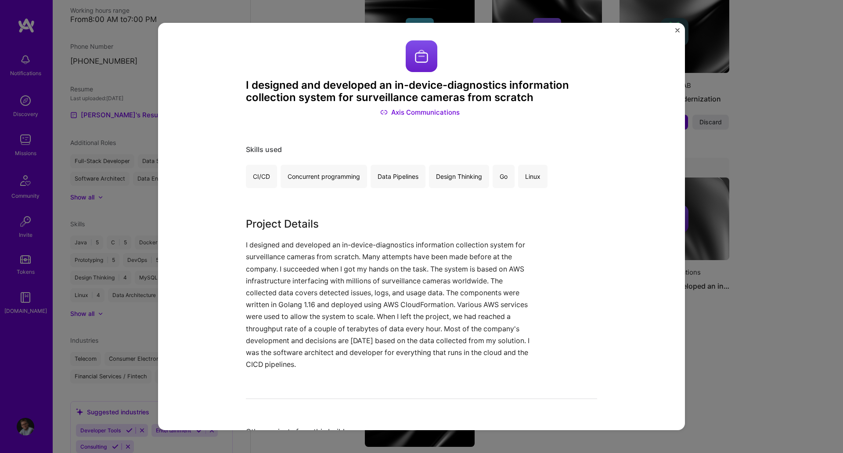
scroll to position [181, 0]
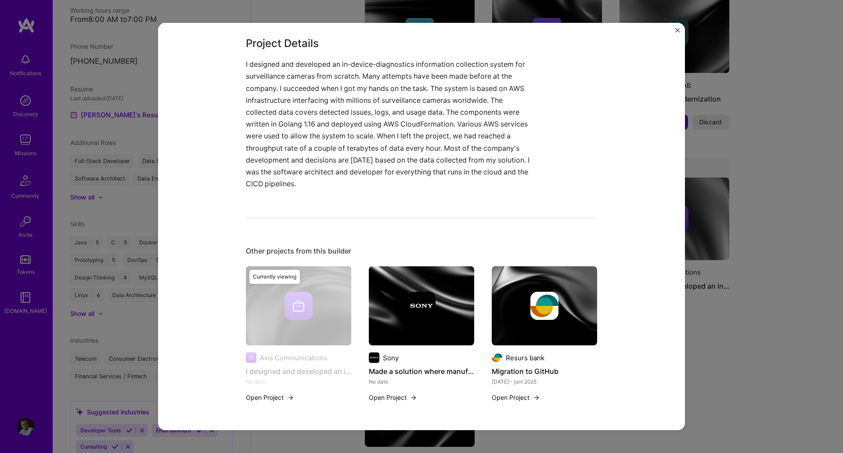
click at [679, 29] on img "Close" at bounding box center [678, 30] width 4 height 4
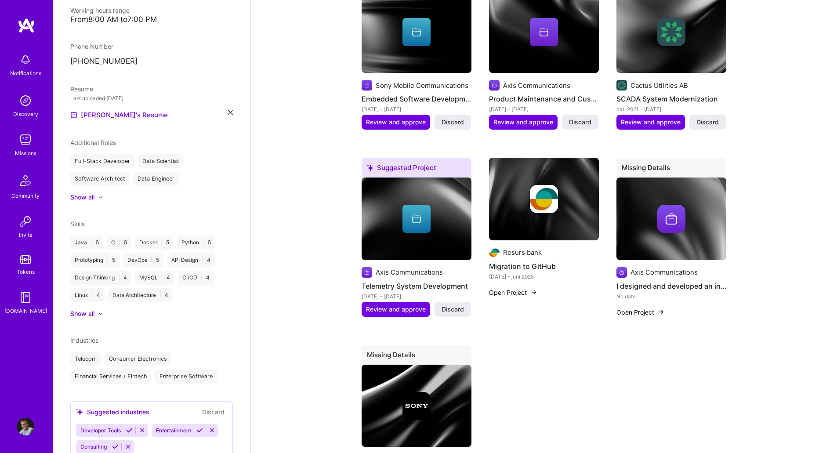
click at [639, 210] on div at bounding box center [671, 219] width 110 height 28
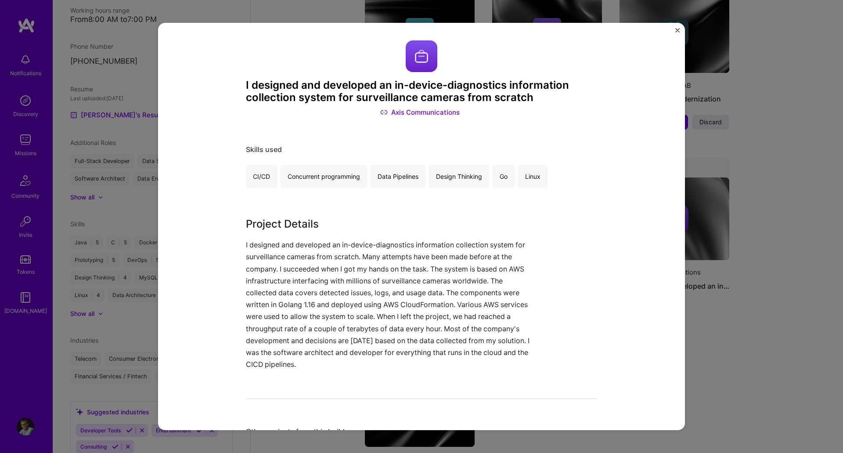
scroll to position [181, 0]
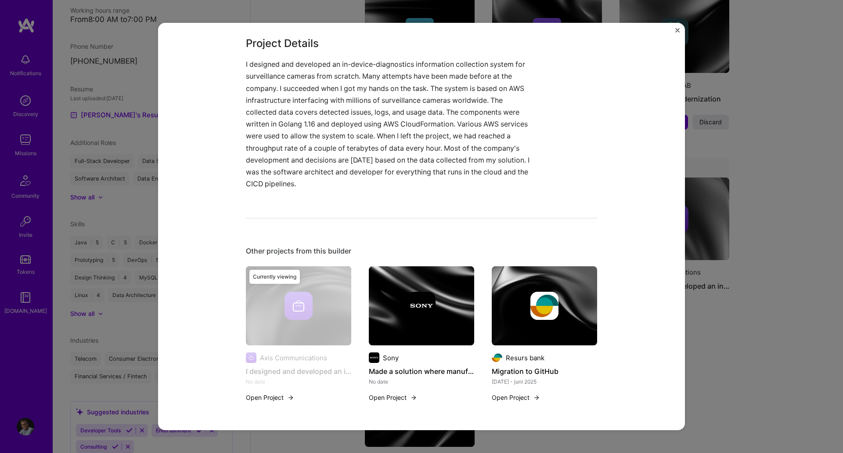
click at [264, 397] on button "Open Project" at bounding box center [270, 397] width 48 height 9
click at [675, 28] on div "I designed and developed an in-device-diagnostics information collection system…" at bounding box center [421, 227] width 527 height 408
click at [678, 29] on img "Close" at bounding box center [678, 30] width 4 height 4
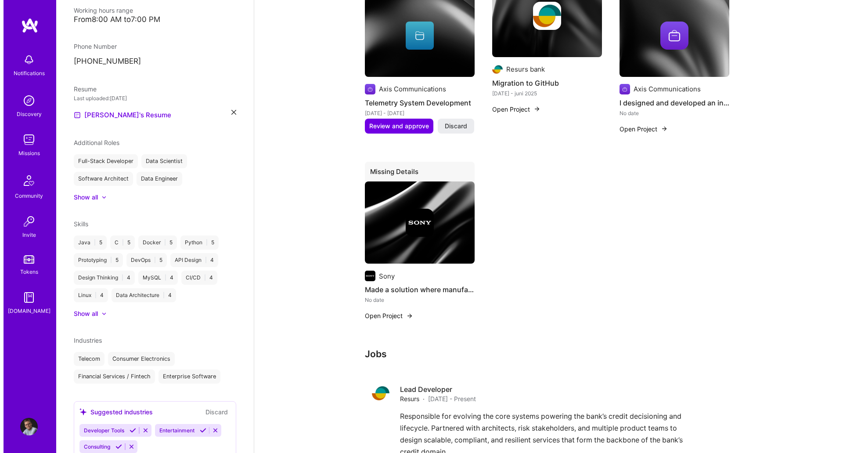
scroll to position [796, 0]
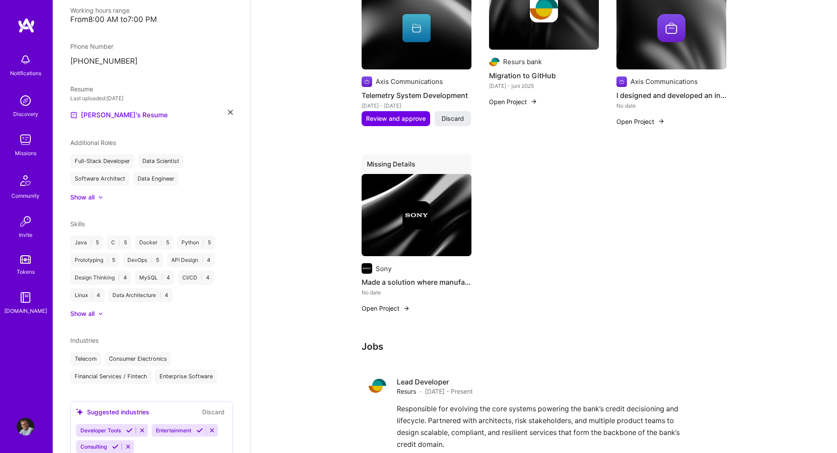
click at [387, 304] on button "Open Project" at bounding box center [386, 308] width 48 height 9
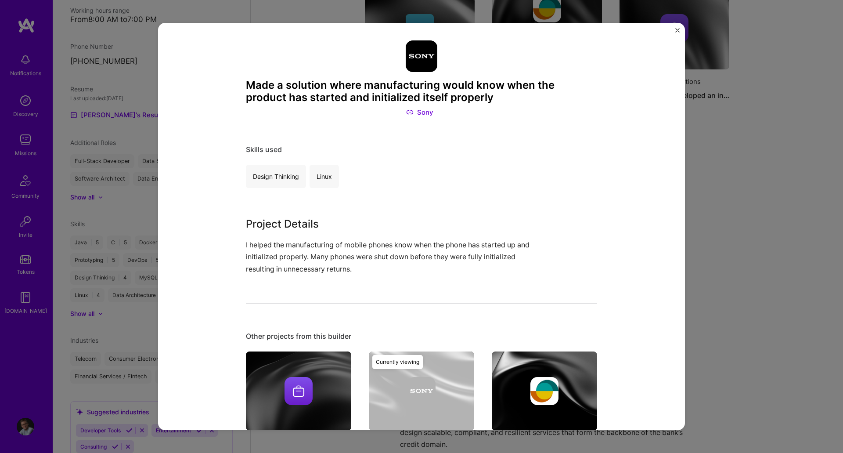
click at [677, 30] on img "Close" at bounding box center [678, 30] width 4 height 4
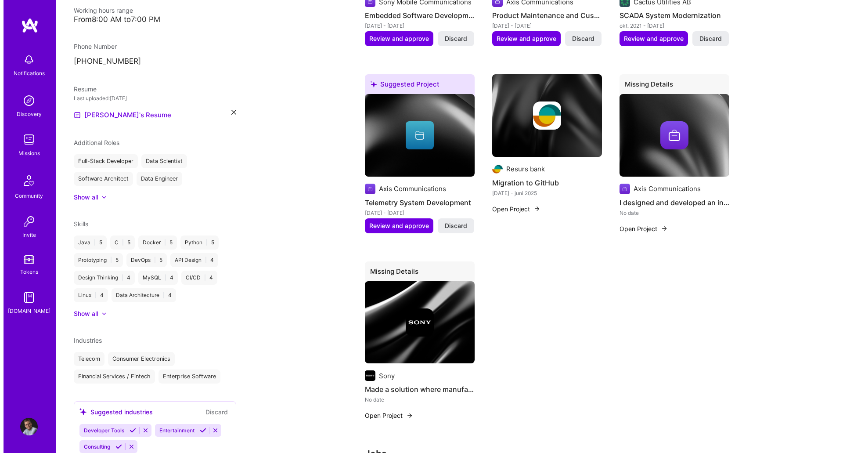
scroll to position [694, 0]
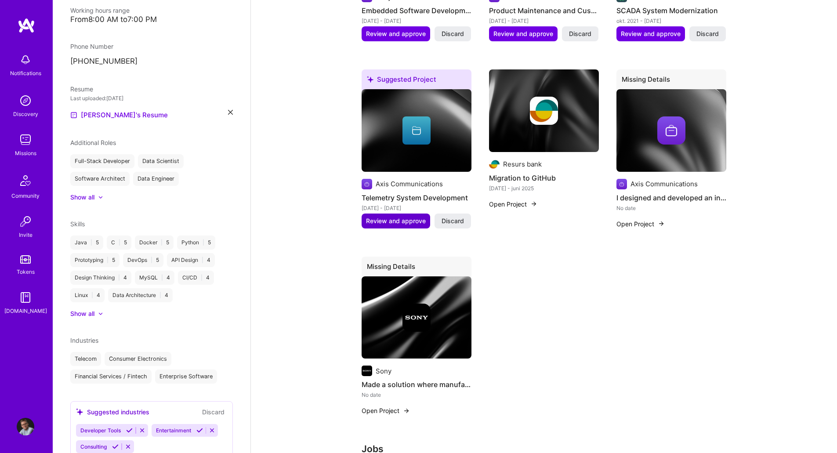
click at [384, 217] on span "Review and approve" at bounding box center [396, 221] width 60 height 9
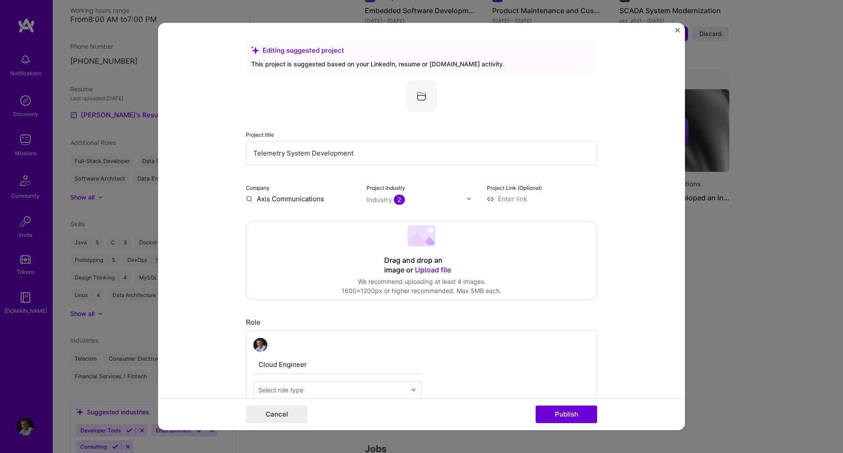
click at [207, 278] on form "Editing suggested project This project is suggested based on your LinkedIn, res…" at bounding box center [421, 227] width 527 height 408
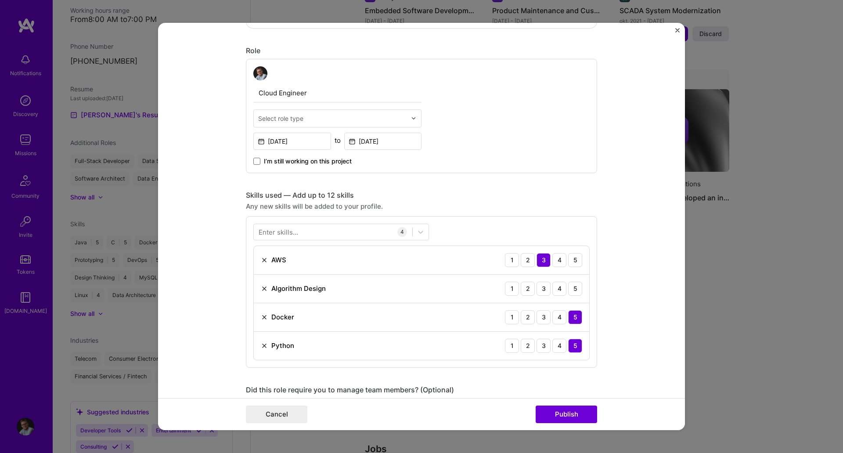
scroll to position [272, 0]
click at [311, 120] on input "text" at bounding box center [332, 117] width 148 height 9
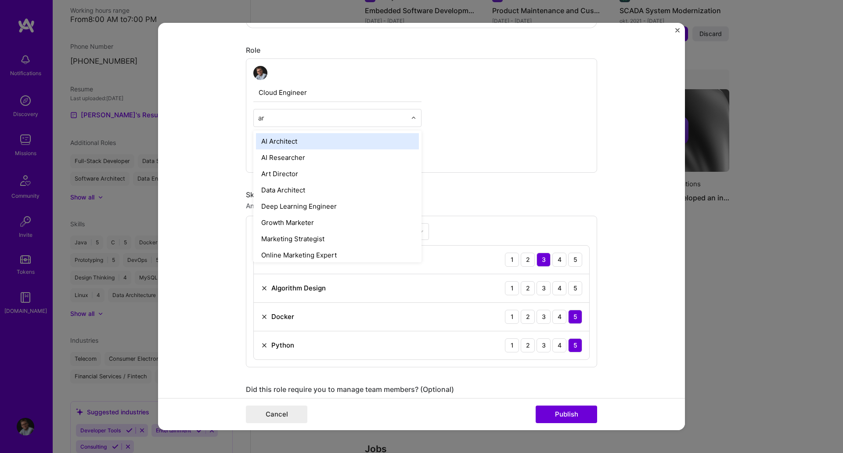
type input "arc"
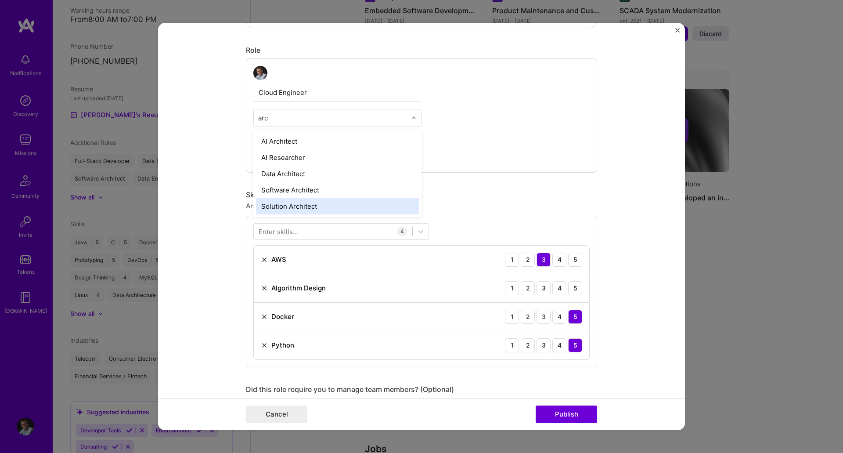
click at [269, 205] on div "Solution Architect" at bounding box center [337, 206] width 163 height 16
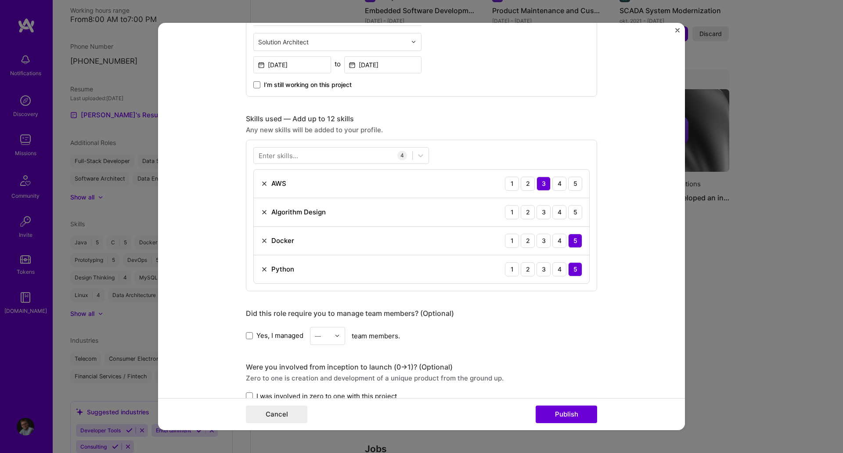
scroll to position [356, 0]
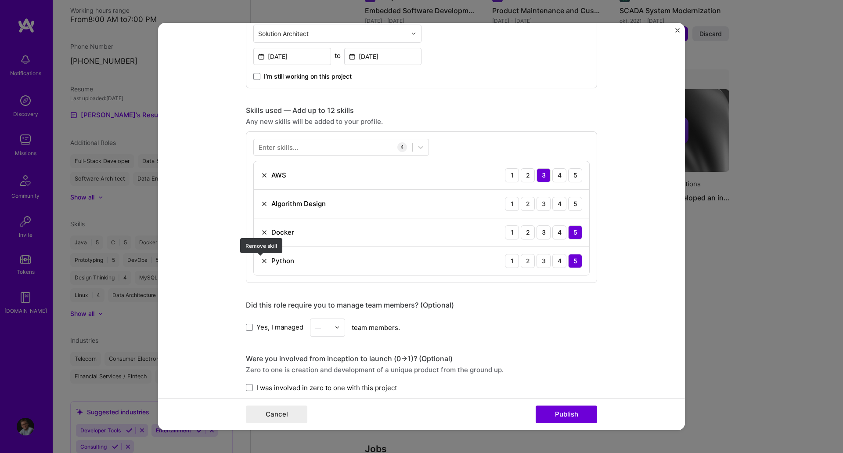
click at [261, 260] on img at bounding box center [264, 260] width 7 height 7
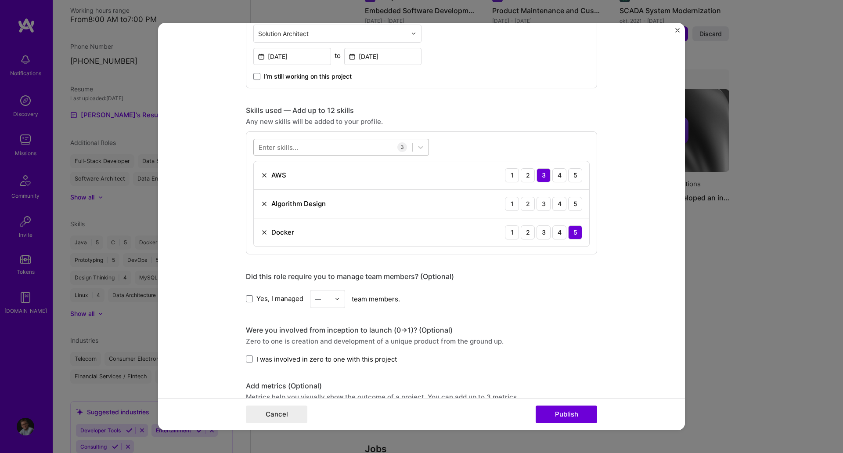
click at [321, 147] on div at bounding box center [333, 147] width 159 height 14
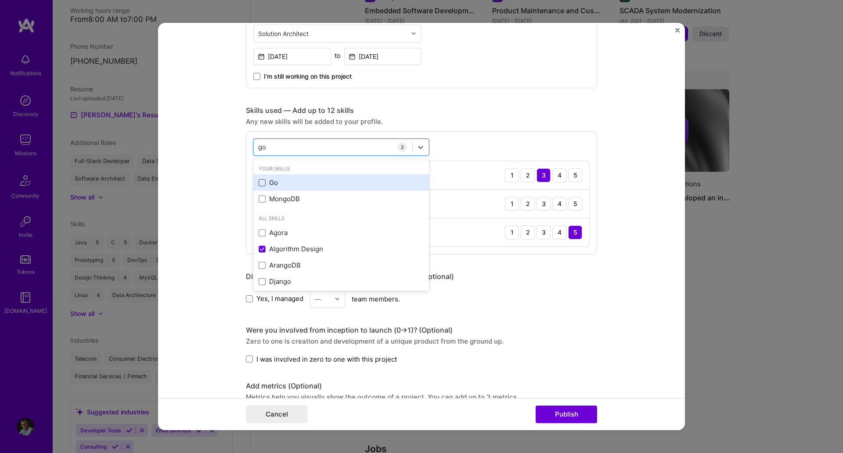
click at [259, 181] on span at bounding box center [262, 182] width 7 height 7
click at [0, 0] on input "checkbox" at bounding box center [0, 0] width 0 height 0
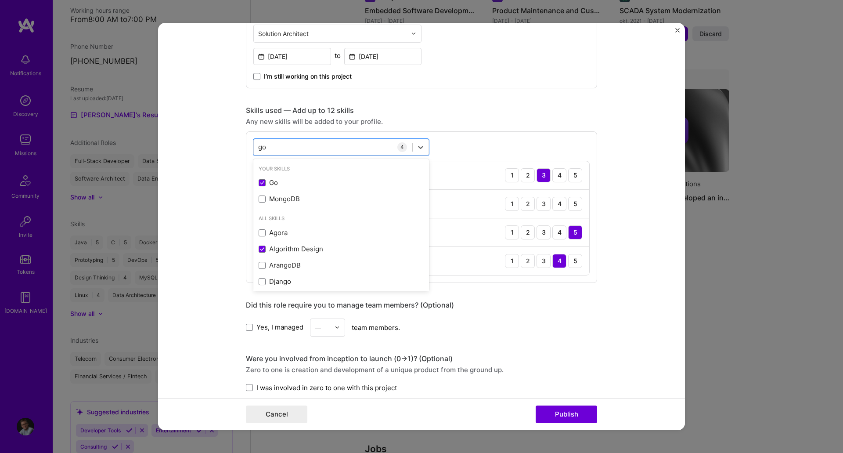
type input "go"
click at [213, 222] on form "Editing suggested project This project is suggested based on your LinkedIn, res…" at bounding box center [421, 227] width 527 height 408
click at [555, 202] on div "4" at bounding box center [560, 204] width 14 height 14
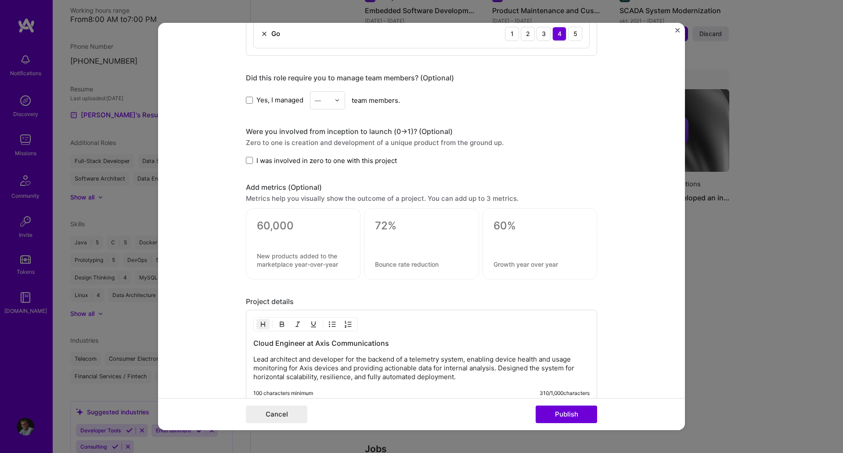
scroll to position [587, 0]
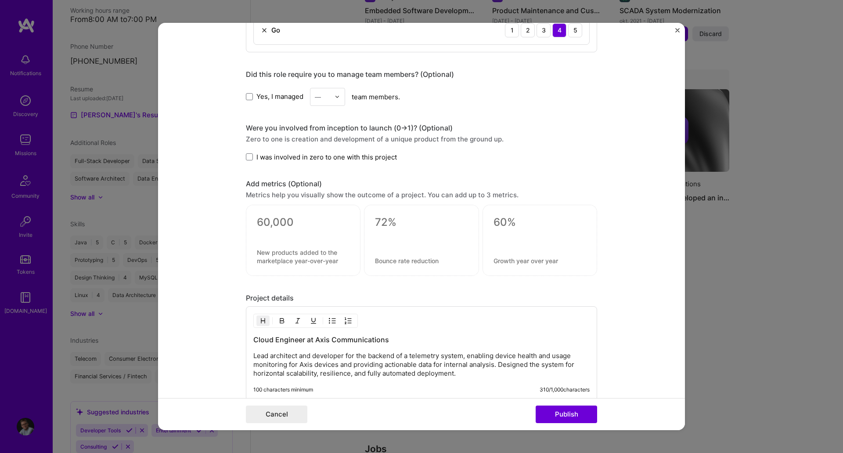
click at [277, 220] on textarea at bounding box center [303, 222] width 93 height 13
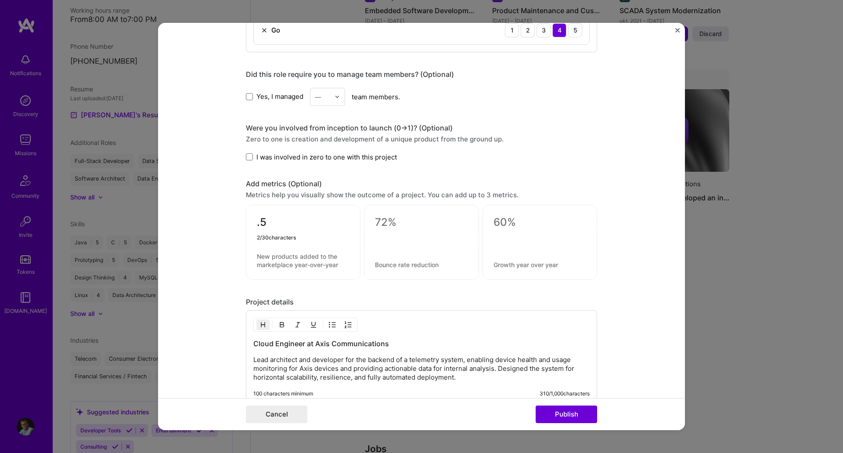
type textarea "."
type textarea "1.5 TB"
click at [296, 260] on textarea at bounding box center [303, 260] width 93 height 17
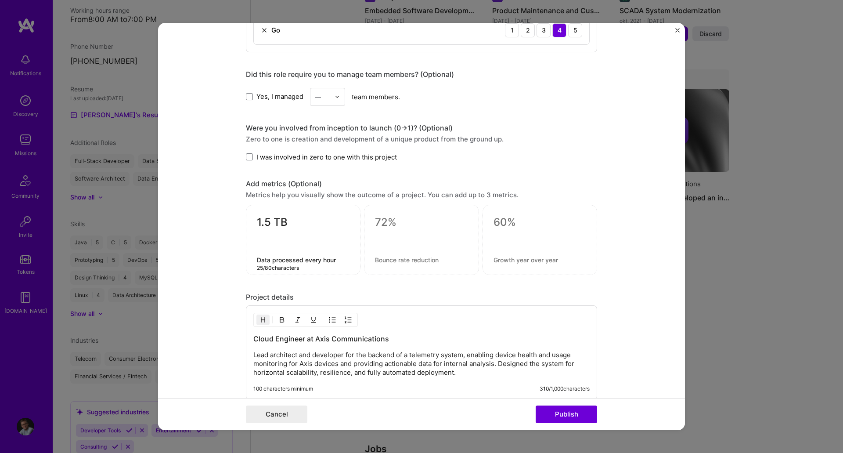
type textarea "Data processed every hour"
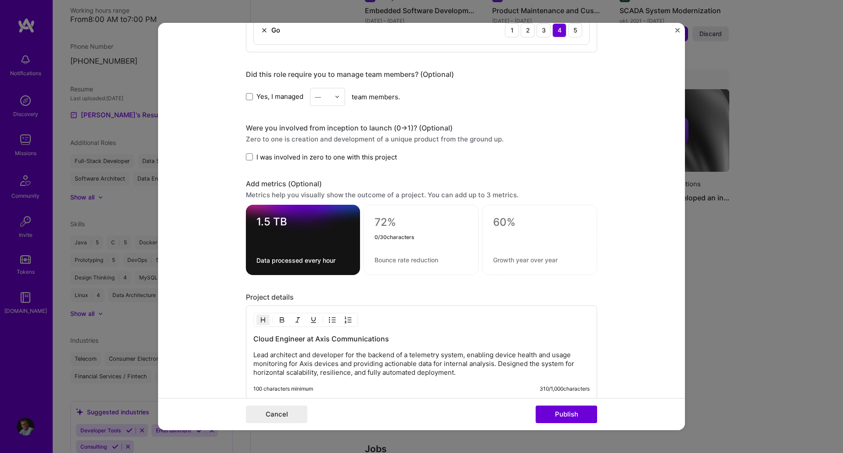
click at [389, 219] on textarea at bounding box center [421, 222] width 93 height 13
type textarea "200 000"
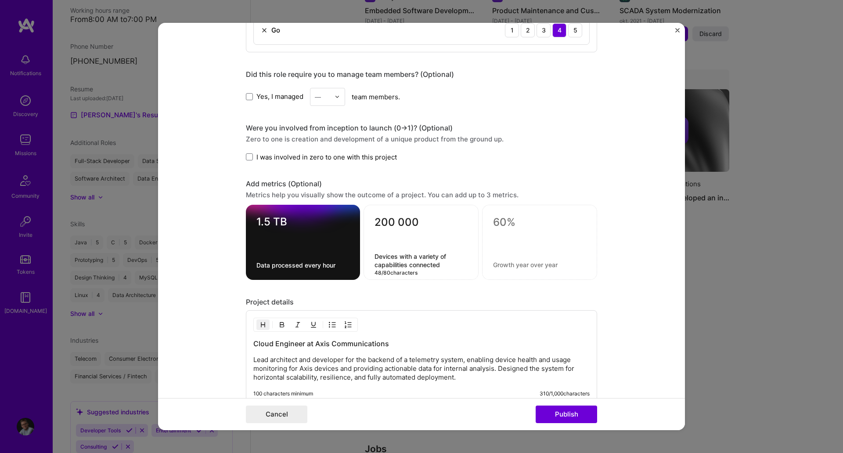
type textarea "Devices with a variety of capabilities connected"
click at [521, 246] on div at bounding box center [539, 242] width 115 height 75
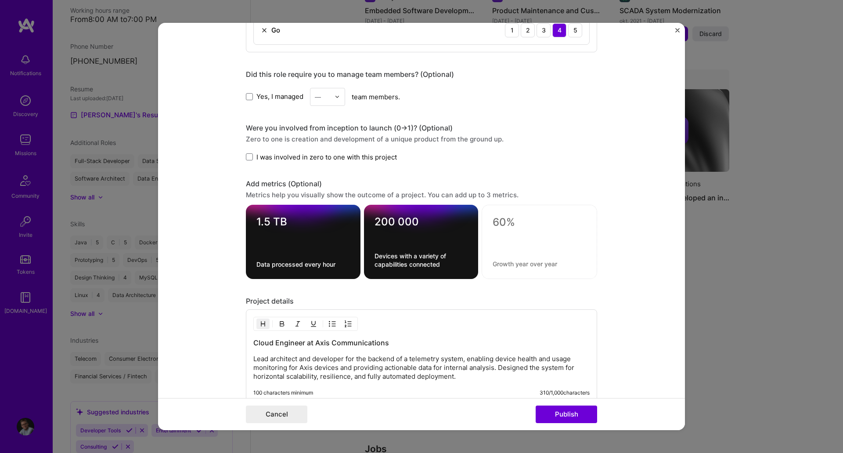
click at [344, 365] on p "Lead architect and developer for the backend of a telemetry system, enabling de…" at bounding box center [421, 368] width 336 height 26
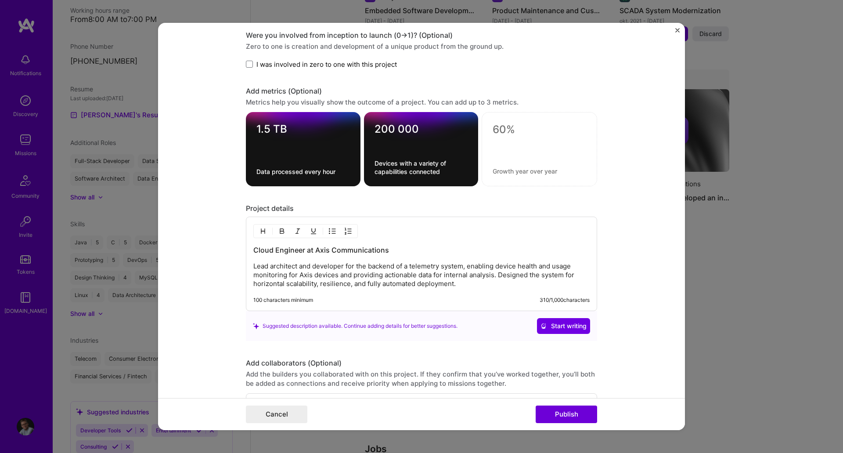
scroll to position [786, 0]
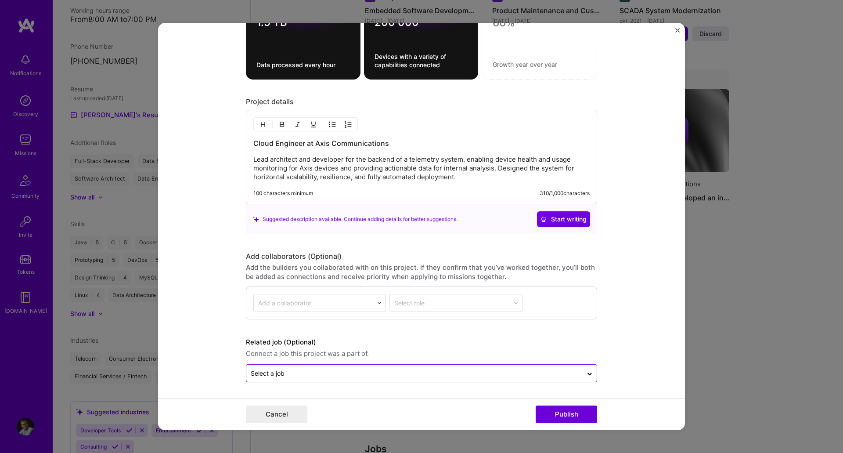
click at [392, 368] on div at bounding box center [415, 373] width 328 height 11
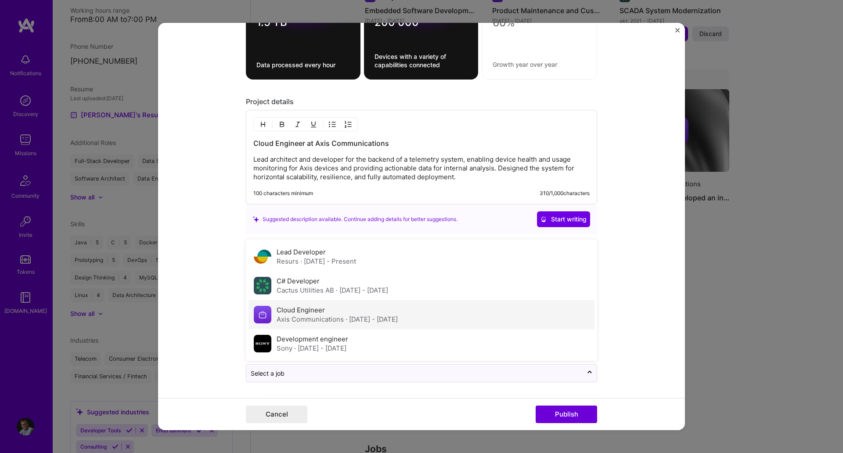
click at [307, 318] on div "Axis Communications · [DATE] - [DATE]" at bounding box center [337, 319] width 121 height 9
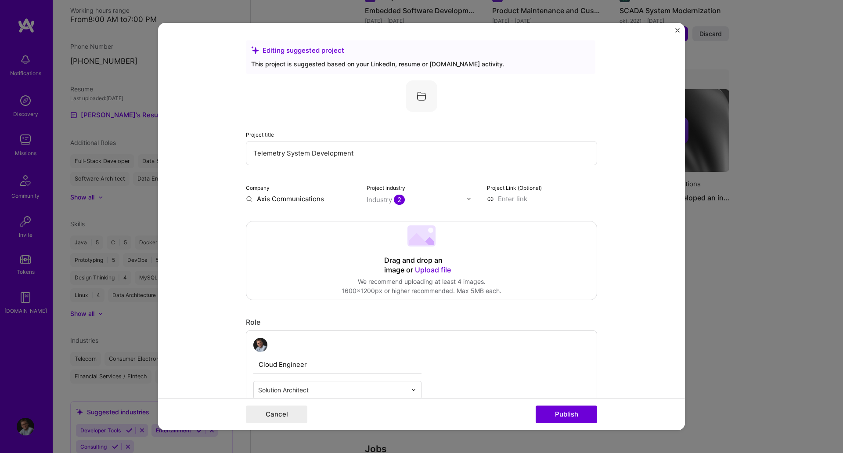
scroll to position [0, 0]
click at [558, 412] on button "Publish" at bounding box center [566, 414] width 61 height 18
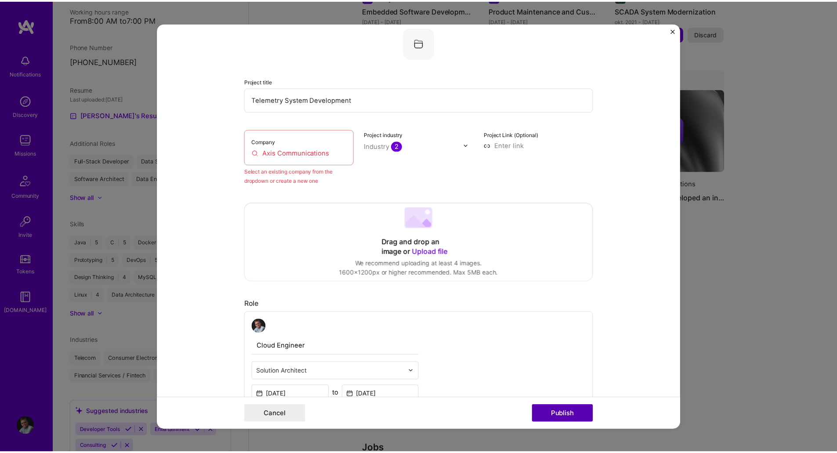
scroll to position [58, 0]
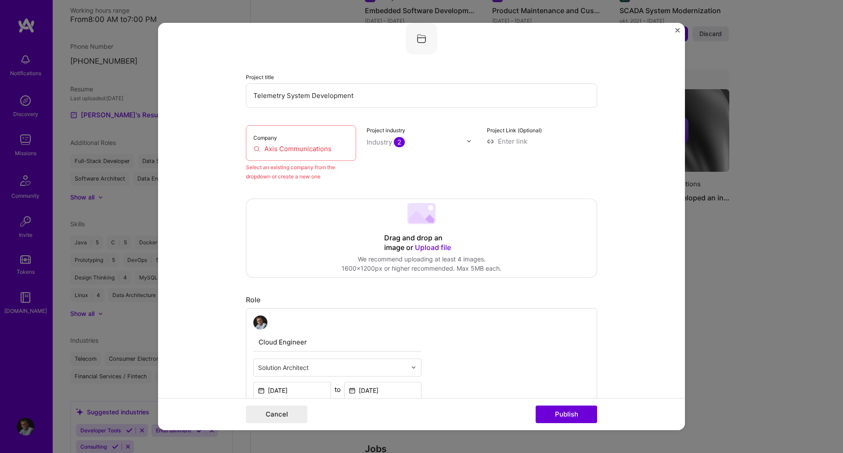
click at [288, 148] on input "Axis Communications" at bounding box center [300, 148] width 95 height 9
click at [266, 151] on input "Axis Communications" at bounding box center [300, 148] width 95 height 9
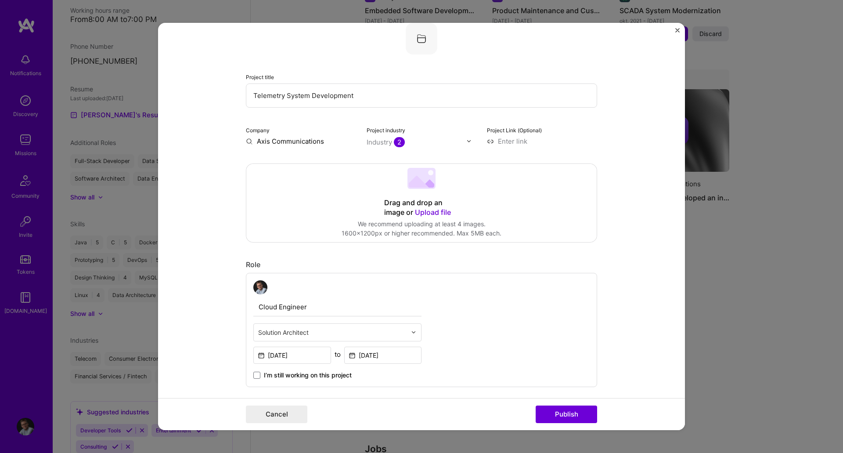
click at [323, 142] on input "Axis Communications" at bounding box center [301, 141] width 110 height 9
type input "Axis Communicatons"
click at [332, 166] on div "Axis Communicatons" at bounding box center [332, 161] width 74 height 15
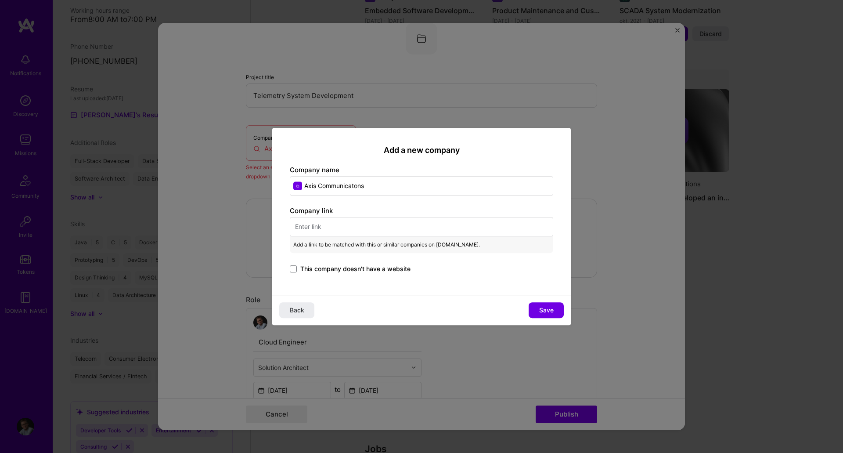
click at [358, 222] on input "text" at bounding box center [422, 226] width 264 height 19
paste input "[URL][DOMAIN_NAME]"
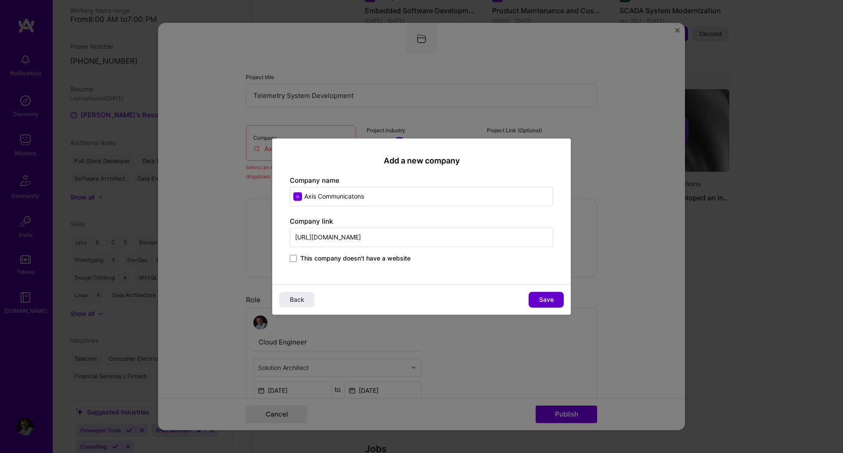
type input "[URL][DOMAIN_NAME]"
click at [550, 305] on button "Save" at bounding box center [546, 300] width 35 height 16
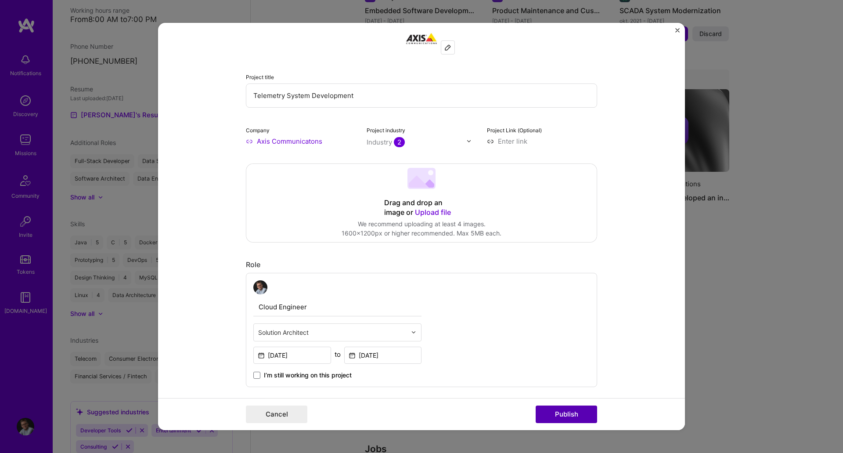
click at [557, 420] on button "Publish" at bounding box center [566, 414] width 61 height 18
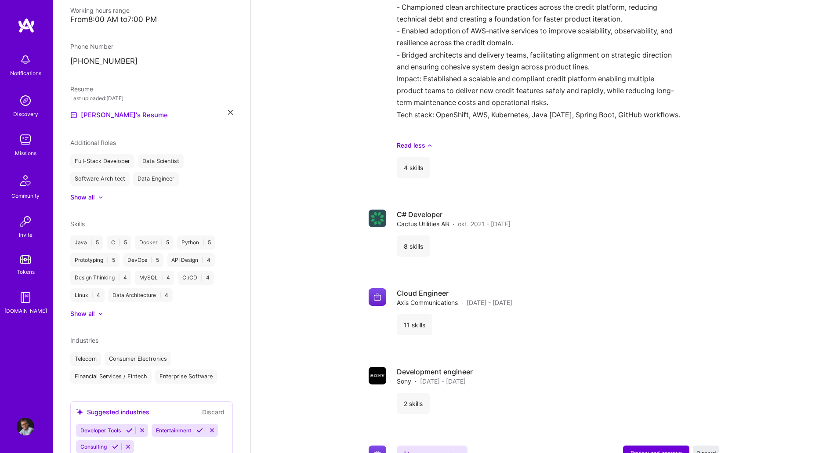
scroll to position [1322, 0]
click at [427, 217] on h4 "C# Developer" at bounding box center [454, 215] width 114 height 10
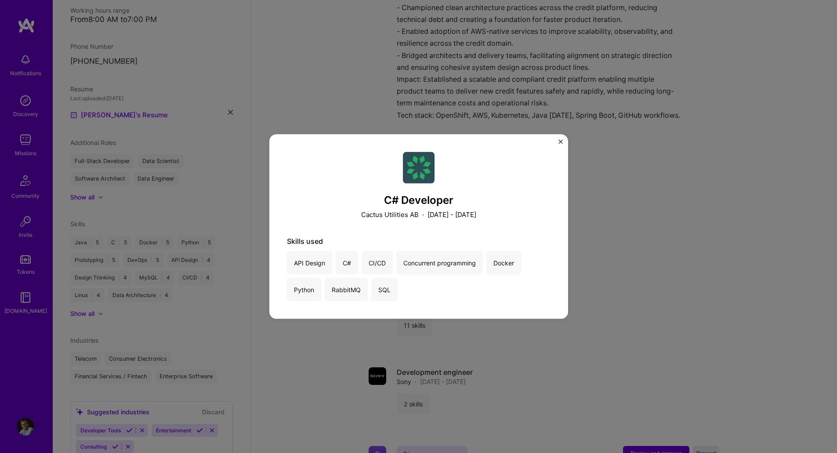
click at [561, 141] on img "Close" at bounding box center [560, 141] width 4 height 4
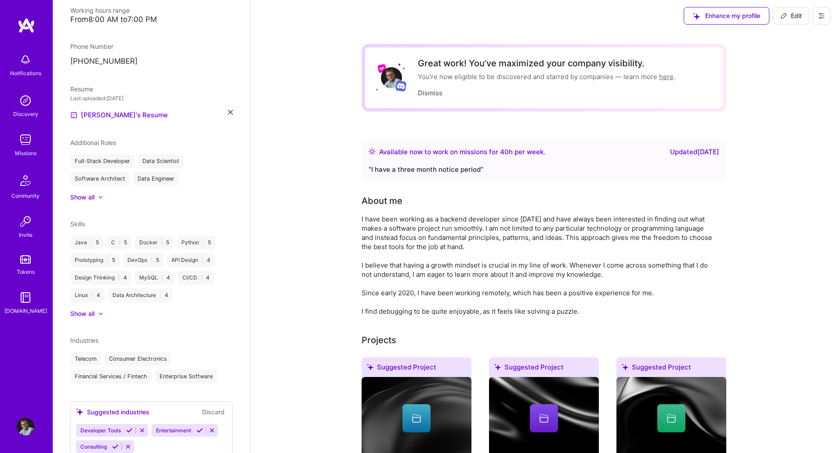
scroll to position [2, 0]
click at [797, 15] on span "Edit" at bounding box center [791, 15] width 22 height 9
select select "SE"
select select "Right Now"
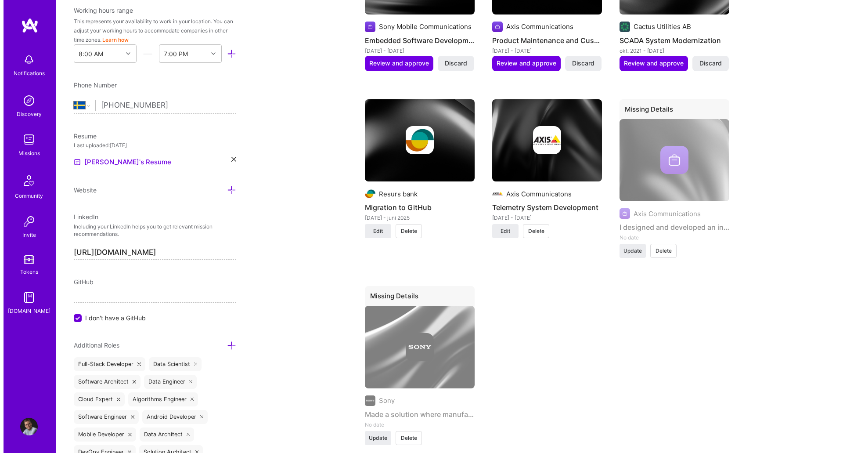
scroll to position [1002, 0]
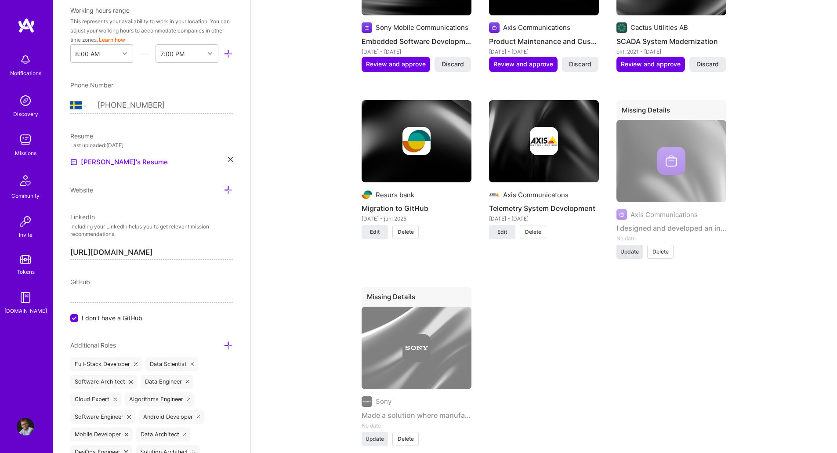
click at [629, 252] on span "Update" at bounding box center [629, 252] width 18 height 8
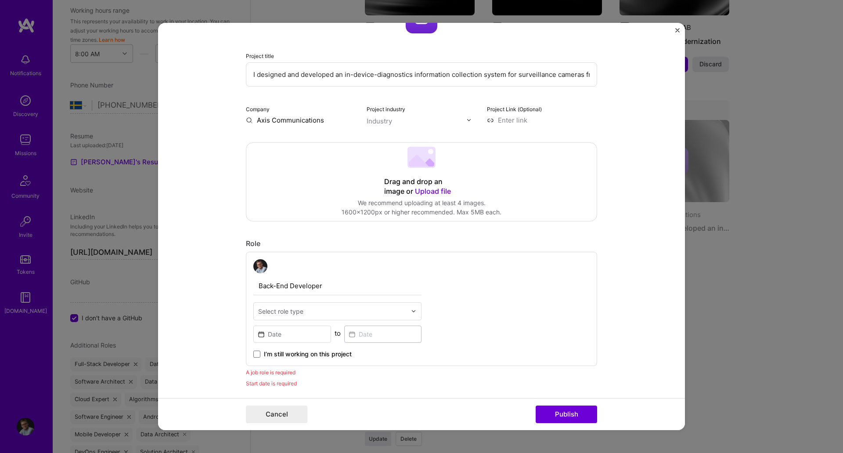
scroll to position [116, 0]
click at [454, 215] on div "1600x1200px or higher recommended. Max 5MB each." at bounding box center [422, 212] width 160 height 9
click at [284, 122] on input "Axis Communications" at bounding box center [301, 120] width 110 height 9
click at [329, 117] on input "Axis Communications" at bounding box center [301, 120] width 110 height 9
click at [300, 144] on div "Axis Communications [DOMAIN_NAME]" at bounding box center [305, 142] width 67 height 16
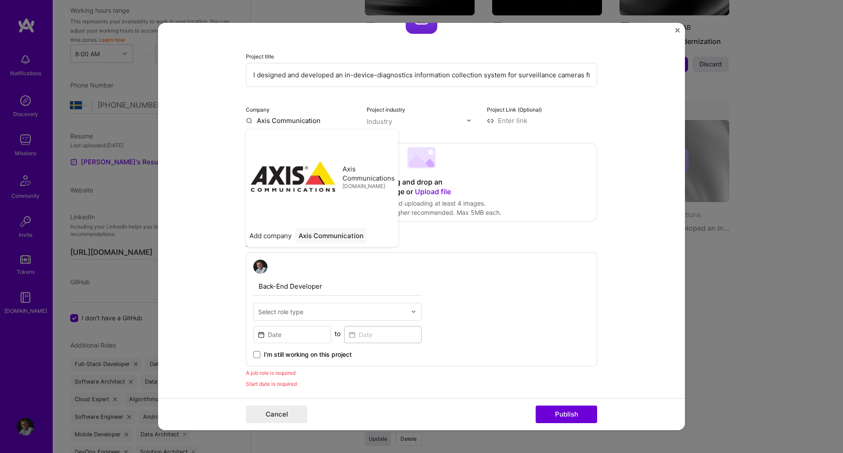
type input "Axis Communications"
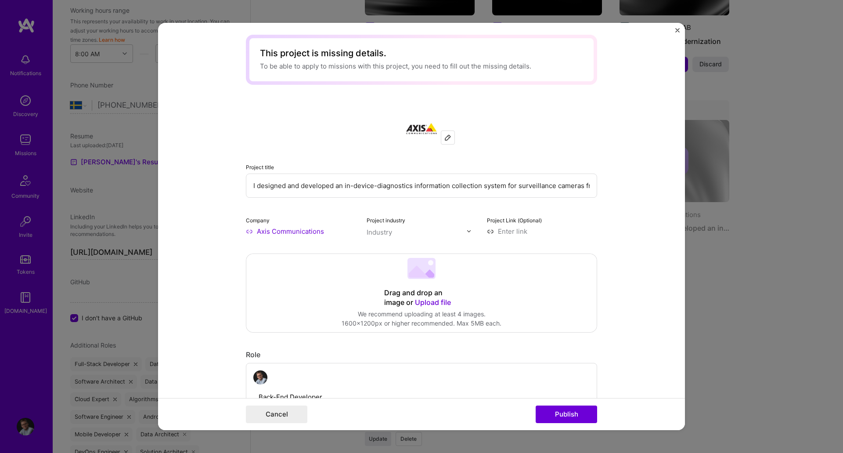
scroll to position [6, 0]
click at [396, 232] on input "text" at bounding box center [417, 231] width 100 height 9
type input "e"
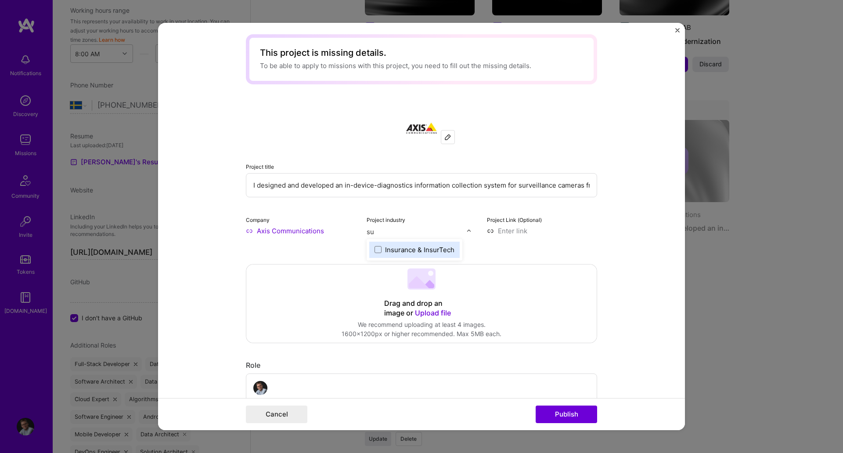
type input "s"
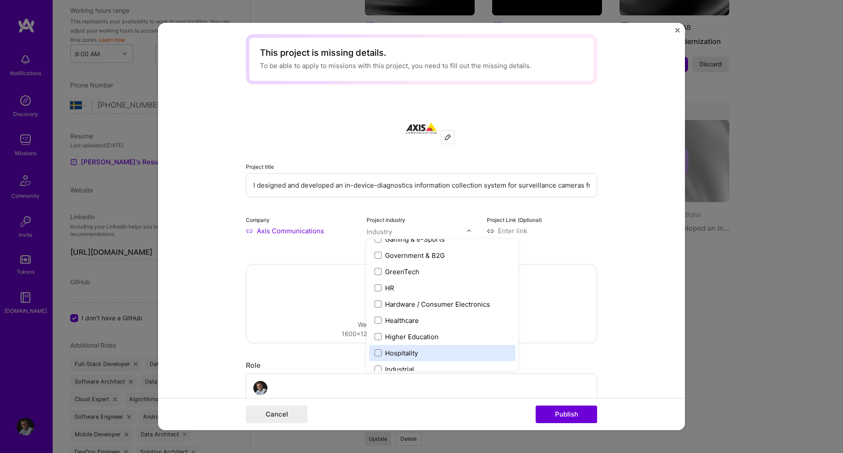
scroll to position [1050, 0]
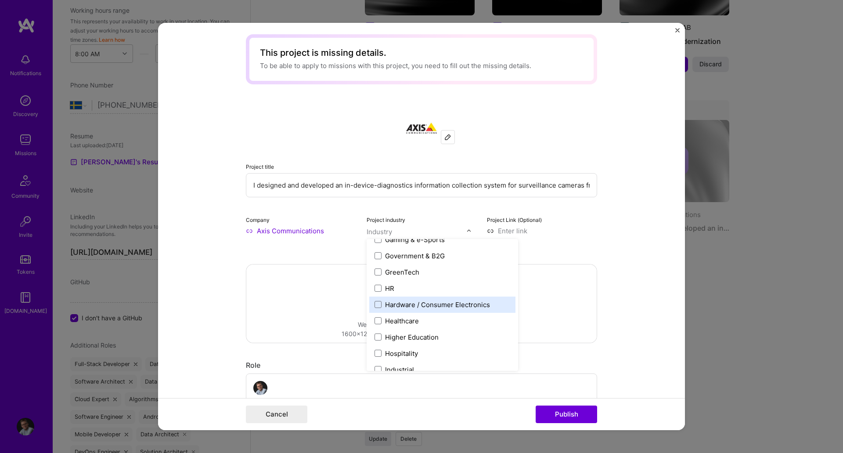
click at [394, 301] on div "Hardware / Consumer Electronics" at bounding box center [437, 304] width 105 height 9
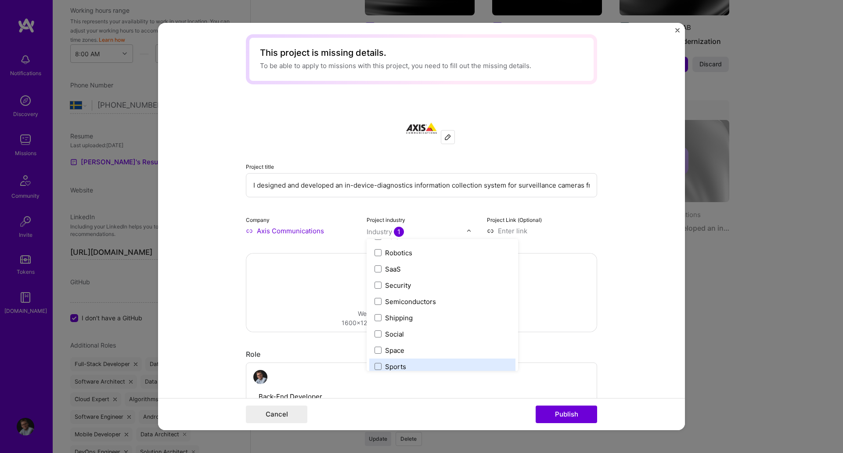
scroll to position [1735, 0]
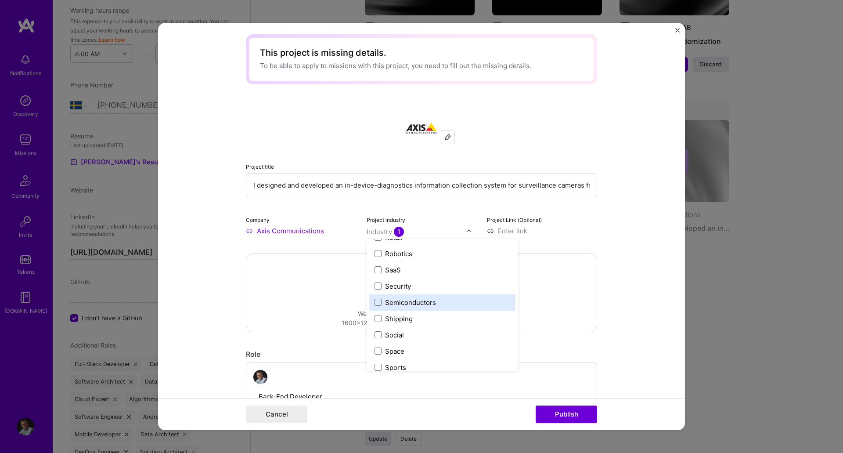
click at [212, 285] on form "This project is missing details. To be able to apply to missions with this proj…" at bounding box center [421, 227] width 527 height 408
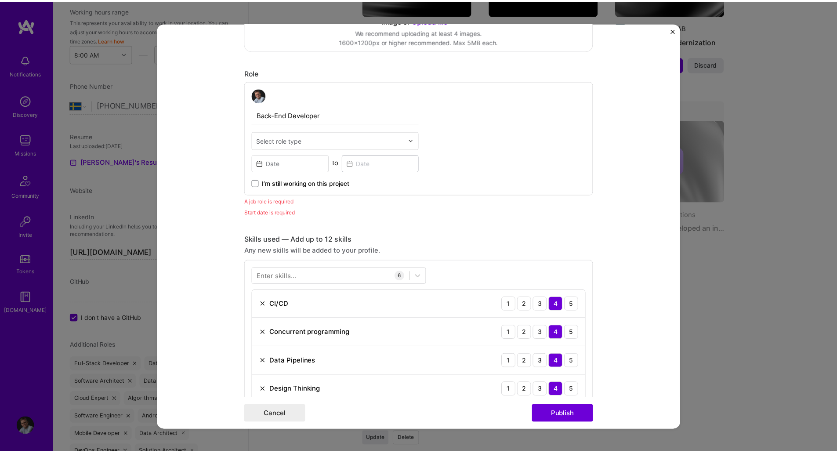
scroll to position [288, 0]
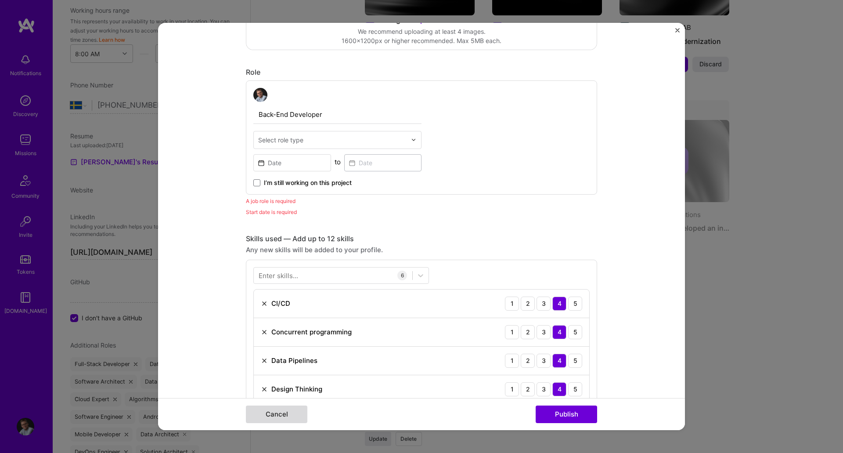
click at [257, 408] on button "Cancel" at bounding box center [276, 414] width 61 height 18
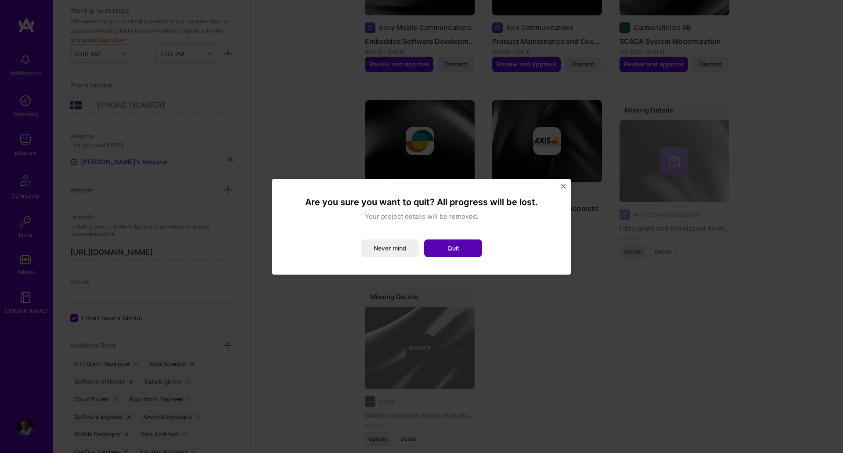
click at [450, 250] on button "Quit" at bounding box center [453, 248] width 58 height 18
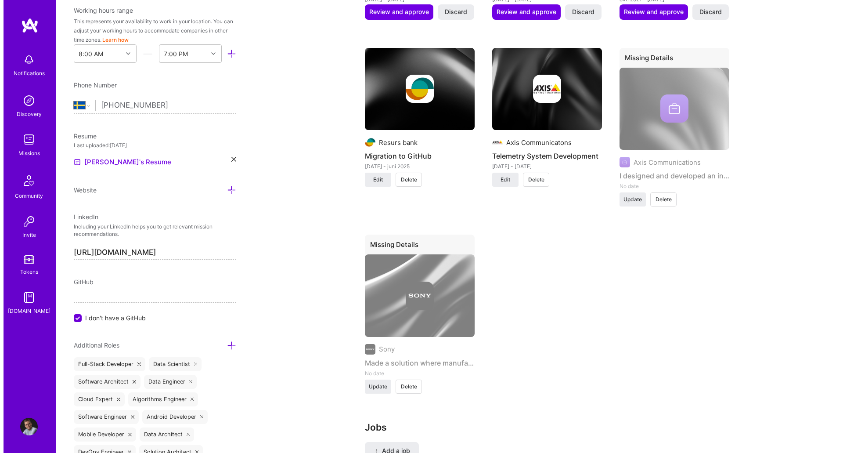
scroll to position [1055, 0]
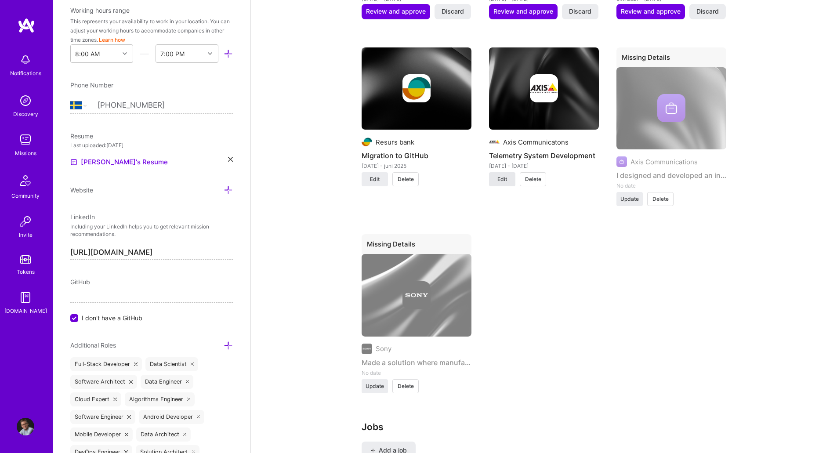
click at [505, 182] on span "Edit" at bounding box center [502, 179] width 10 height 8
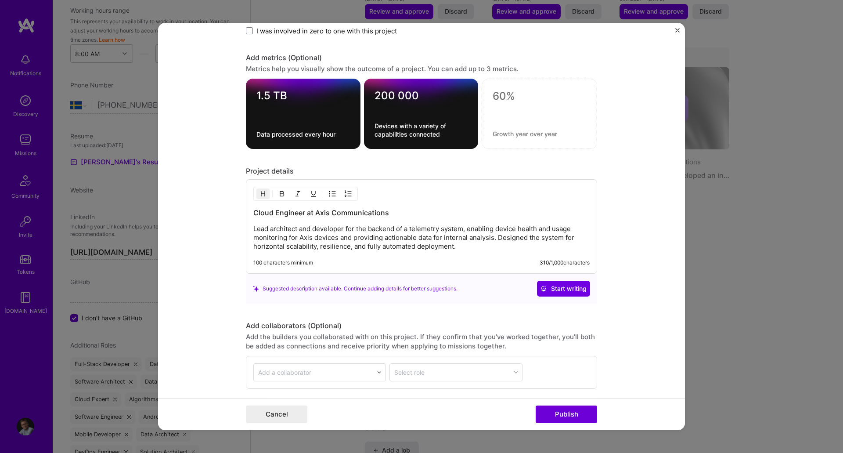
scroll to position [673, 0]
click at [464, 244] on p "Lead architect and developer for the backend of a telemetry system, enabling de…" at bounding box center [421, 237] width 336 height 26
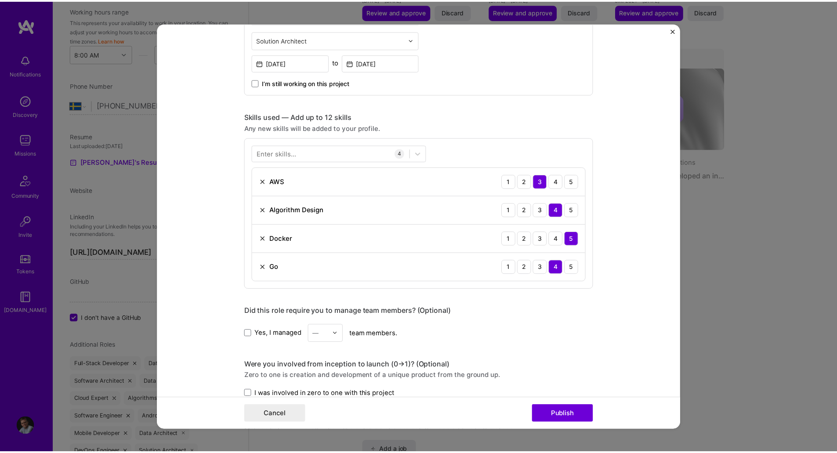
scroll to position [311, 0]
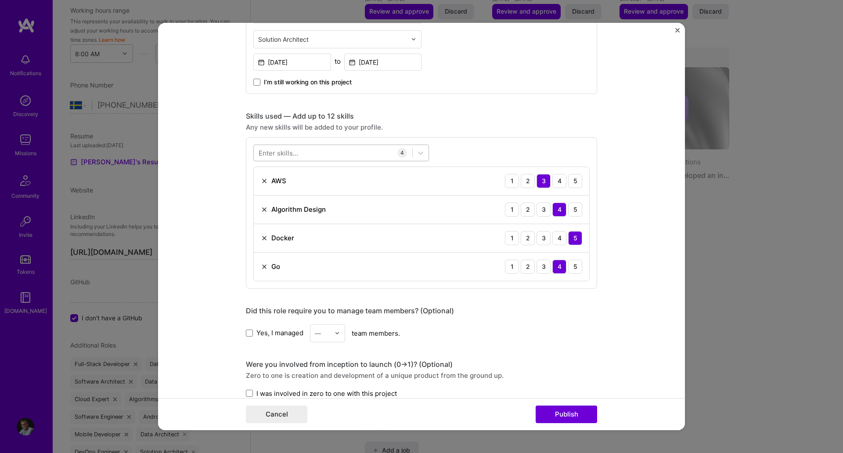
click at [323, 154] on div at bounding box center [333, 152] width 159 height 14
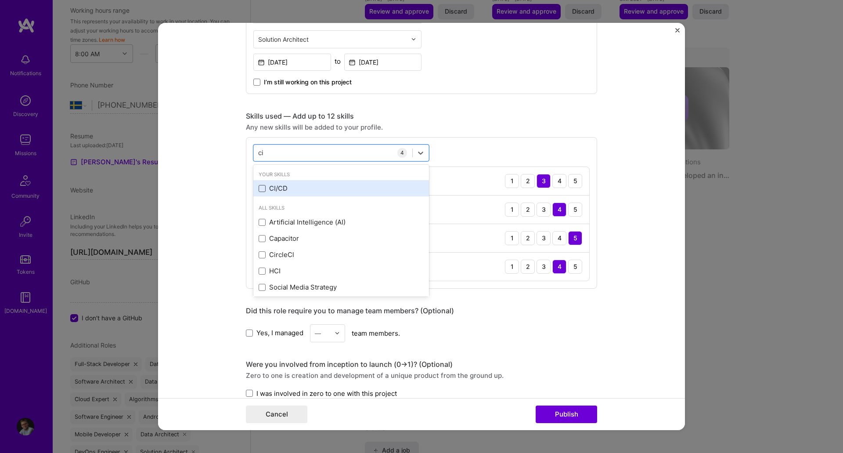
click at [259, 188] on span at bounding box center [262, 188] width 7 height 7
click at [0, 0] on input "checkbox" at bounding box center [0, 0] width 0 height 0
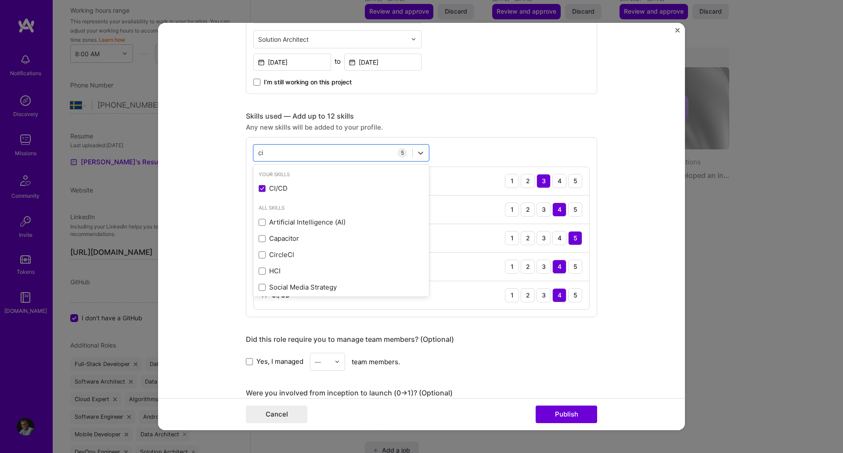
type input "ci"
click at [584, 377] on div "Project title Telemetry System Development Company Axis Communicatons Project i…" at bounding box center [421, 298] width 351 height 1137
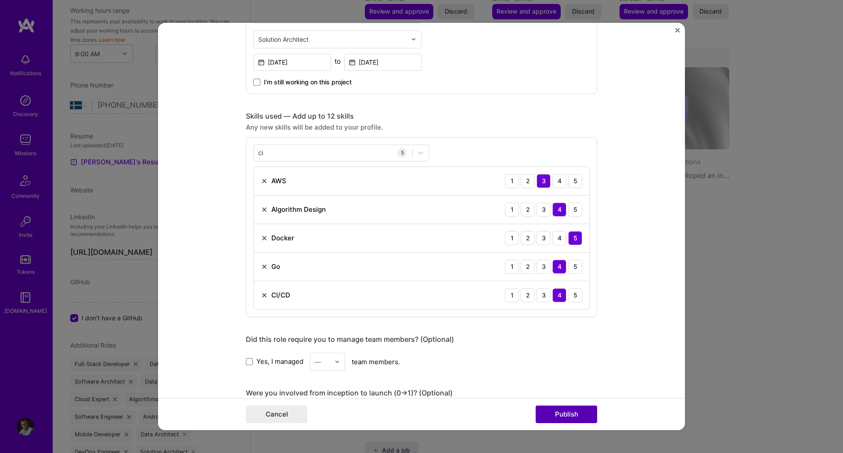
click at [567, 418] on button "Publish" at bounding box center [566, 414] width 61 height 18
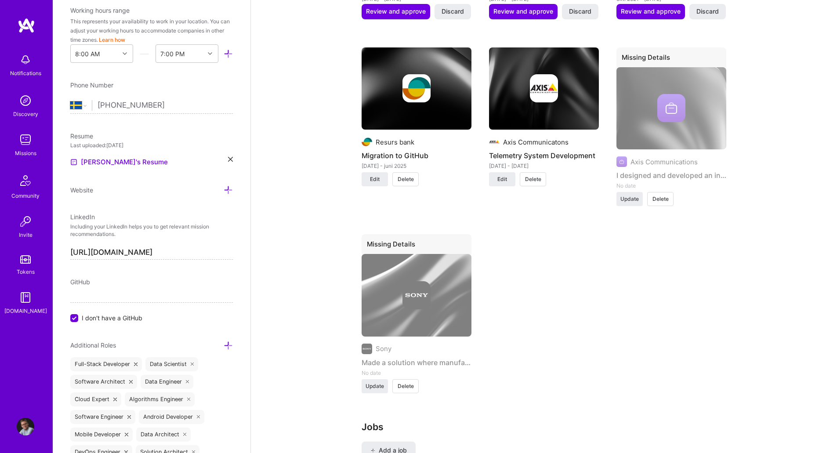
click at [656, 198] on span "Delete" at bounding box center [660, 199] width 16 height 8
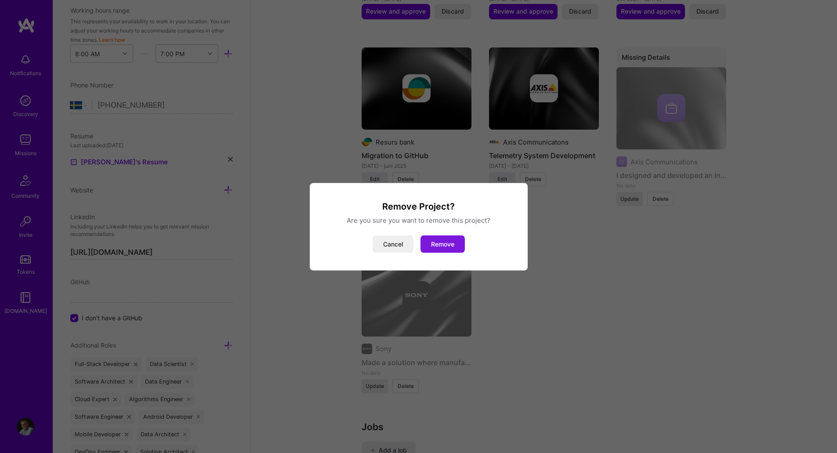
click at [449, 242] on button "Remove" at bounding box center [442, 244] width 44 height 18
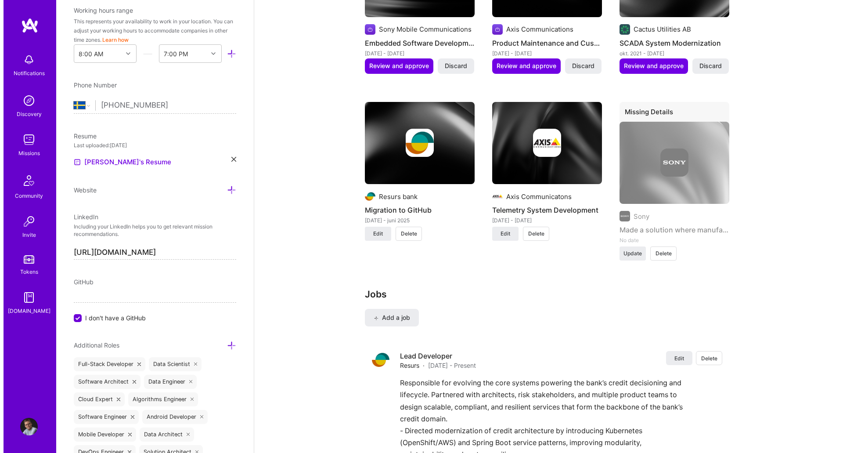
scroll to position [1000, 0]
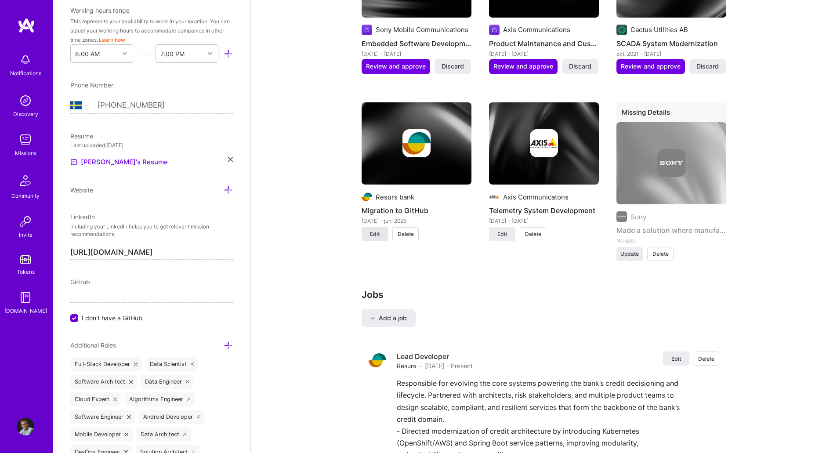
click at [375, 235] on span "Edit" at bounding box center [375, 234] width 10 height 8
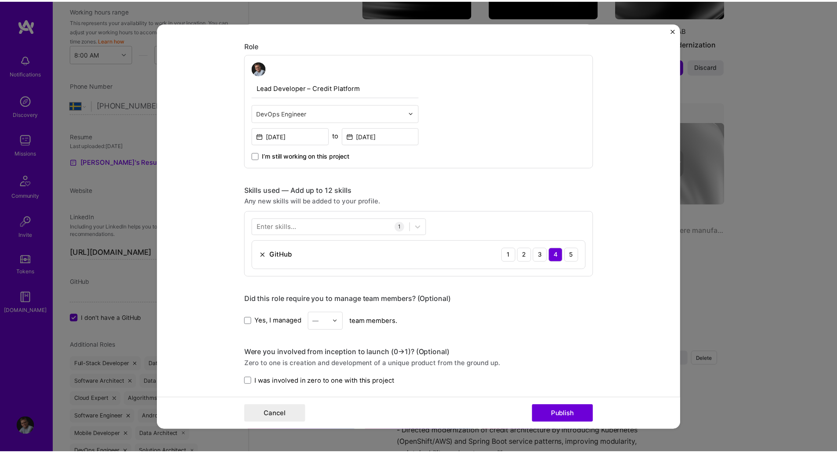
scroll to position [240, 0]
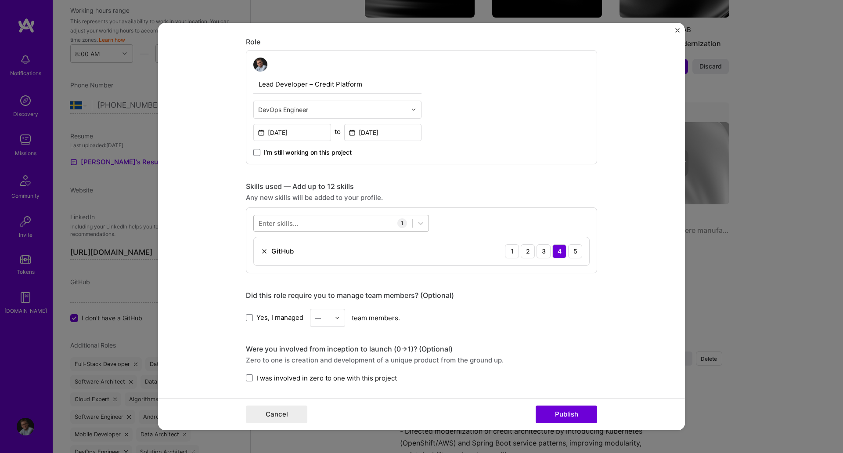
click at [328, 224] on div at bounding box center [333, 223] width 159 height 14
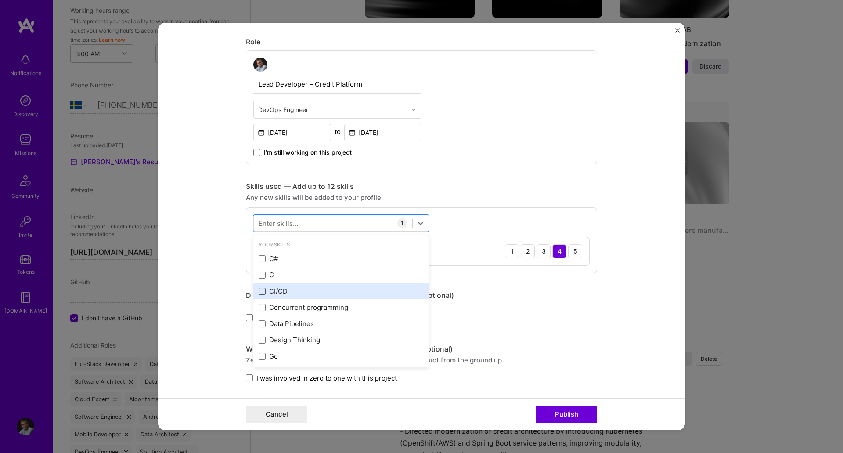
click at [260, 290] on span at bounding box center [262, 291] width 7 height 7
click at [0, 0] on input "checkbox" at bounding box center [0, 0] width 0 height 0
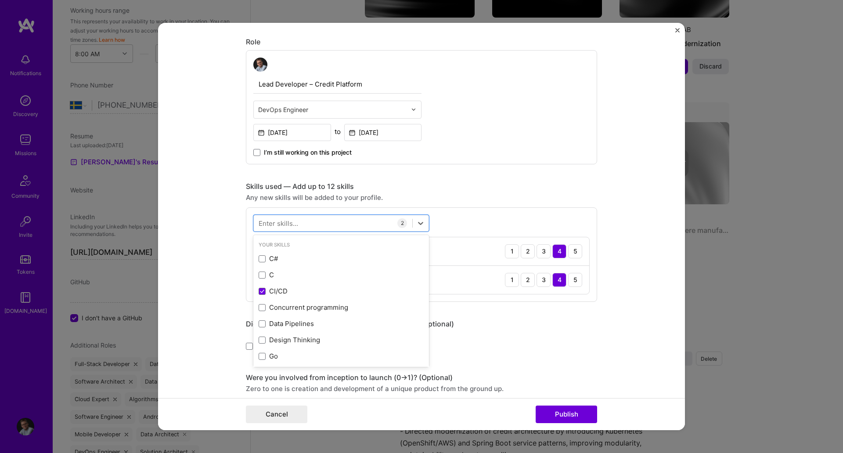
click at [501, 211] on div "option CI/CD, selected. option C focused, 0 of 2. 378 results available. Use Up…" at bounding box center [421, 254] width 351 height 94
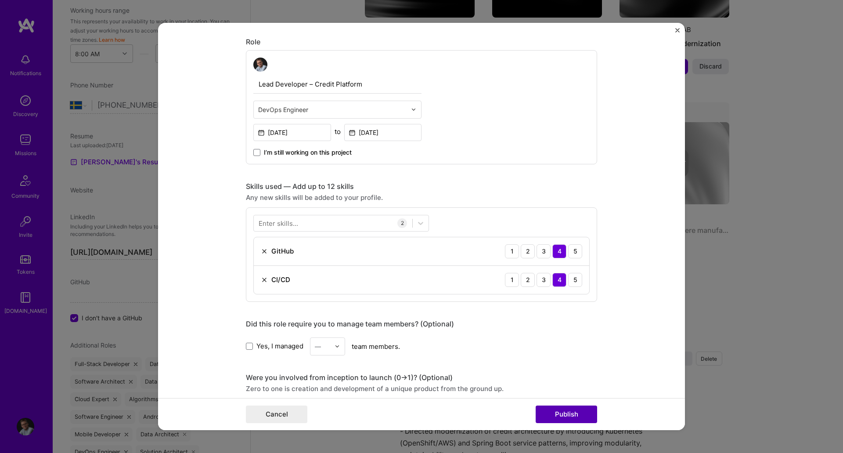
click at [571, 416] on button "Publish" at bounding box center [566, 414] width 61 height 18
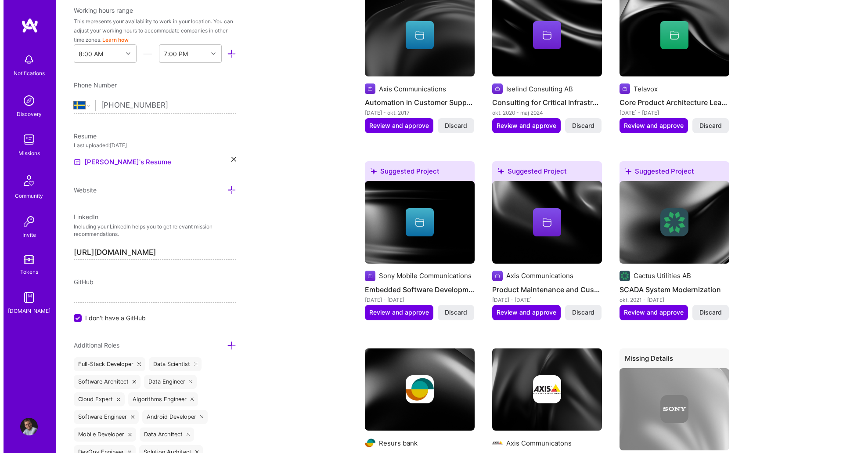
scroll to position [750, 0]
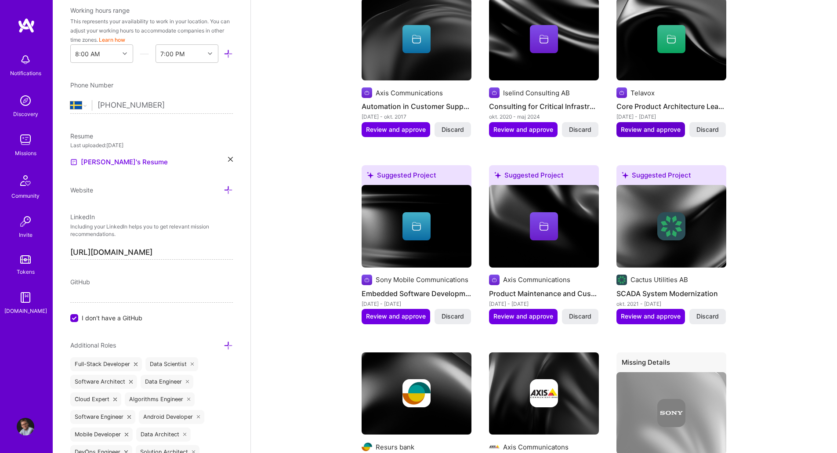
click at [638, 132] on span "Review and approve" at bounding box center [651, 129] width 60 height 9
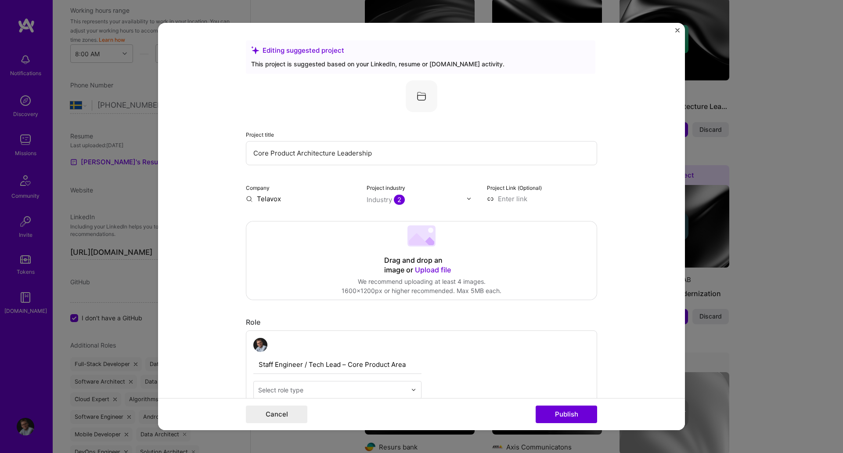
click at [288, 200] on input "Telavox" at bounding box center [301, 198] width 110 height 9
type input "Telavox"
click at [311, 219] on div "Telavox" at bounding box center [311, 218] width 32 height 15
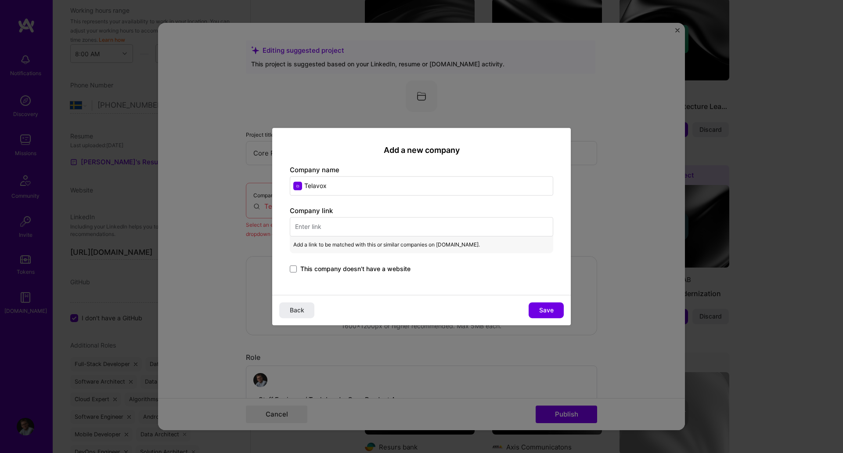
click at [335, 228] on input "text" at bounding box center [422, 226] width 264 height 19
paste input "[URL][DOMAIN_NAME]"
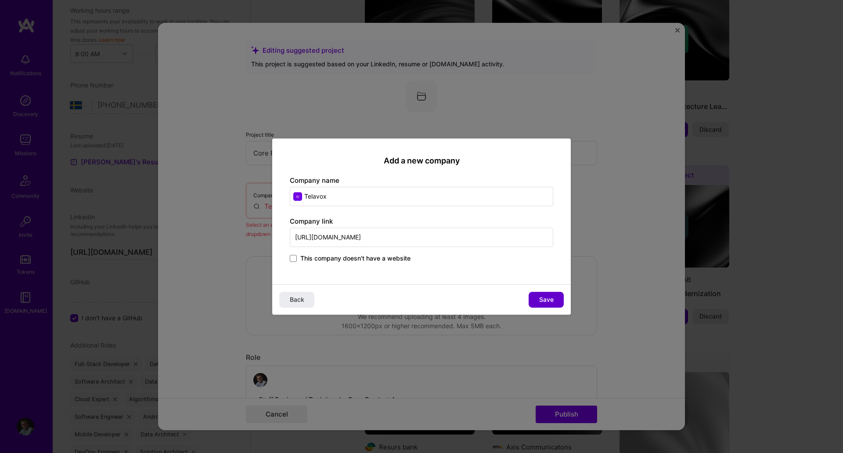
type input "[URL][DOMAIN_NAME]"
click at [547, 297] on span "Save" at bounding box center [546, 299] width 14 height 9
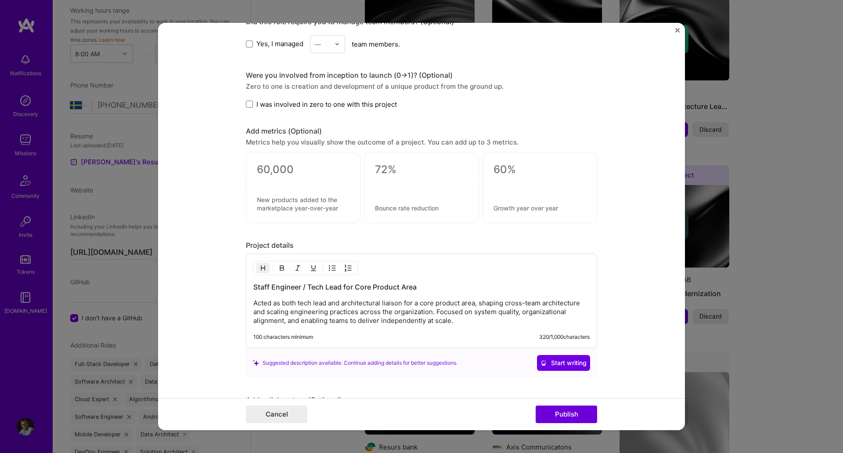
scroll to position [755, 0]
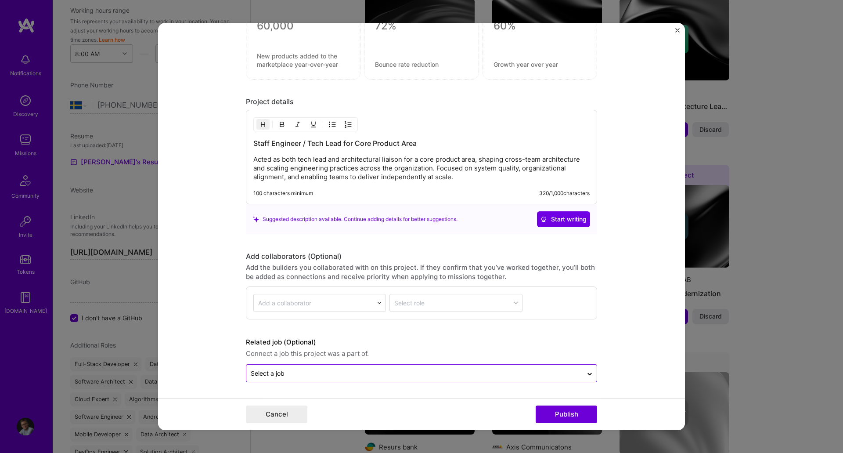
click at [318, 373] on input "text" at bounding box center [415, 373] width 328 height 9
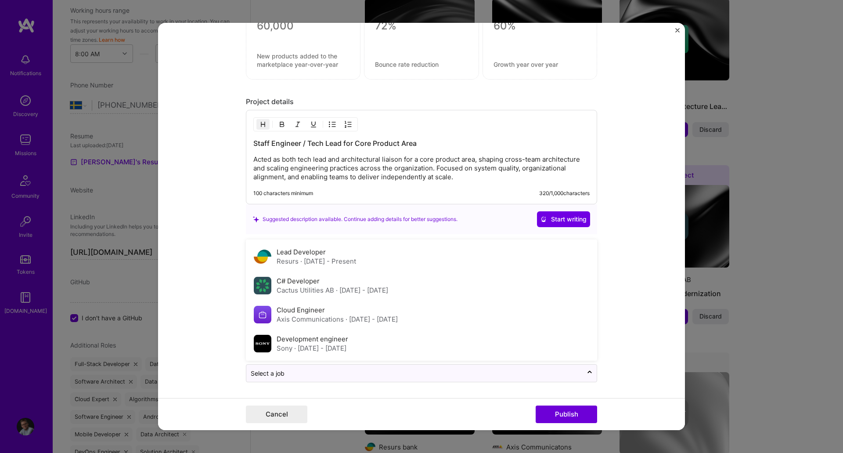
click at [387, 168] on p "Acted as both tech lead and architectural liaison for a core product area, shap…" at bounding box center [421, 168] width 336 height 26
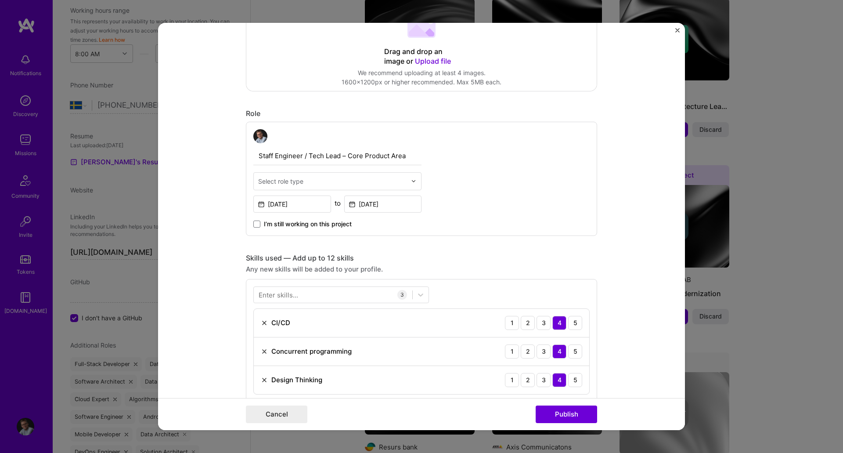
scroll to position [208, 0]
click at [301, 186] on input "text" at bounding box center [332, 181] width 148 height 9
type input "bac"
click at [318, 204] on div "Back-End Developer" at bounding box center [337, 205] width 163 height 16
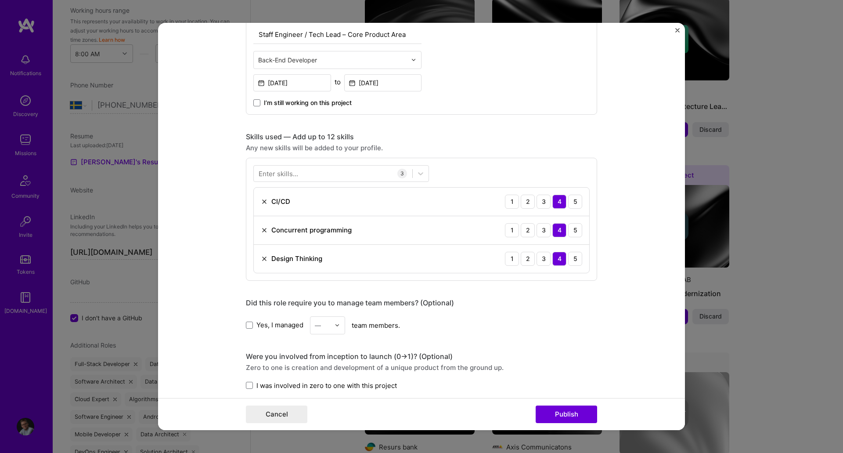
scroll to position [354, 0]
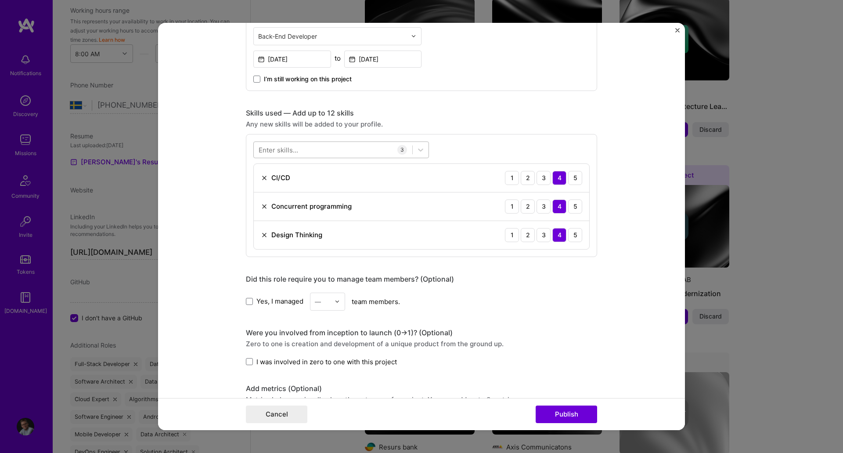
click at [317, 148] on div at bounding box center [333, 149] width 159 height 14
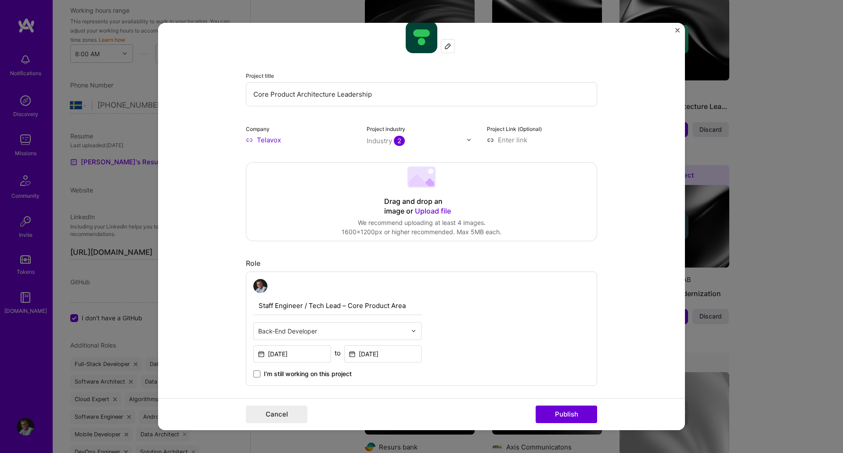
scroll to position [0, 0]
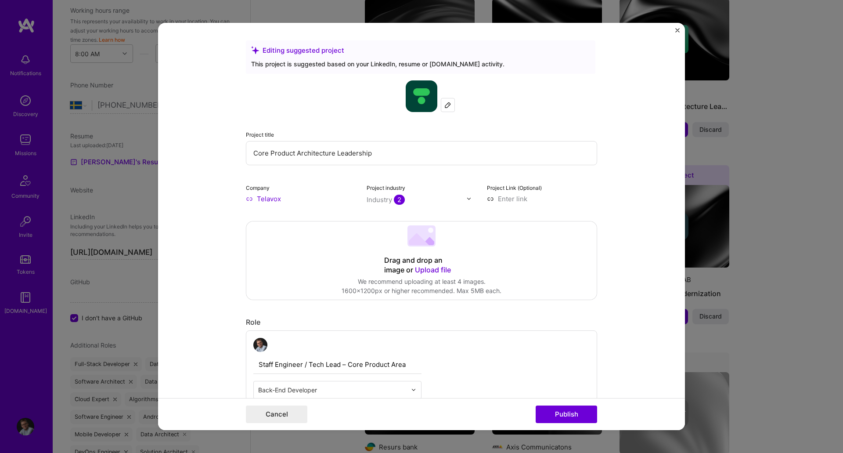
drag, startPoint x: 387, startPoint y: 152, endPoint x: 118, endPoint y: 168, distance: 269.4
click at [118, 168] on div "Editing suggested project This project is suggested based on your LinkedIn, res…" at bounding box center [421, 226] width 843 height 453
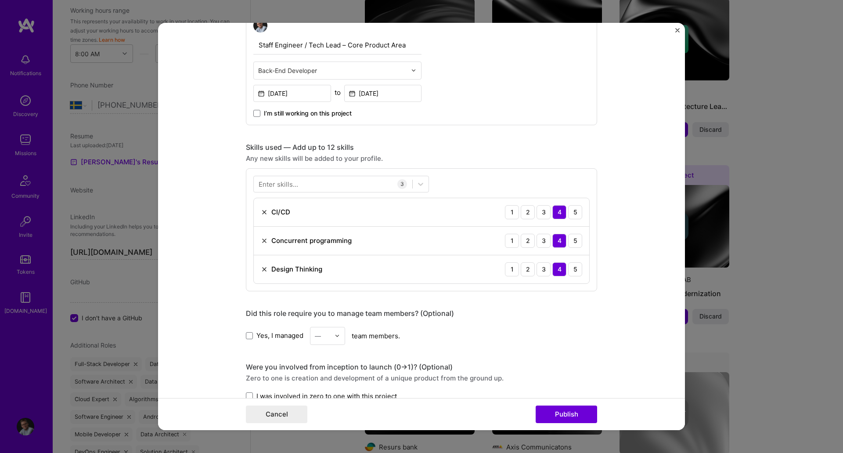
scroll to position [320, 0]
type input "Migrate from VM-based to [GEOGRAPHIC_DATA] based hosting"
click at [317, 179] on div at bounding box center [333, 183] width 159 height 14
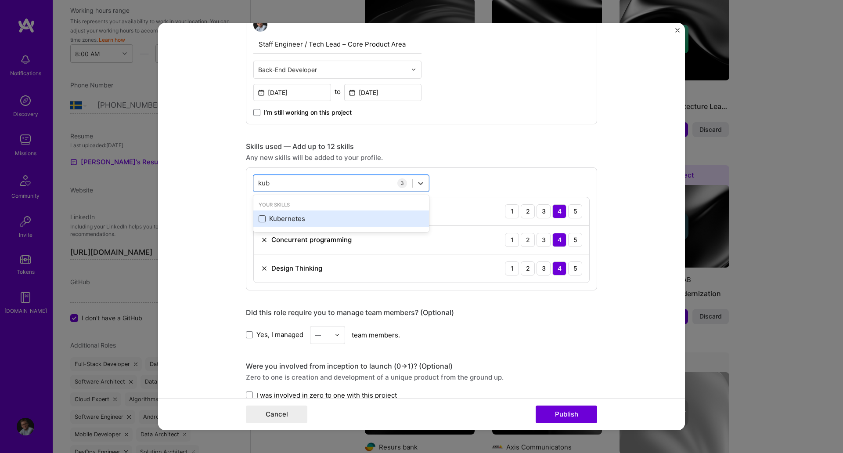
click at [260, 219] on span at bounding box center [262, 218] width 7 height 7
click at [0, 0] on input "checkbox" at bounding box center [0, 0] width 0 height 0
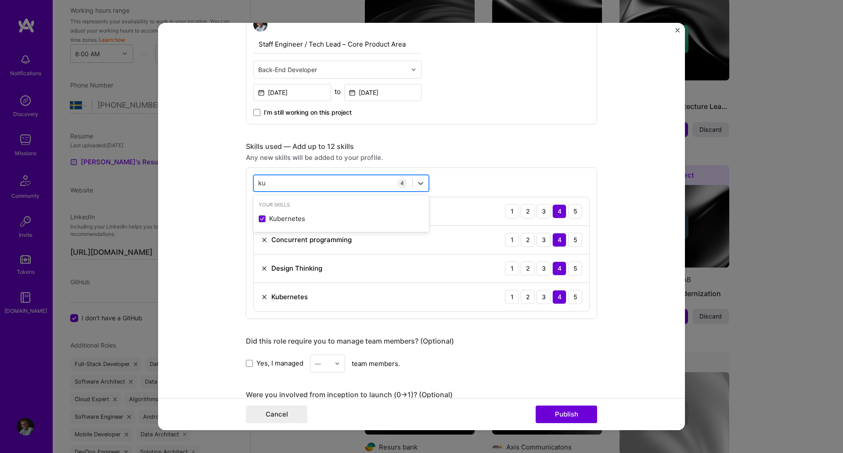
type input "k"
click at [260, 219] on span at bounding box center [262, 218] width 7 height 7
click at [0, 0] on input "checkbox" at bounding box center [0, 0] width 0 height 0
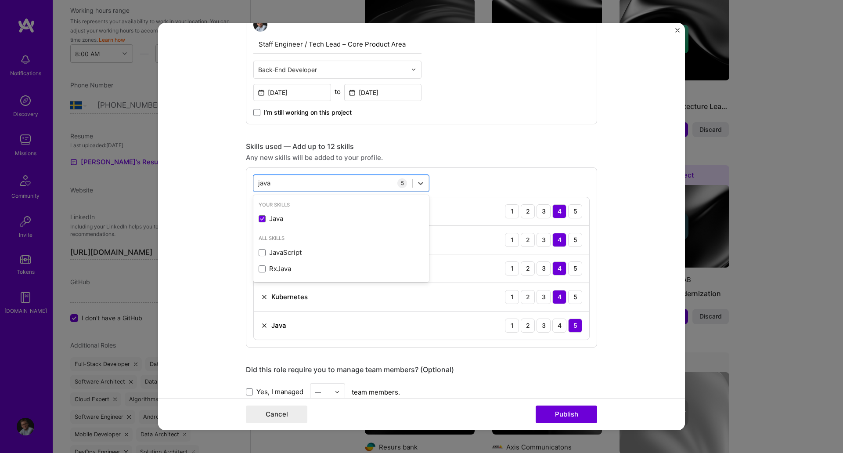
type input "java"
click at [205, 228] on form "Editing suggested project This project is suggested based on your LinkedIn, res…" at bounding box center [421, 227] width 527 height 408
click at [261, 239] on img at bounding box center [264, 239] width 7 height 7
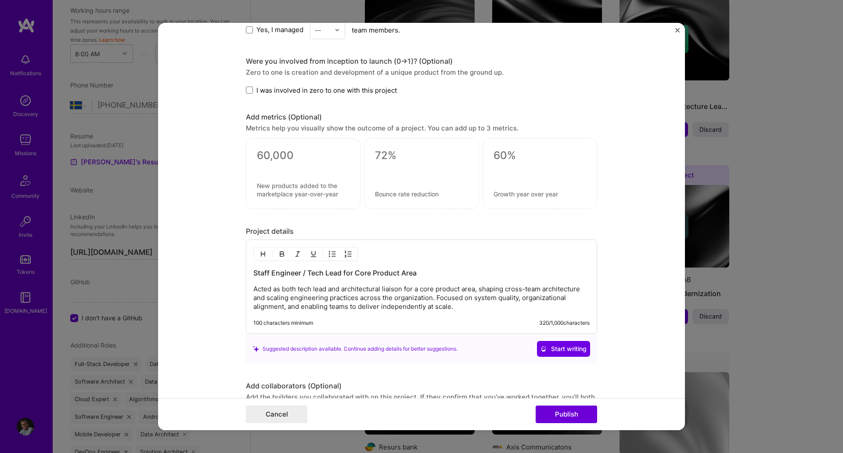
scroll to position [654, 0]
click at [294, 153] on textarea at bounding box center [303, 154] width 93 height 13
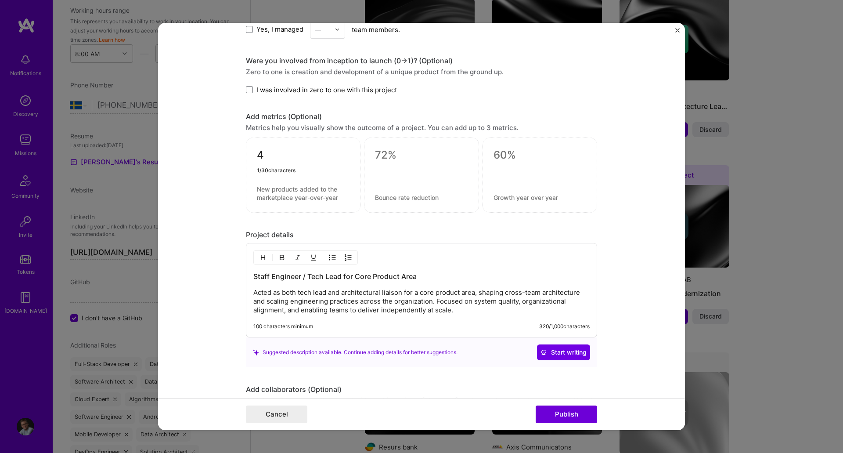
type textarea "4"
click at [270, 194] on textarea at bounding box center [303, 193] width 93 height 17
type textarea "teams' systems migrated to Kubernetes"
click at [402, 156] on textarea at bounding box center [421, 154] width 93 height 13
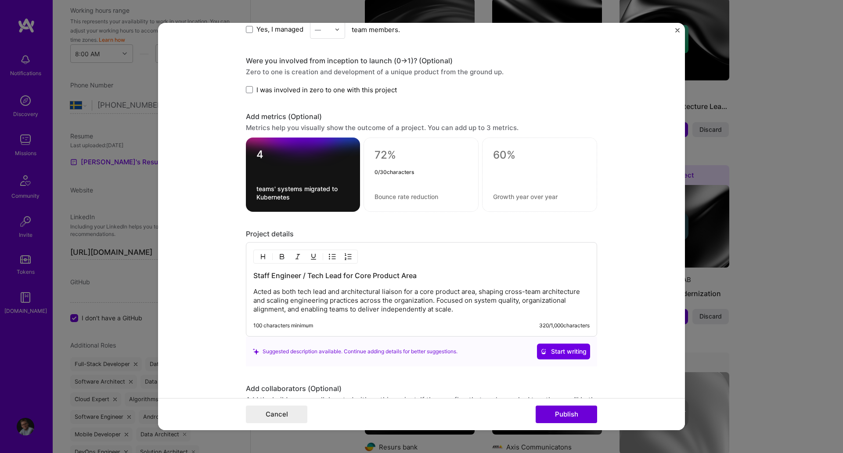
click at [213, 168] on form "Editing suggested project This project is suggested based on your LinkedIn, res…" at bounding box center [421, 227] width 527 height 408
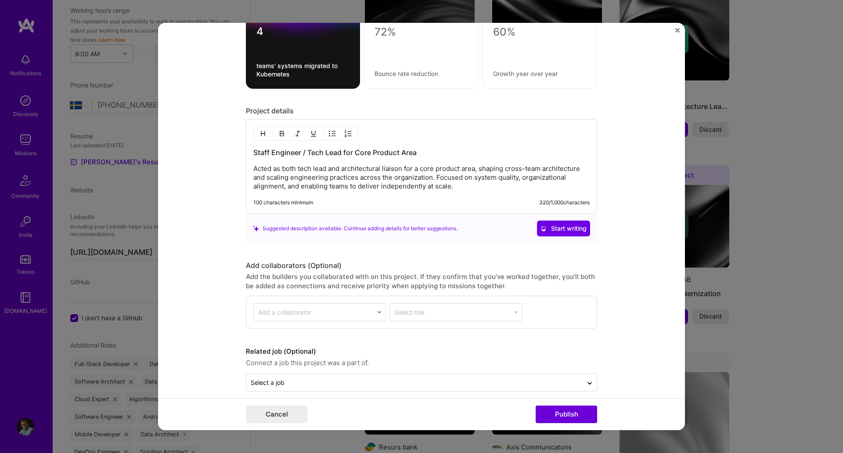
scroll to position [778, 0]
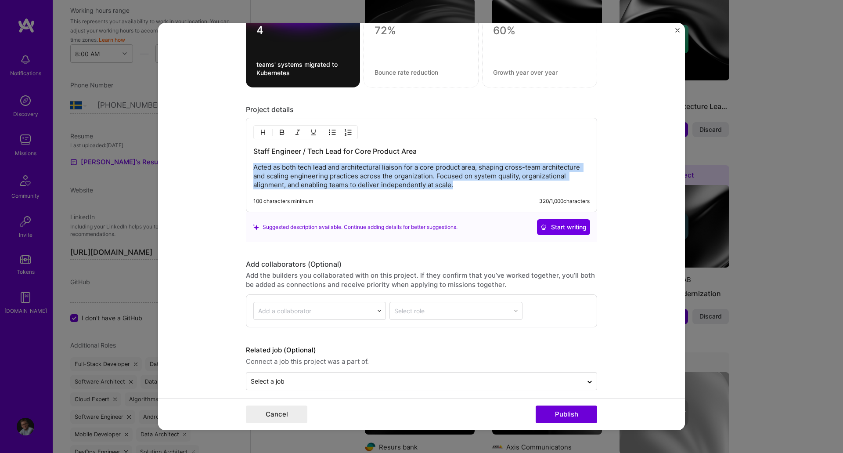
drag, startPoint x: 464, startPoint y: 184, endPoint x: 211, endPoint y: 167, distance: 253.6
click at [211, 167] on form "Editing suggested project This project is suggested based on your LinkedIn, res…" at bounding box center [421, 227] width 527 height 408
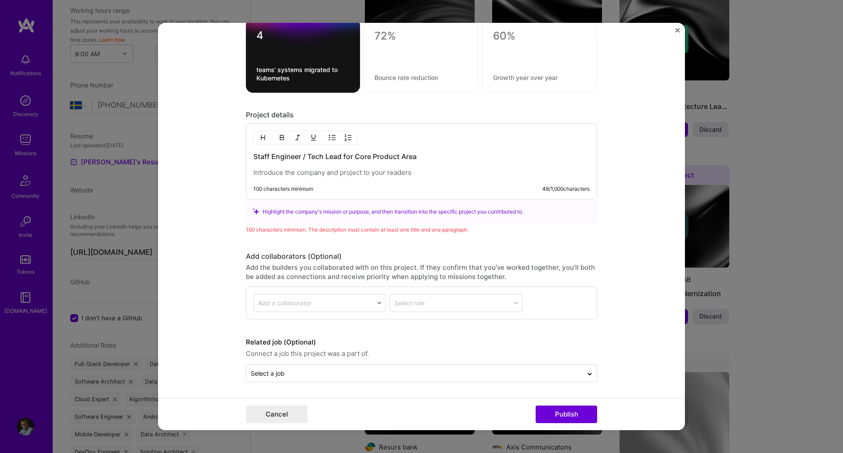
scroll to position [773, 0]
drag, startPoint x: 427, startPoint y: 154, endPoint x: 170, endPoint y: 156, distance: 257.9
click at [170, 156] on form "Editing suggested project This project is suggested based on your LinkedIn, res…" at bounding box center [421, 227] width 527 height 408
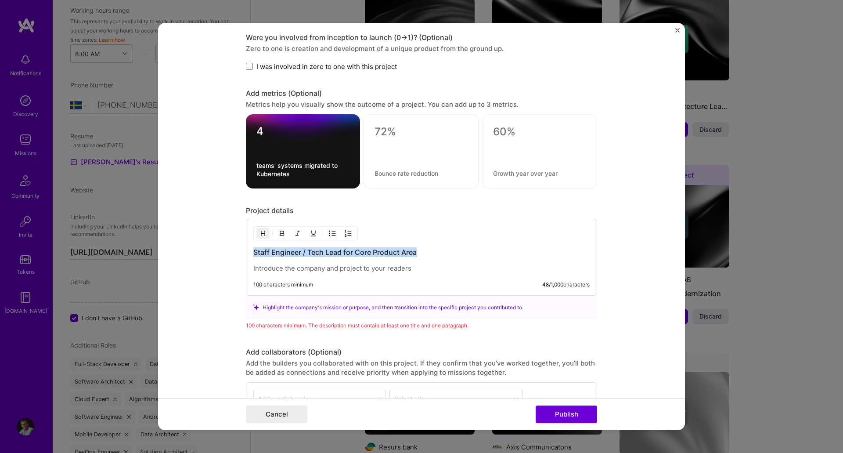
scroll to position [735, 0]
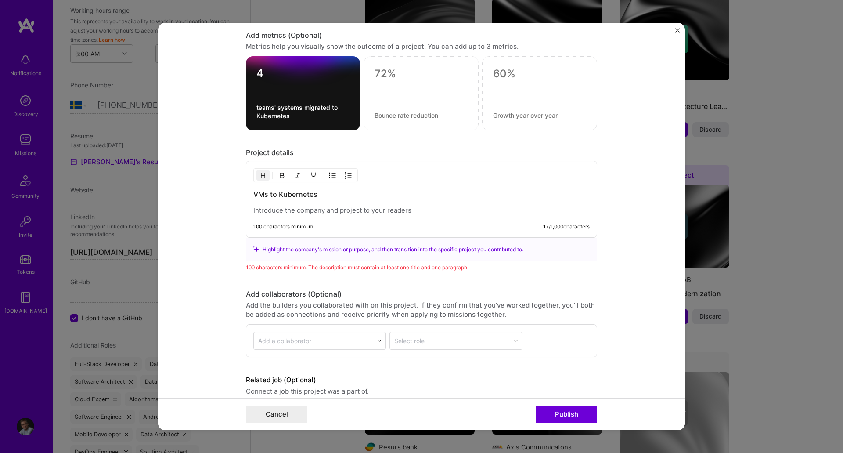
click at [387, 211] on p at bounding box center [421, 210] width 336 height 9
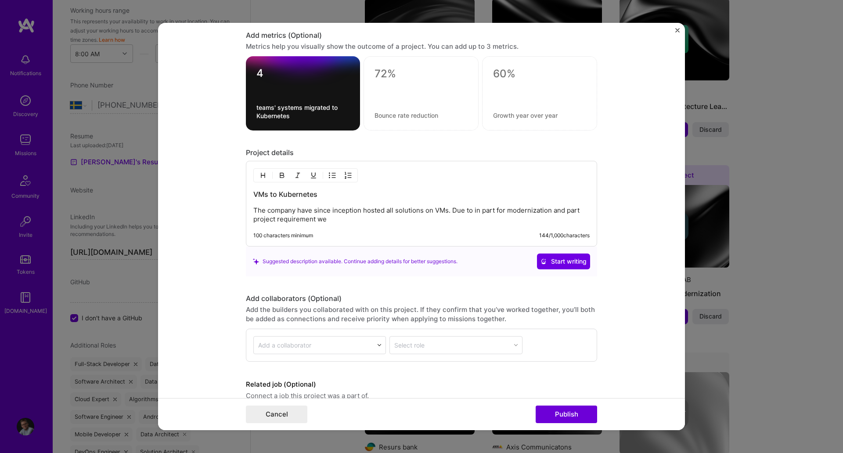
click at [503, 210] on p "The company have since inception hosted all solutions on VMs. Due to in part fo…" at bounding box center [421, 215] width 336 height 18
drag, startPoint x: 471, startPoint y: 211, endPoint x: 473, endPoint y: 219, distance: 8.5
click at [473, 219] on p "The company have since inception hosted all solutions on VMs. Due to in part fo…" at bounding box center [421, 215] width 336 height 18
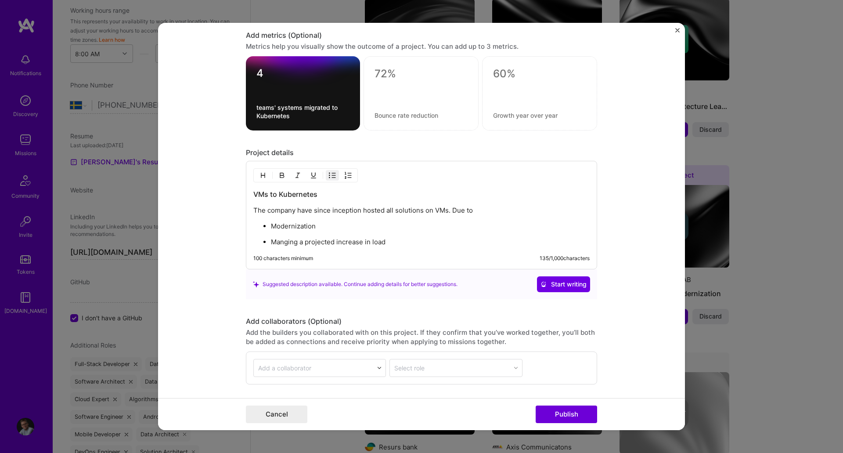
click at [298, 243] on p "Manging a projected increase in load" at bounding box center [430, 242] width 319 height 9
click at [357, 246] on p "A projected increase in load" at bounding box center [430, 242] width 319 height 9
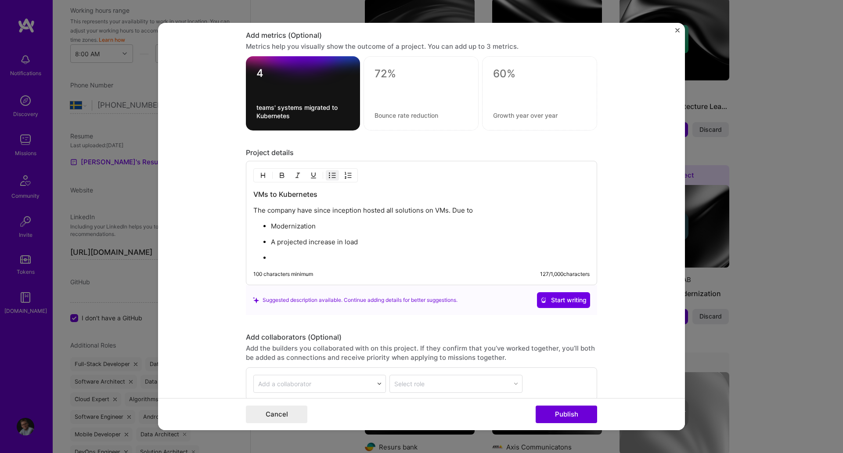
click at [508, 217] on div "VMs to Kubernetes The company have since inception hosted all solutions on VMs.…" at bounding box center [421, 225] width 336 height 73
click at [511, 211] on p "The company have since inception hosted all solutions on VMs. Due to" at bounding box center [421, 210] width 336 height 9
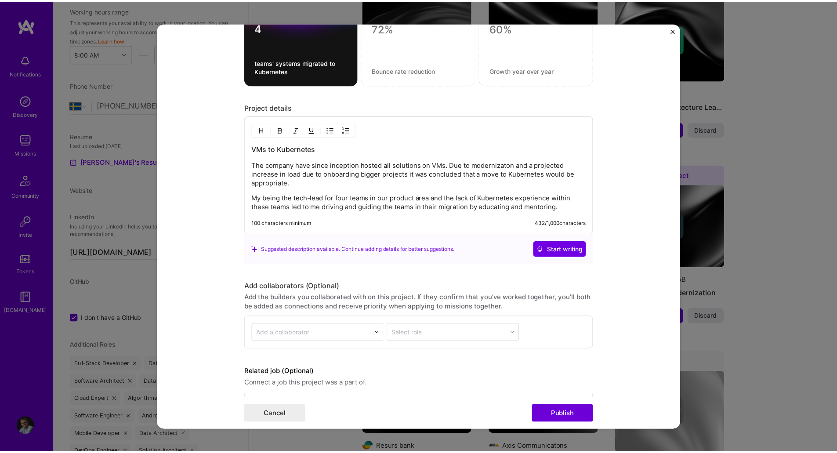
scroll to position [810, 0]
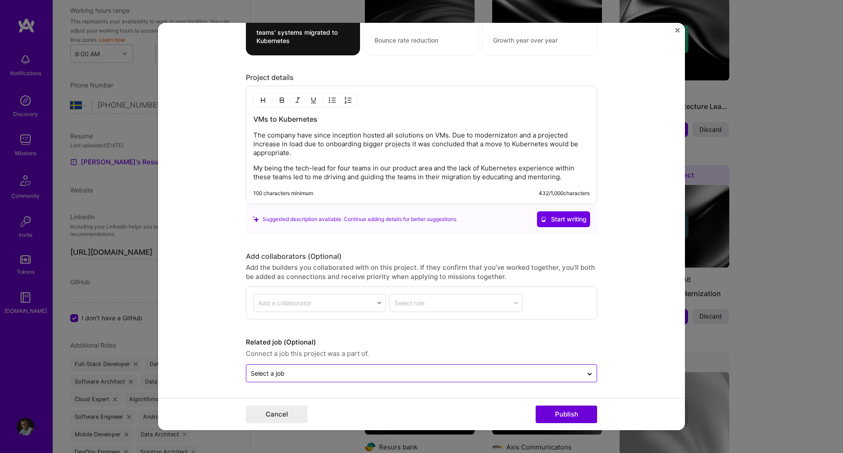
click at [378, 369] on input "text" at bounding box center [415, 373] width 328 height 9
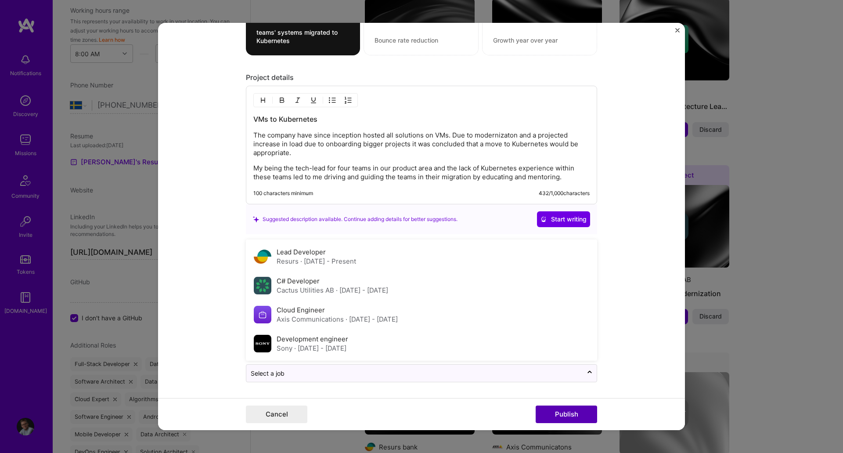
click at [562, 418] on button "Publish" at bounding box center [566, 414] width 61 height 18
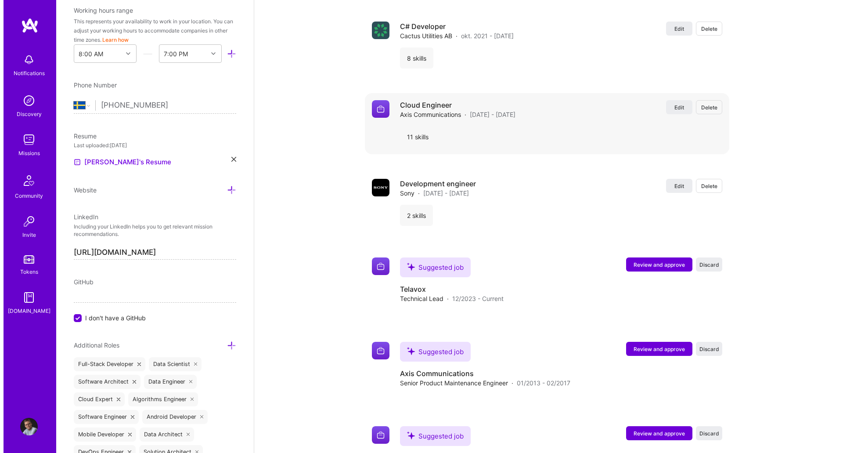
scroll to position [1720, 0]
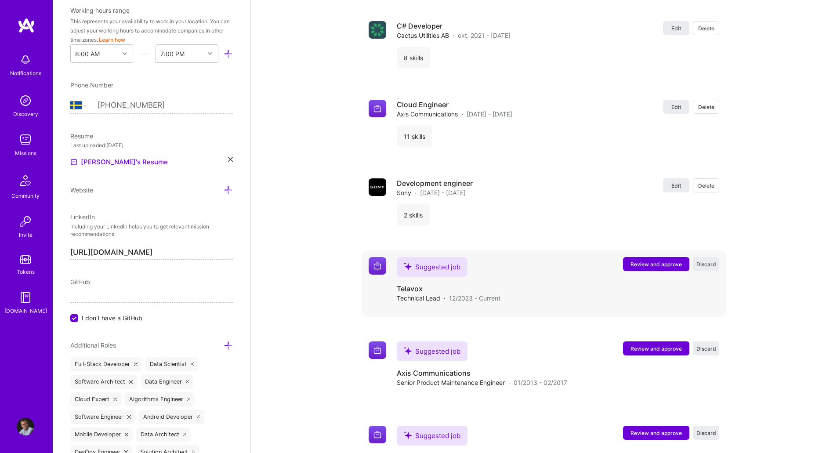
click at [646, 267] on span "Review and approve" at bounding box center [655, 263] width 51 height 7
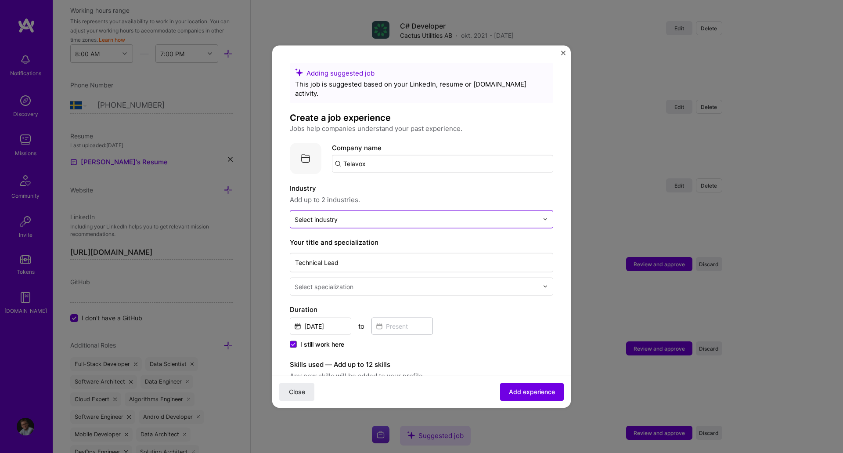
click at [365, 214] on input "text" at bounding box center [417, 218] width 244 height 9
type input "teleco"
click at [317, 238] on div "Telecom" at bounding box center [321, 242] width 27 height 9
click at [420, 183] on label "Industry" at bounding box center [422, 188] width 264 height 11
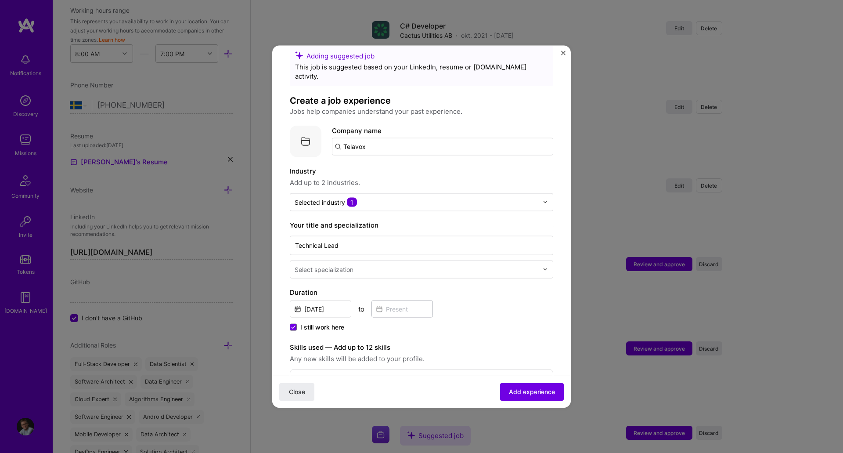
click at [413, 143] on input "Telavox" at bounding box center [442, 146] width 221 height 18
type input "T"
click at [391, 170] on div "Telavox [DOMAIN_NAME]" at bounding box center [398, 171] width 132 height 25
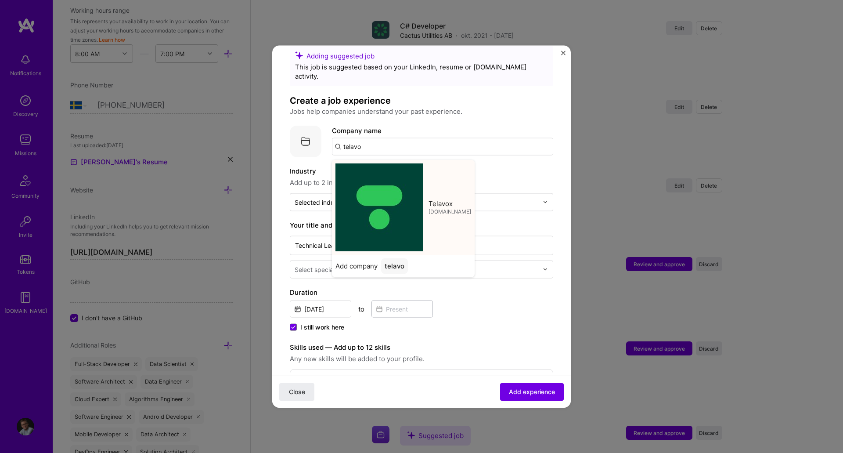
type input "Telavox"
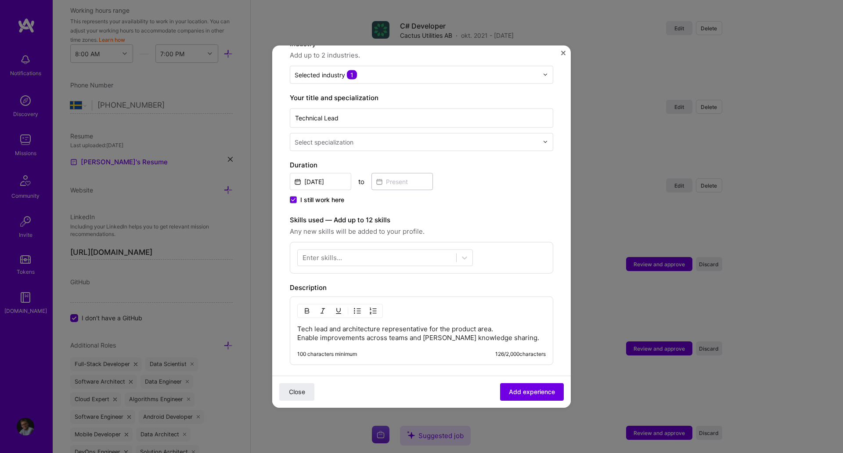
scroll to position [145, 0]
click at [388, 137] on input "text" at bounding box center [418, 141] width 246 height 9
type input "back"
click at [375, 156] on div "Back-End Developer" at bounding box center [422, 164] width 258 height 16
click at [326, 195] on span "I still work here" at bounding box center [322, 199] width 44 height 9
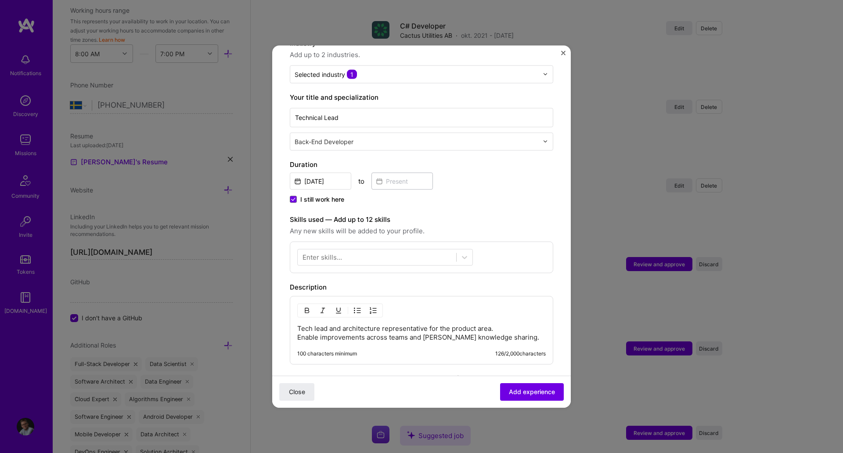
click at [0, 0] on input "I still work here" at bounding box center [0, 0] width 0 height 0
click at [399, 175] on input at bounding box center [402, 180] width 61 height 17
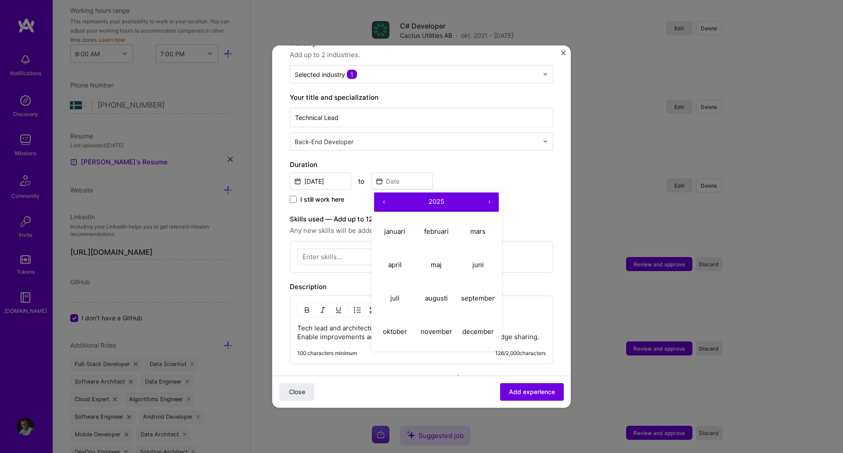
click at [384, 196] on button "‹" at bounding box center [383, 201] width 19 height 19
click at [477, 327] on abbr "december" at bounding box center [479, 331] width 32 height 8
type input "[DATE]"
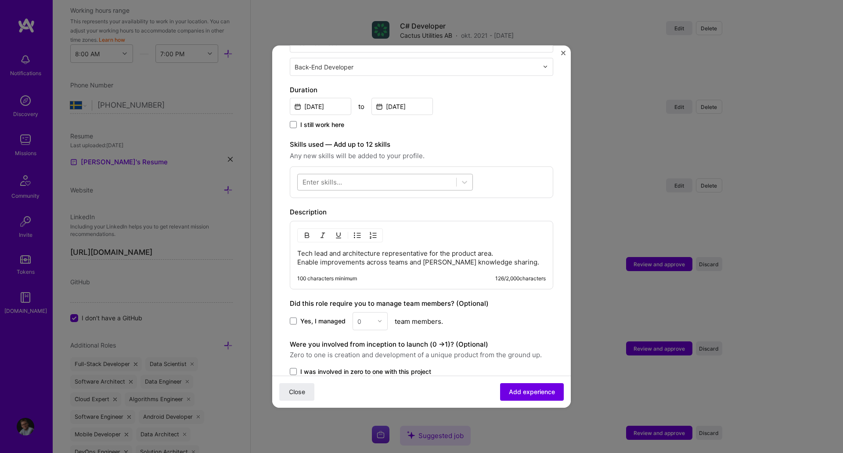
scroll to position [241, 0]
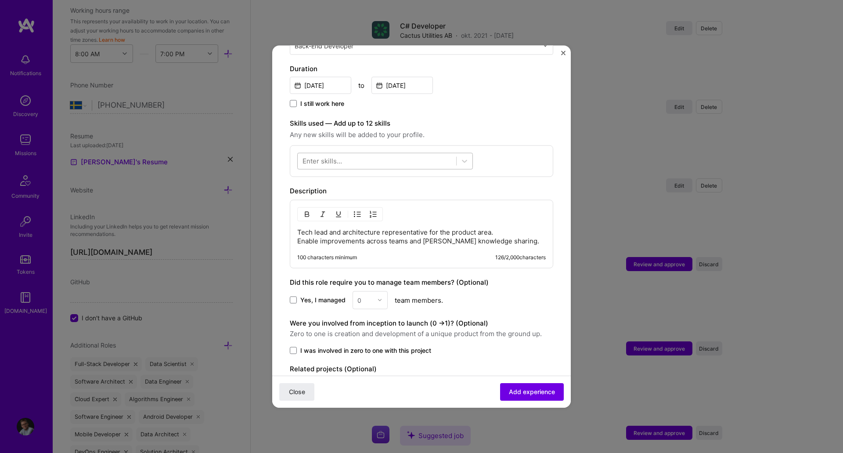
click at [372, 154] on div at bounding box center [377, 161] width 159 height 14
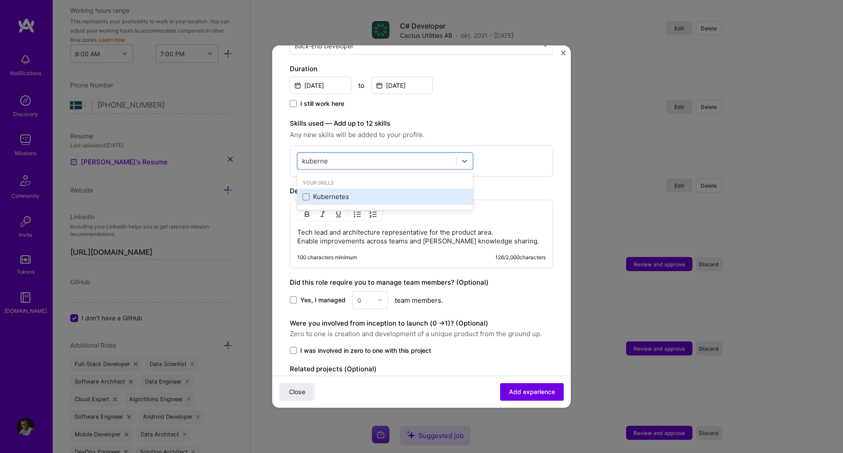
click at [336, 192] on div "Kubernetes" at bounding box center [385, 196] width 165 height 9
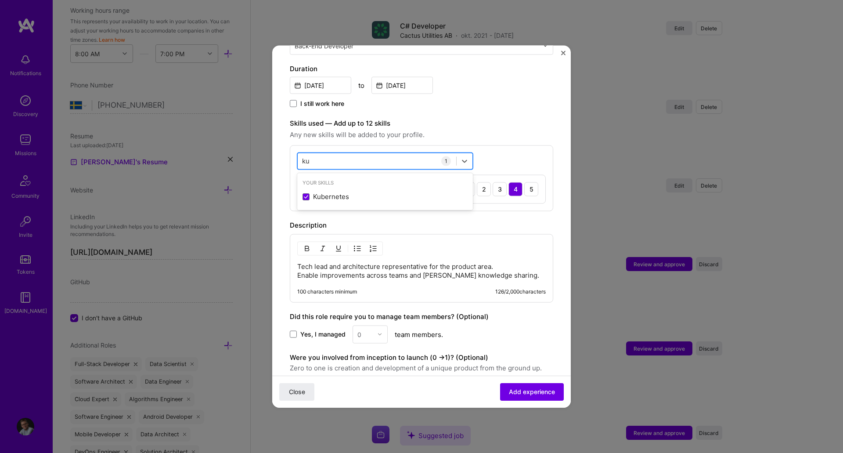
type input "k"
click at [324, 192] on div "GitHub" at bounding box center [385, 196] width 165 height 9
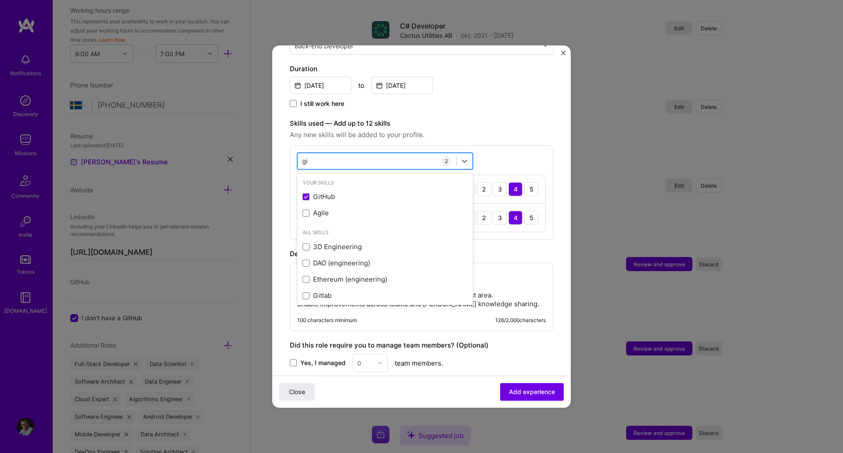
type input "g"
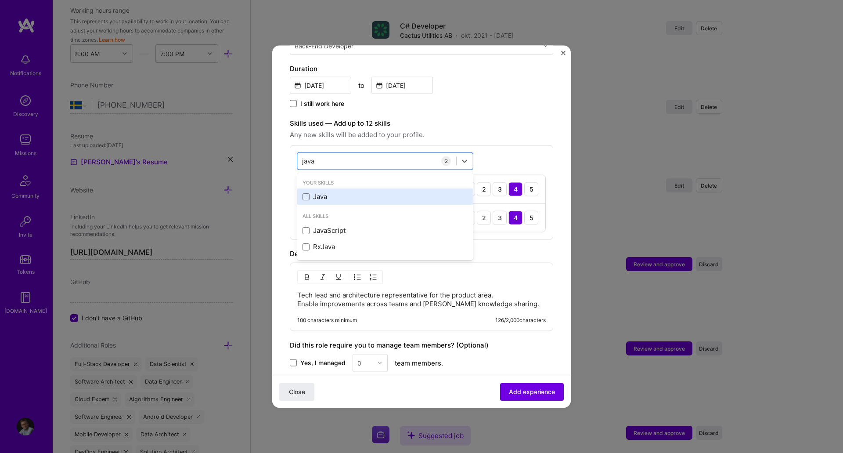
click at [325, 192] on div "Java" at bounding box center [385, 196] width 165 height 9
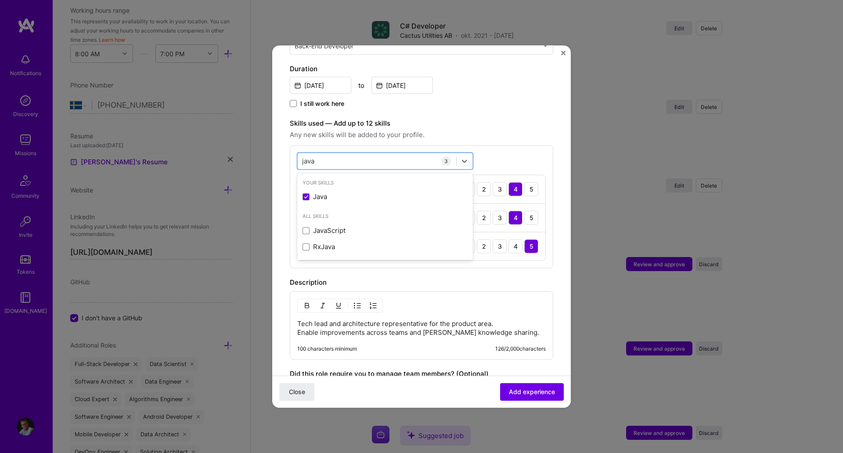
type input "java"
click at [506, 130] on span "Any new skills will be added to your profile." at bounding box center [422, 134] width 264 height 11
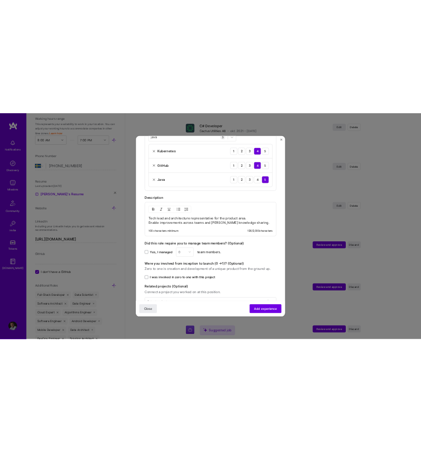
scroll to position [373, 0]
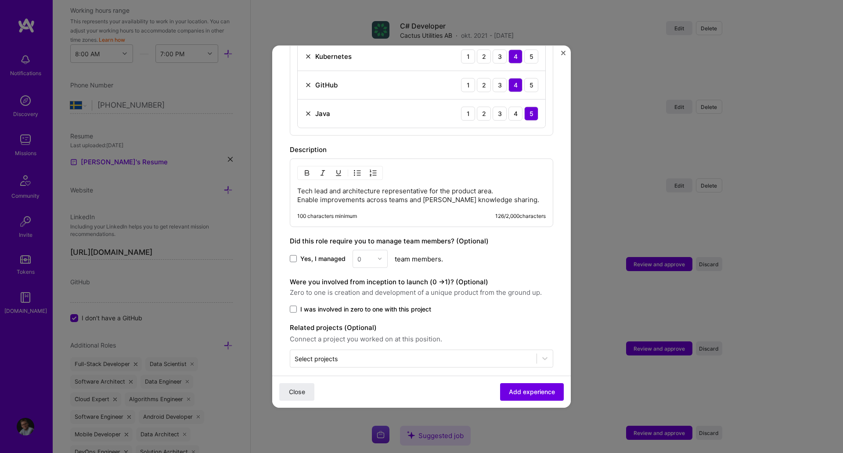
click at [491, 186] on p "Tech lead and architecture representative for the product area. Enable improvem…" at bounding box center [421, 195] width 249 height 18
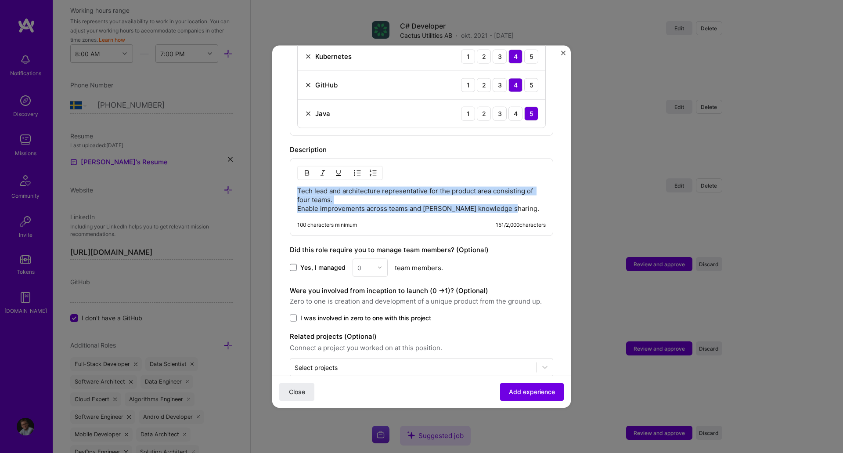
drag, startPoint x: 509, startPoint y: 199, endPoint x: 402, endPoint y: 192, distance: 107.0
click at [402, 192] on p "Tech lead and architecture representative for the product area consisting of fo…" at bounding box center [421, 199] width 249 height 26
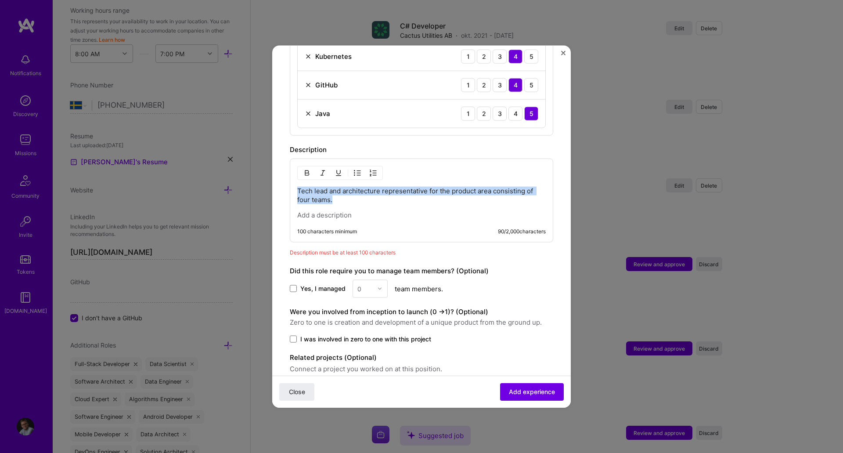
drag, startPoint x: 342, startPoint y: 192, endPoint x: 288, endPoint y: 184, distance: 55.1
click at [288, 184] on form "Adding suggested job This job is suggested based on your LinkedIn, resume or [D…" at bounding box center [421, 67] width 299 height 757
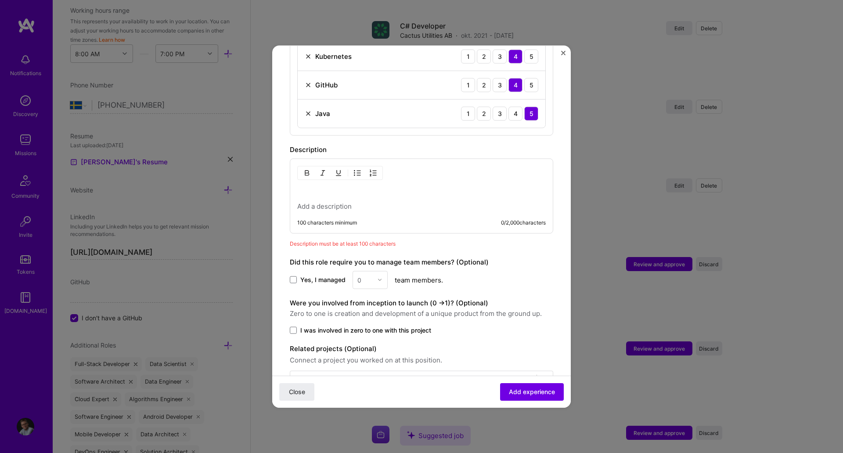
click at [341, 202] on p at bounding box center [421, 206] width 249 height 9
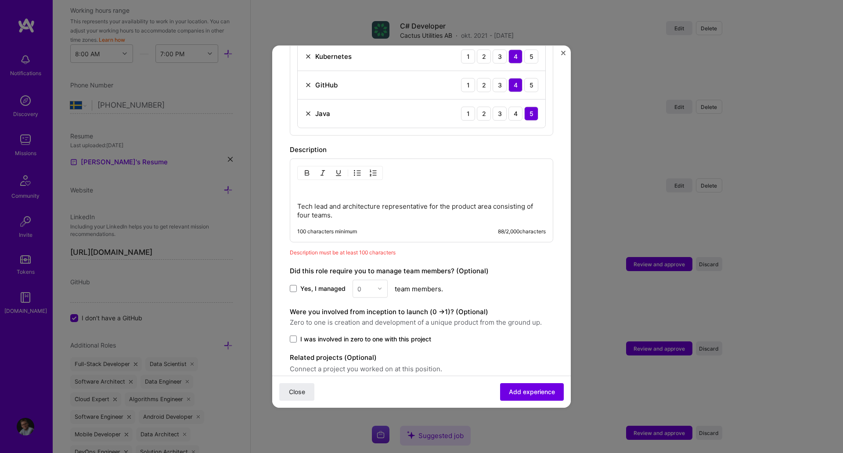
click at [326, 186] on p at bounding box center [421, 190] width 249 height 9
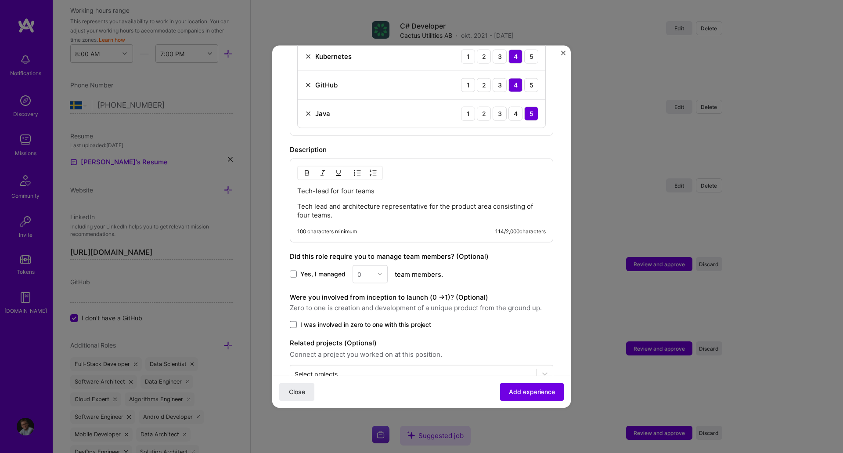
click at [442, 202] on p "Tech lead and architecture representative for the product area consisting of fo…" at bounding box center [421, 211] width 249 height 18
click at [424, 205] on p "Tech lead and architecture representative for a product area consisting of four…" at bounding box center [421, 211] width 249 height 18
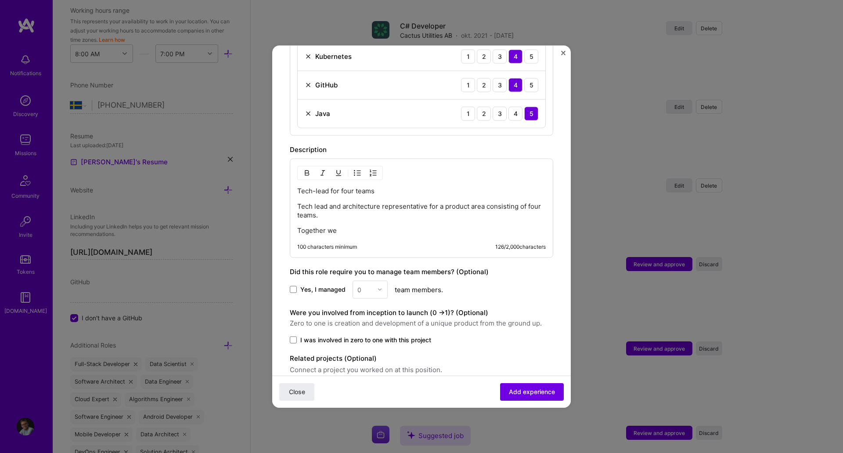
drag, startPoint x: 345, startPoint y: 217, endPoint x: 290, endPoint y: 199, distance: 57.2
click at [290, 199] on div "Tech-lead for four teams Tech lead and architecture representative for a produc…" at bounding box center [422, 207] width 264 height 99
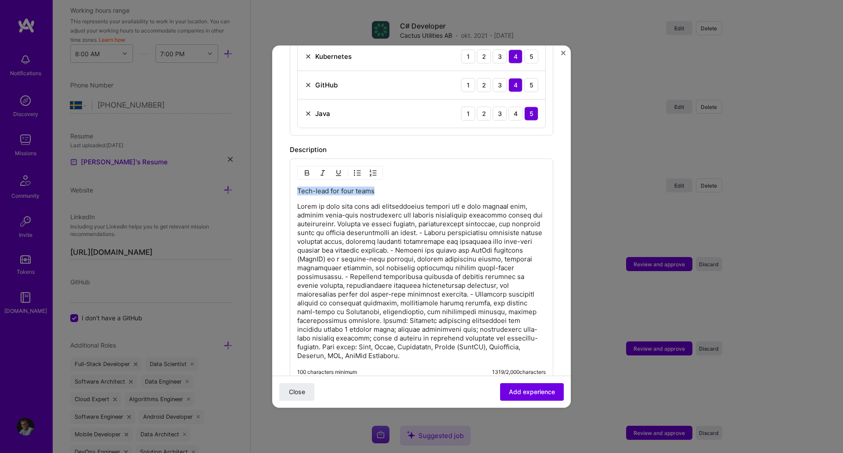
drag, startPoint x: 385, startPoint y: 183, endPoint x: 282, endPoint y: 177, distance: 102.5
click at [282, 177] on form "Adding suggested job This job is suggested based on your LinkedIn, resume or [D…" at bounding box center [421, 130] width 299 height 883
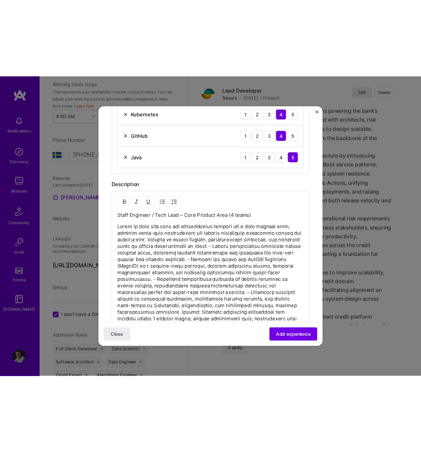
scroll to position [370, 0]
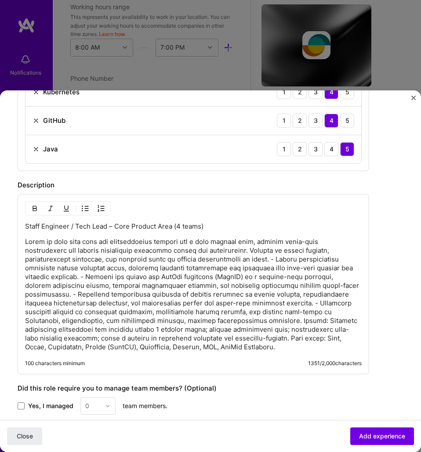
click at [228, 261] on p at bounding box center [193, 295] width 336 height 114
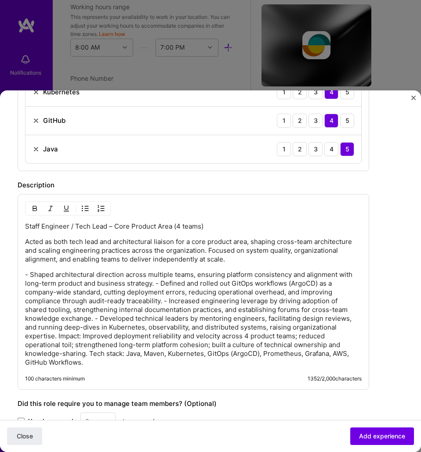
click at [156, 285] on p "- Shaped architectural direction across multiple teams, ensuring platform consi…" at bounding box center [193, 319] width 336 height 97
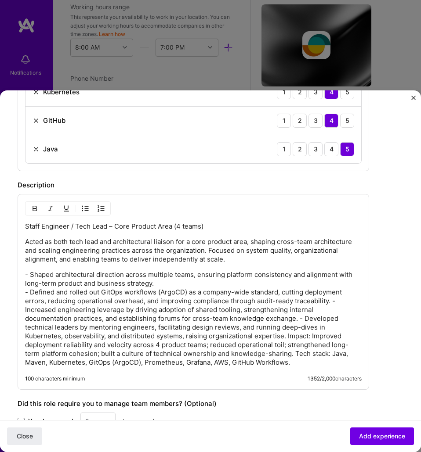
click at [333, 299] on p "- Shaped architectural direction across multiple teams, ensuring platform consi…" at bounding box center [193, 319] width 336 height 97
click at [302, 321] on p "- Shaped architectural direction across multiple teams, ensuring platform consi…" at bounding box center [193, 319] width 336 height 97
click at [296, 333] on p "- Shaped architectural direction across multiple teams, ensuring platform consi…" at bounding box center [193, 319] width 336 height 97
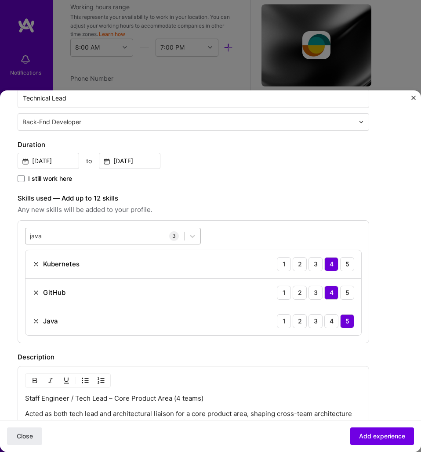
scroll to position [197, 0]
click at [92, 239] on div "java java" at bounding box center [104, 237] width 159 height 14
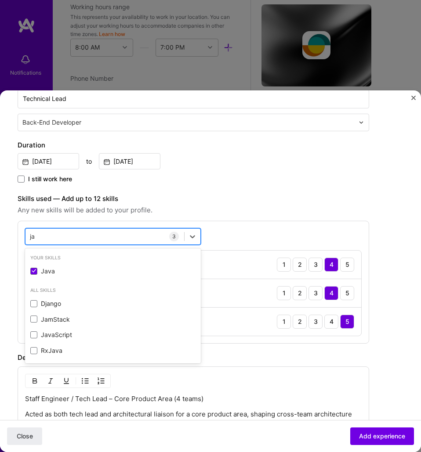
type input "j"
type input "g"
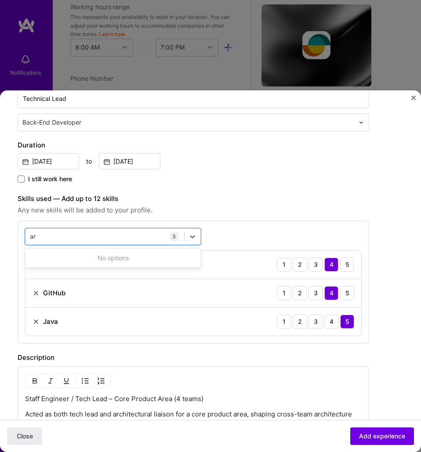
type input "a"
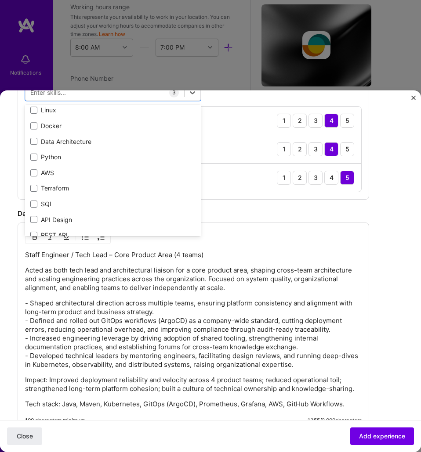
scroll to position [342, 0]
click at [193, 297] on div "Staff Engineer / Tech Lead – Core Product Area (4 teams) Acted as both tech lea…" at bounding box center [193, 329] width 336 height 158
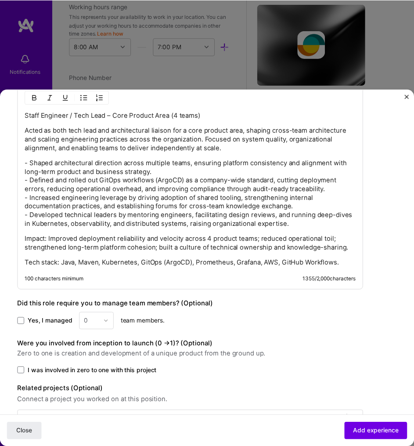
scroll to position [510, 0]
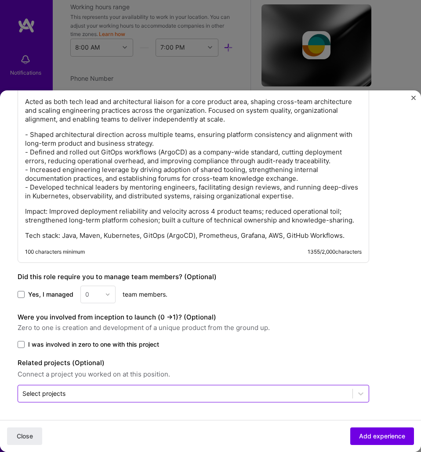
click at [145, 393] on input "text" at bounding box center [185, 394] width 326 height 9
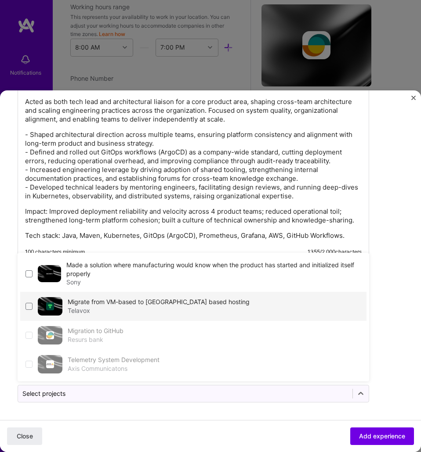
click at [93, 303] on label "Migrate from VM-based to [GEOGRAPHIC_DATA] based hosting" at bounding box center [159, 301] width 182 height 7
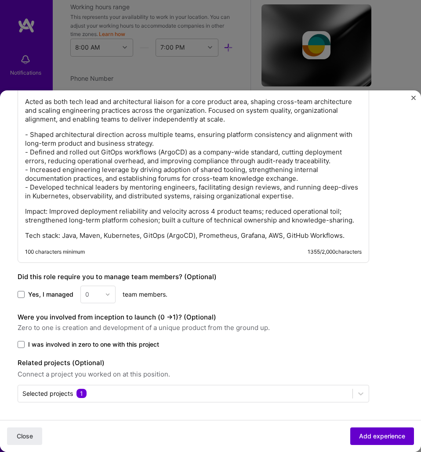
click at [364, 439] on span "Add experience" at bounding box center [382, 436] width 46 height 9
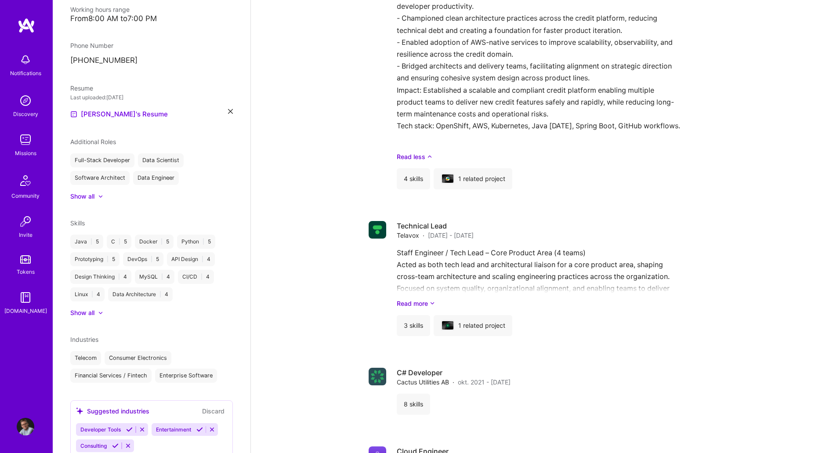
scroll to position [1128, 0]
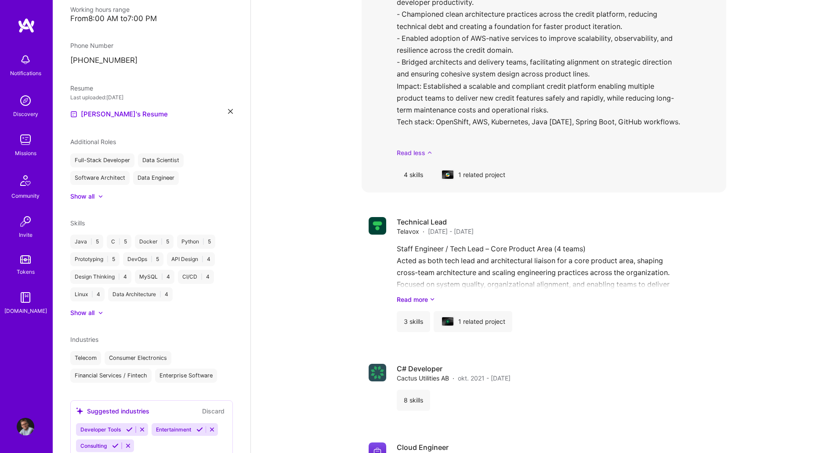
click at [416, 152] on link "Read less" at bounding box center [558, 152] width 322 height 9
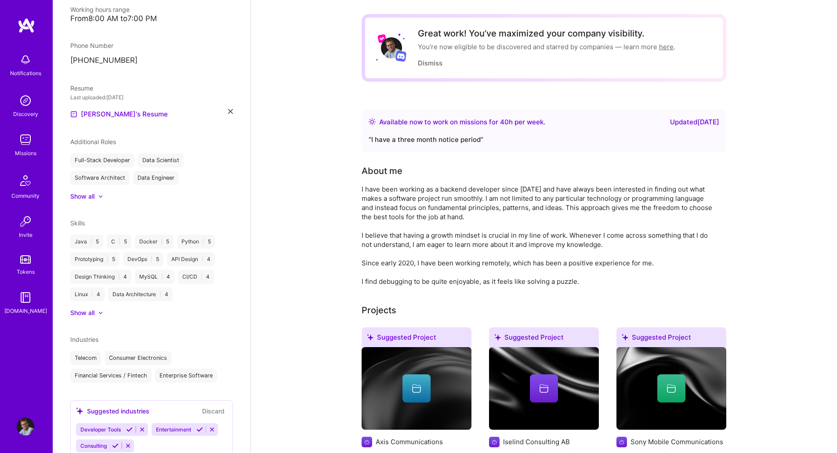
scroll to position [0, 0]
